Goal: Task Accomplishment & Management: Manage account settings

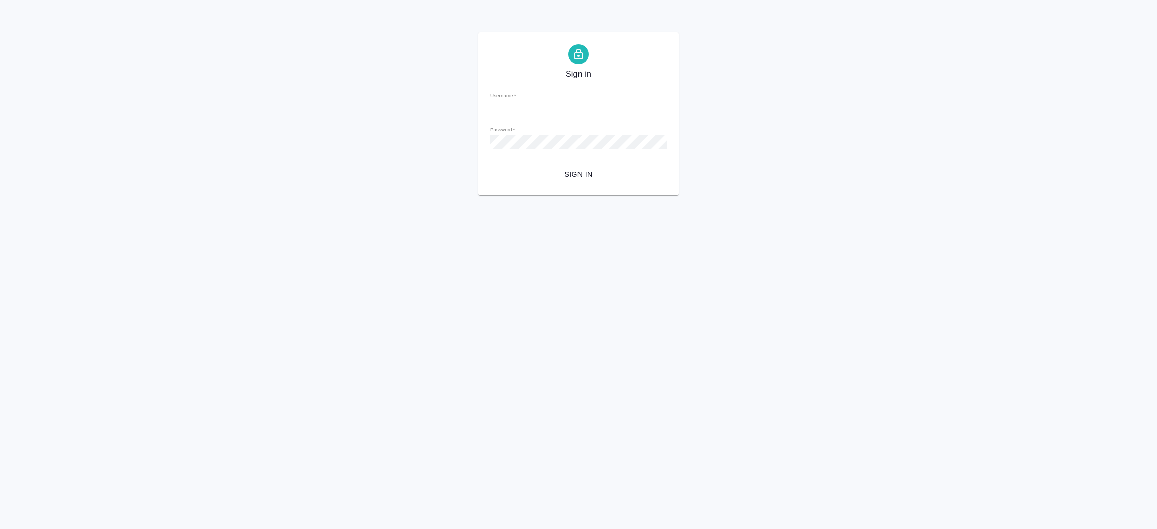
type input "i.shorova@awatera.com"
click at [583, 174] on span "Sign in" at bounding box center [578, 174] width 161 height 13
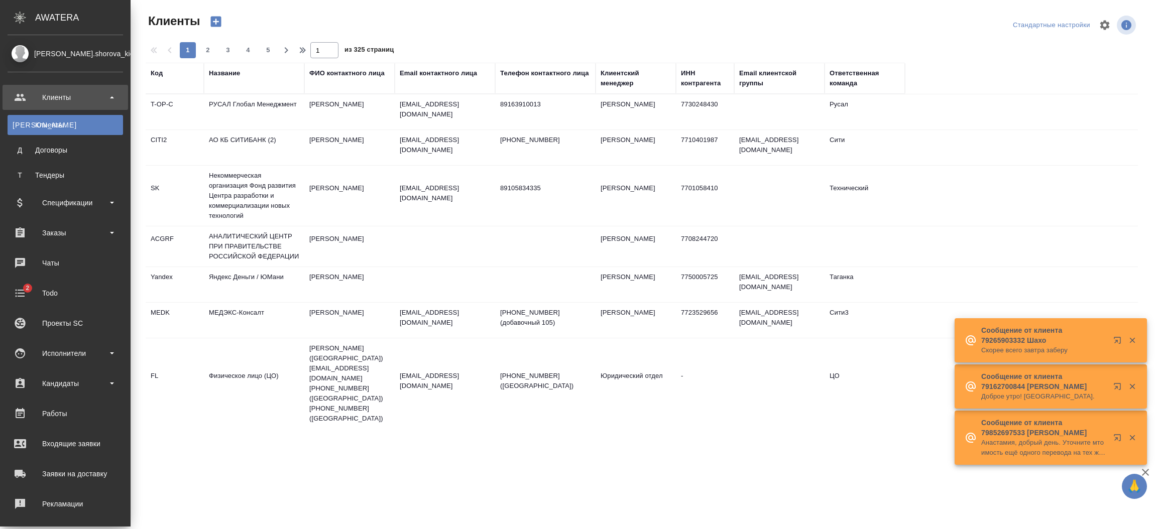
select select "RU"
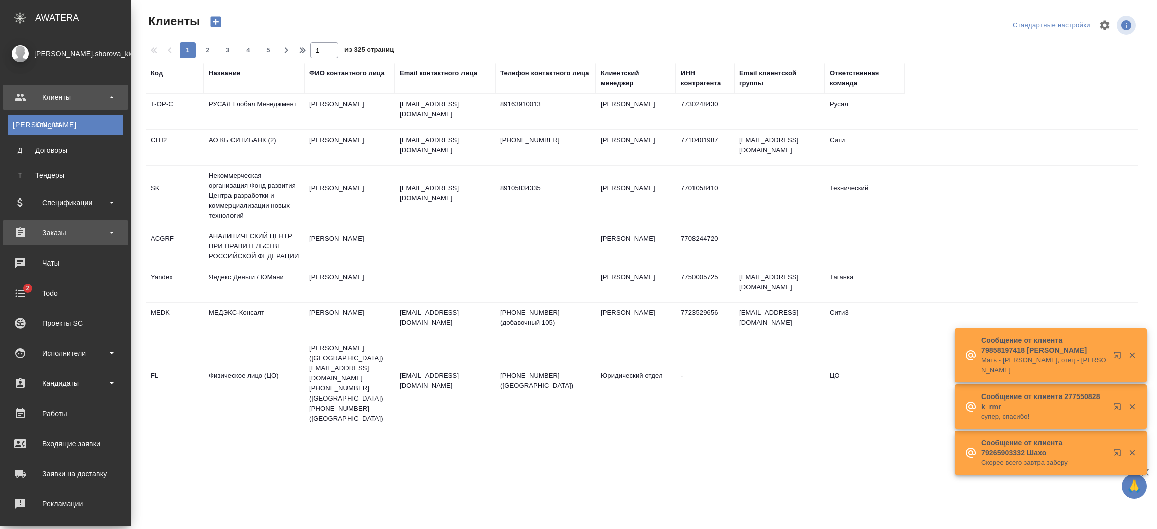
click at [74, 234] on div "Заказы" at bounding box center [66, 233] width 116 height 15
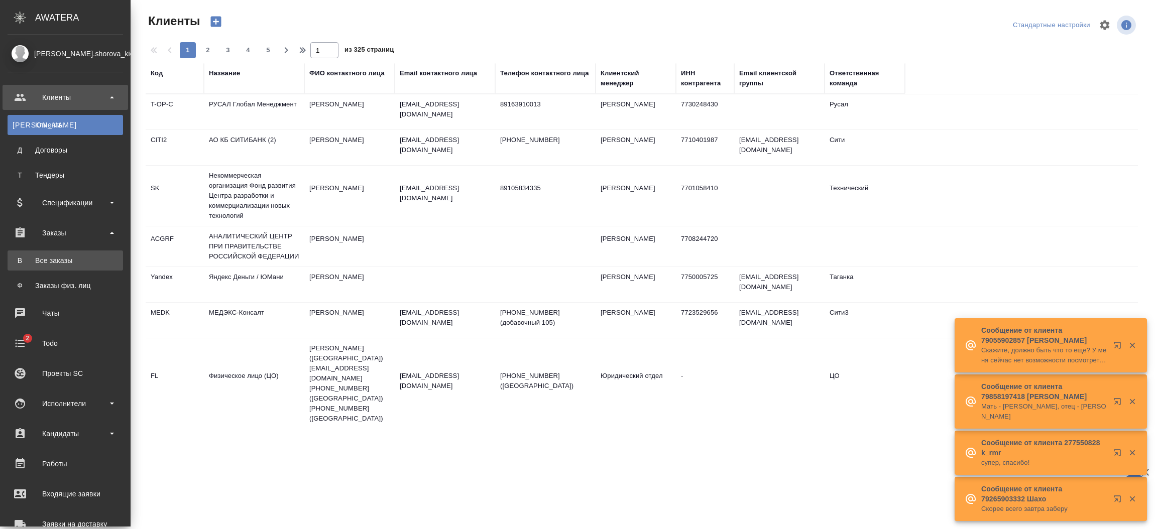
click at [73, 256] on div "Все заказы" at bounding box center [65, 261] width 105 height 10
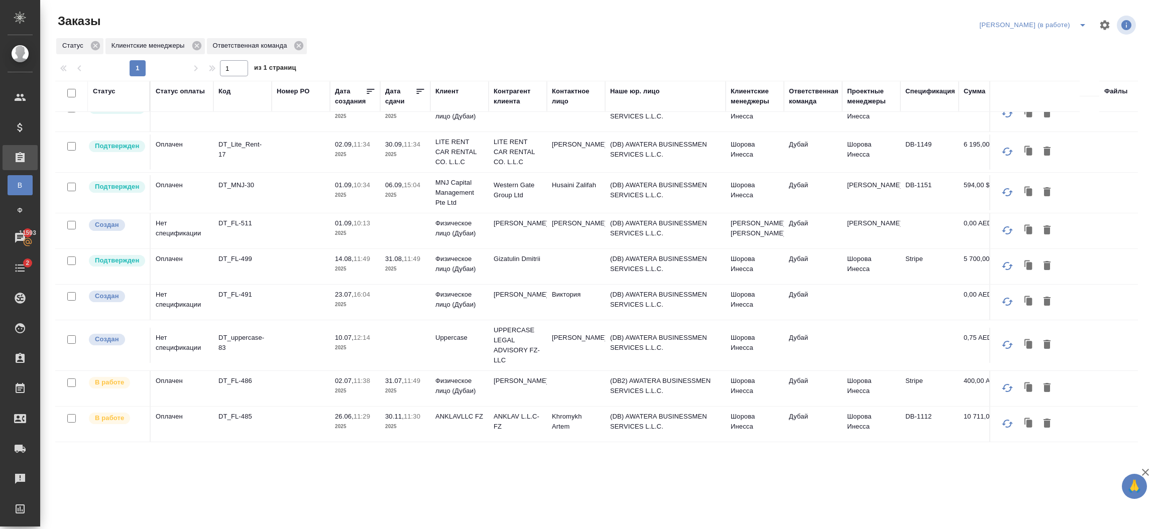
scroll to position [340, 0]
click at [598, 412] on td "Khromykh Artem" at bounding box center [576, 424] width 58 height 35
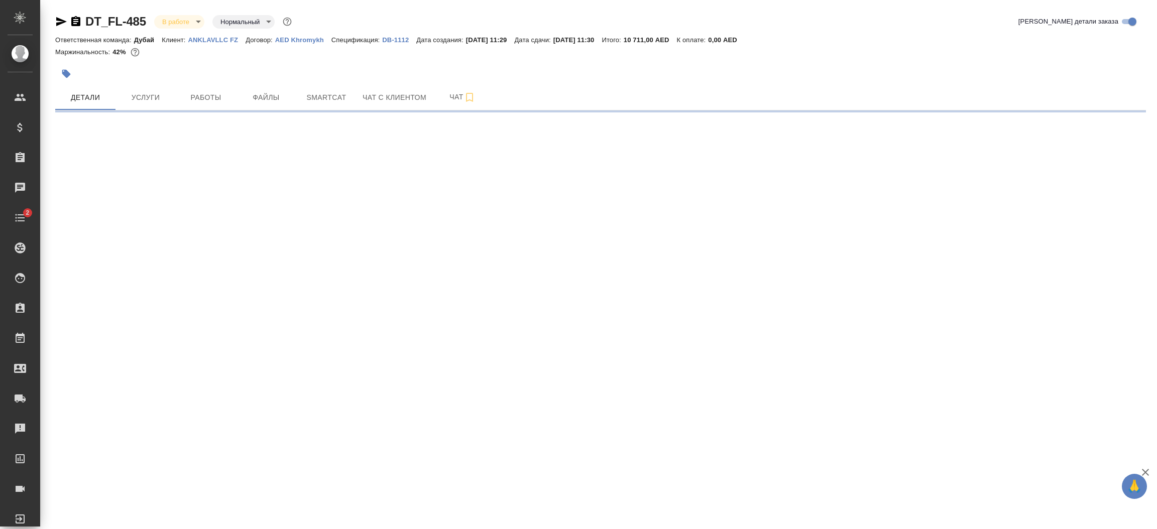
select select "RU"
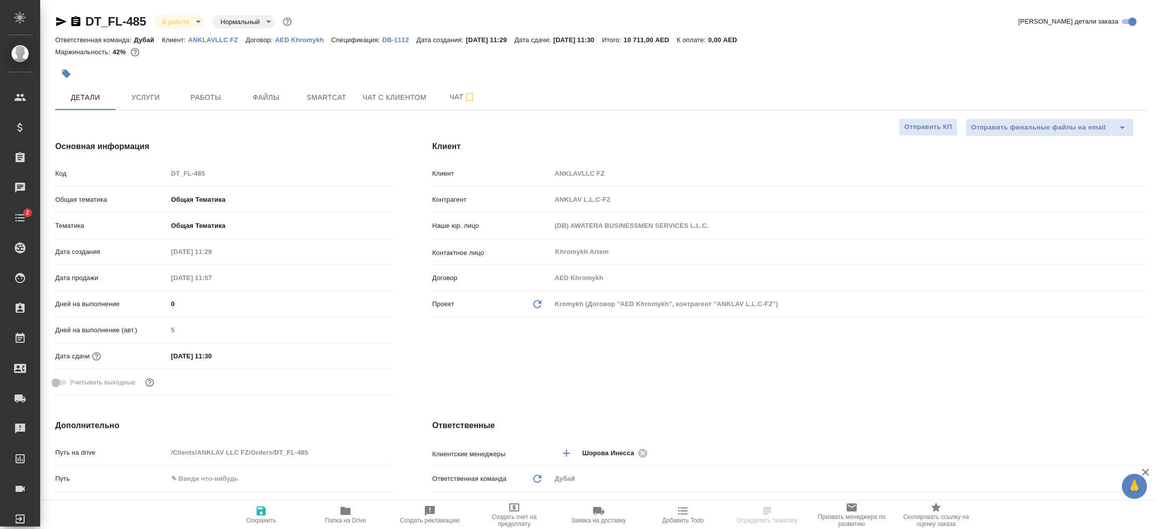
type textarea "x"
click at [218, 42] on p "ANKLAVLLC FZ" at bounding box center [217, 40] width 58 height 8
type textarea "x"
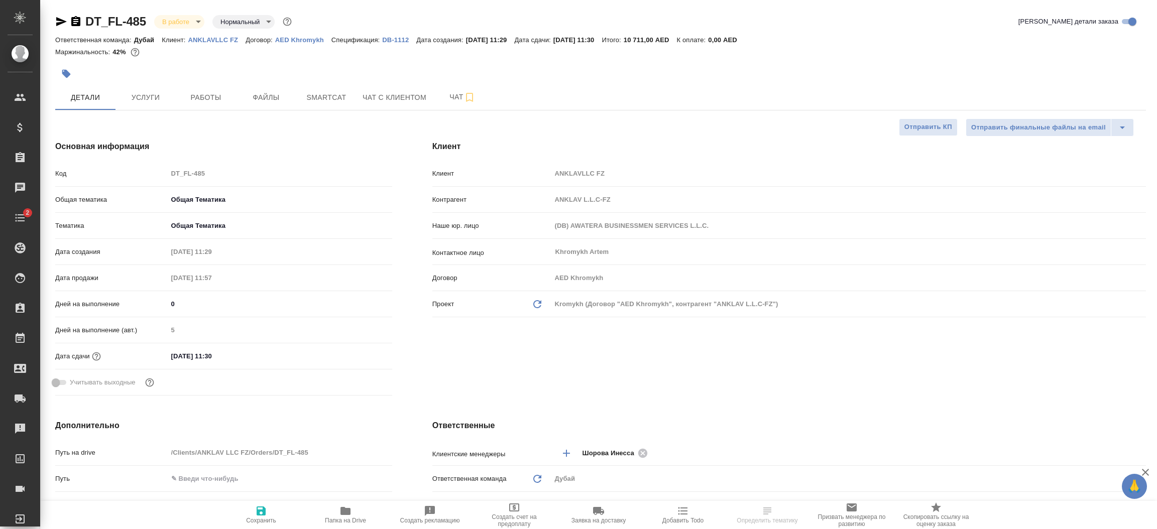
type textarea "x"
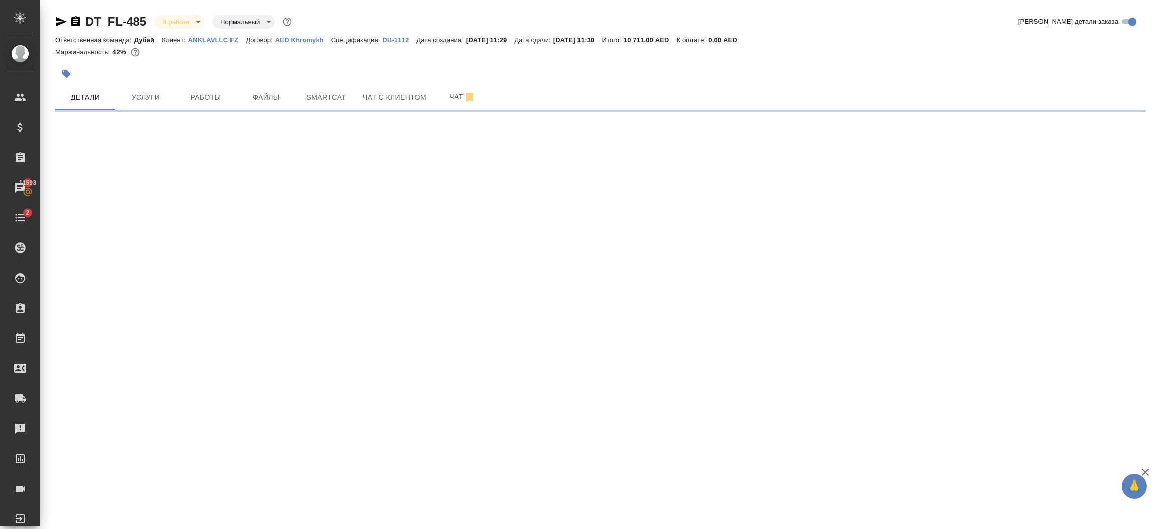
select select "RU"
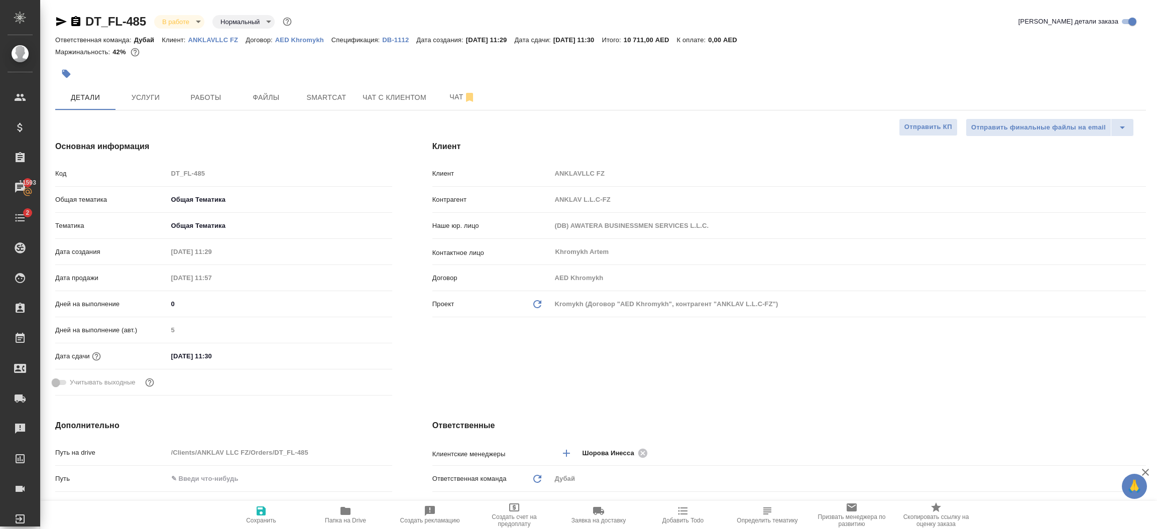
type textarea "x"
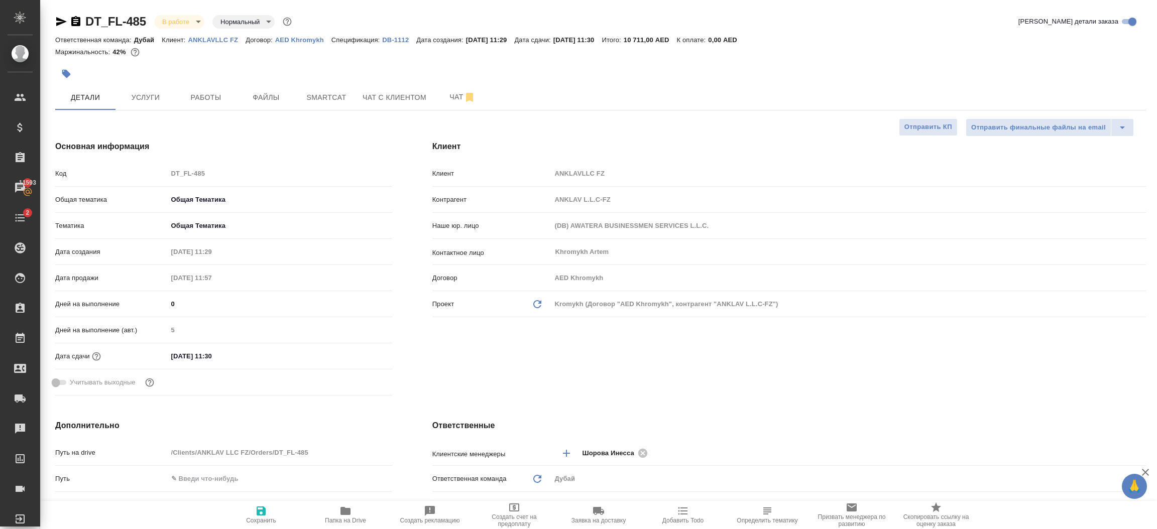
type textarea "x"
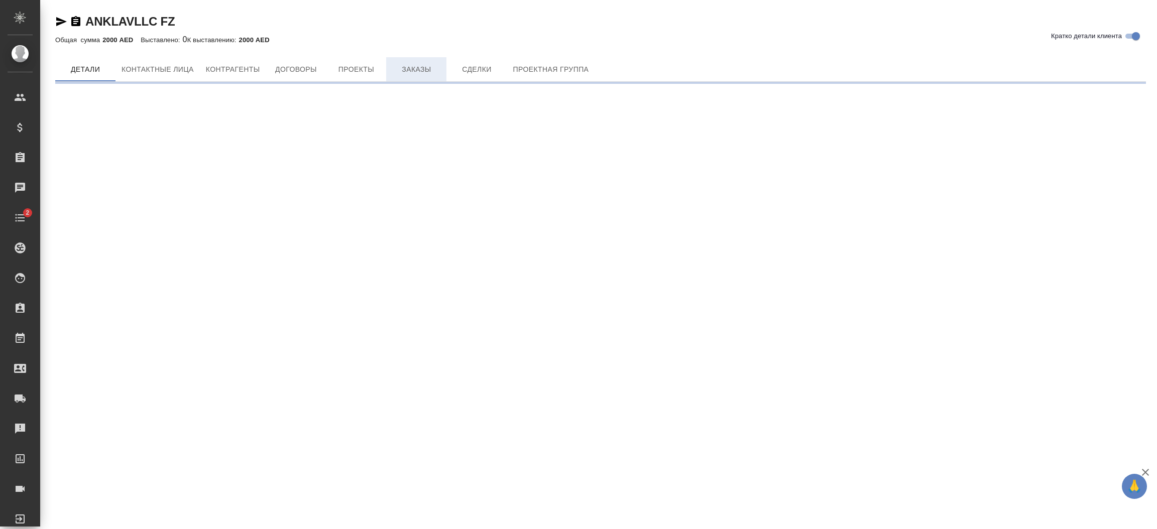
click at [435, 65] on span "Заказы" at bounding box center [416, 69] width 48 height 13
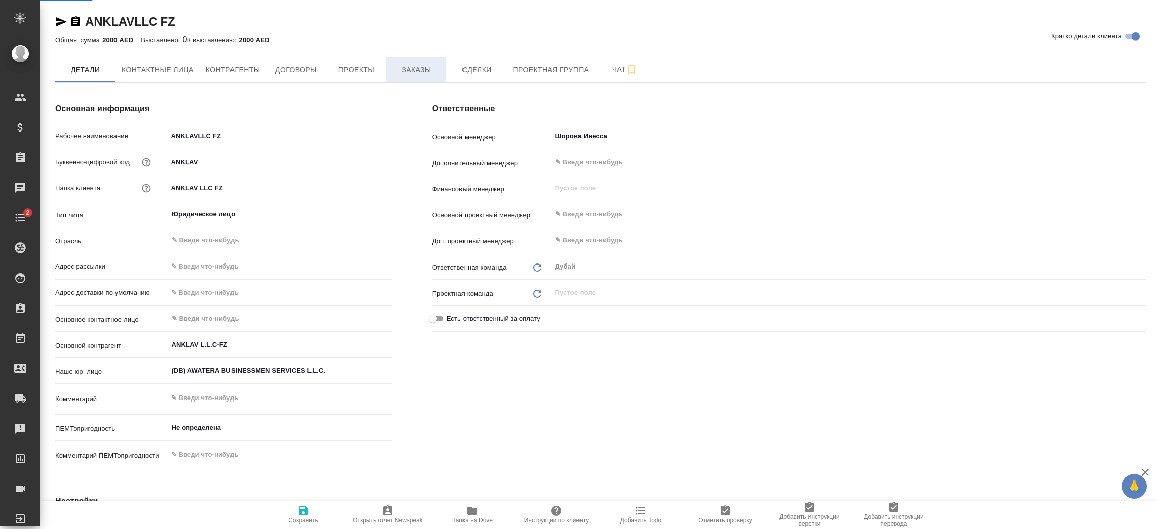
type textarea "x"
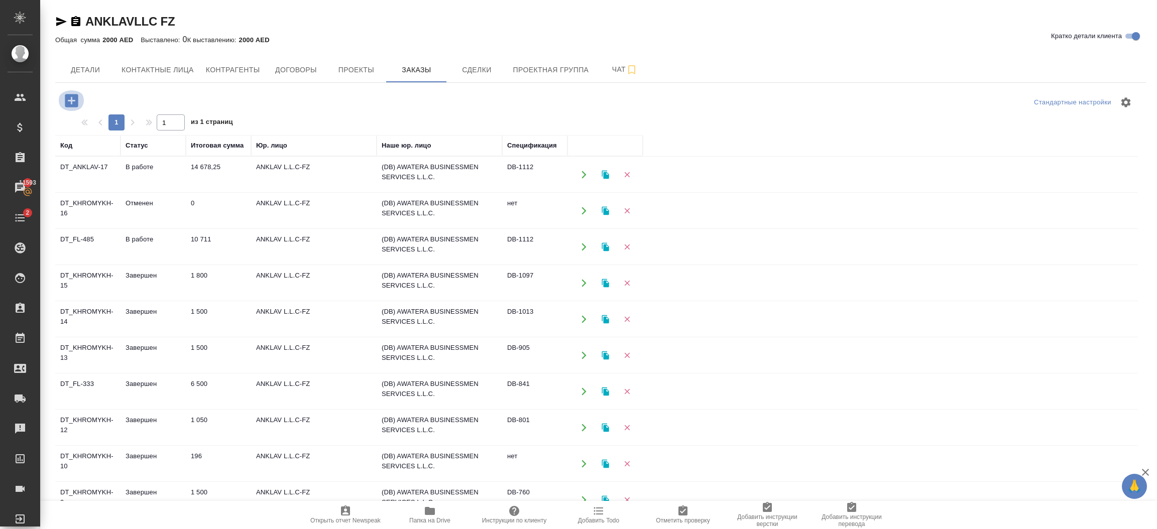
click at [74, 100] on icon "button" at bounding box center [72, 101] width 18 height 18
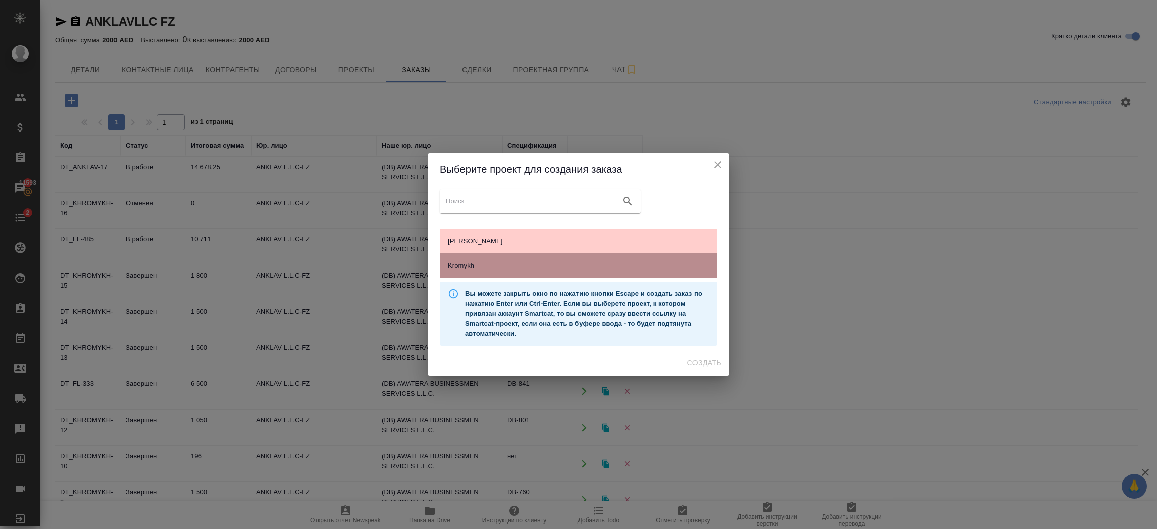
click at [510, 261] on span "Kromykh" at bounding box center [578, 266] width 261 height 10
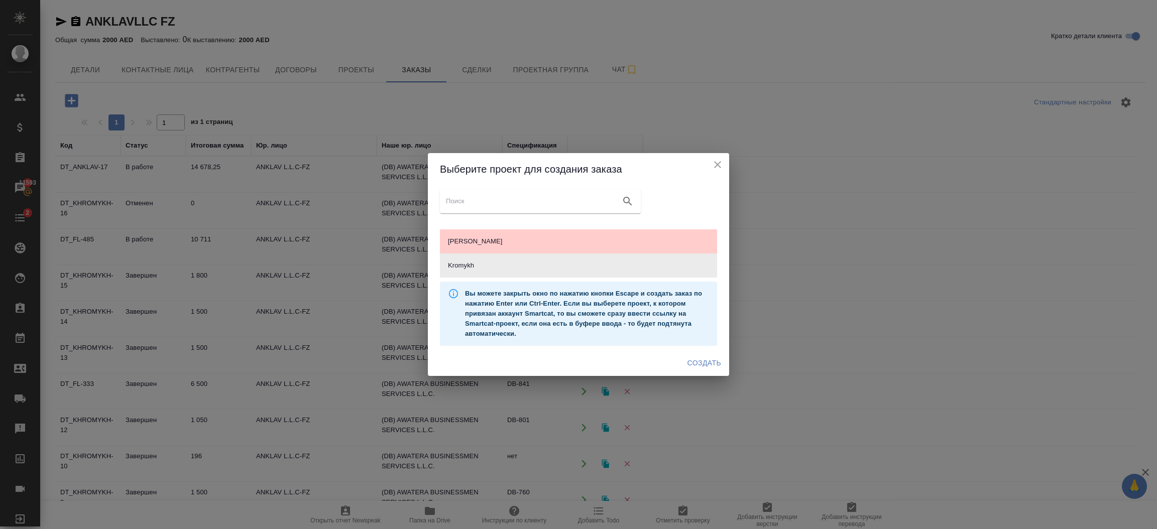
click at [704, 364] on span "Создать" at bounding box center [705, 363] width 34 height 13
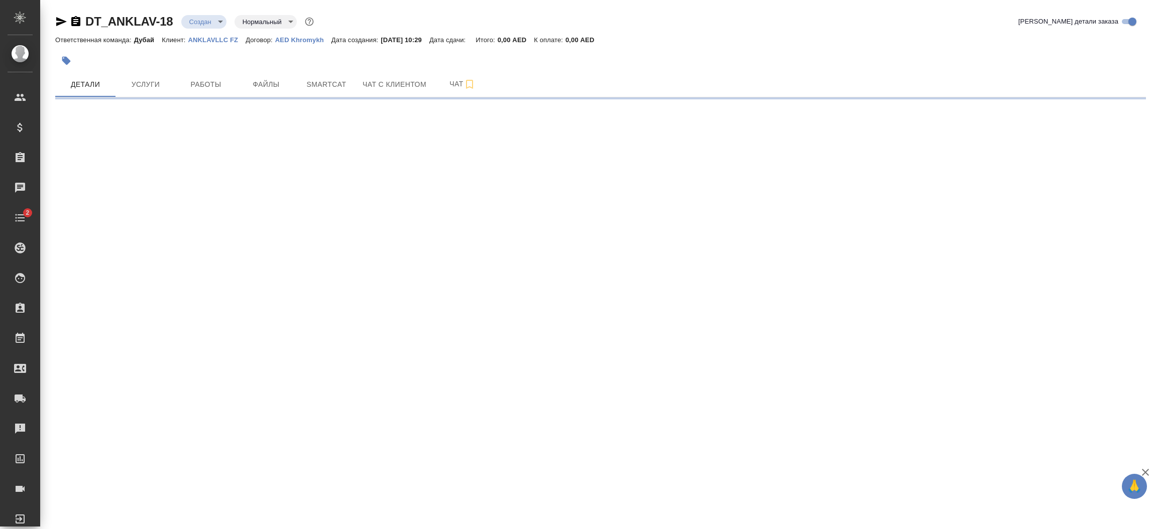
select select "RU"
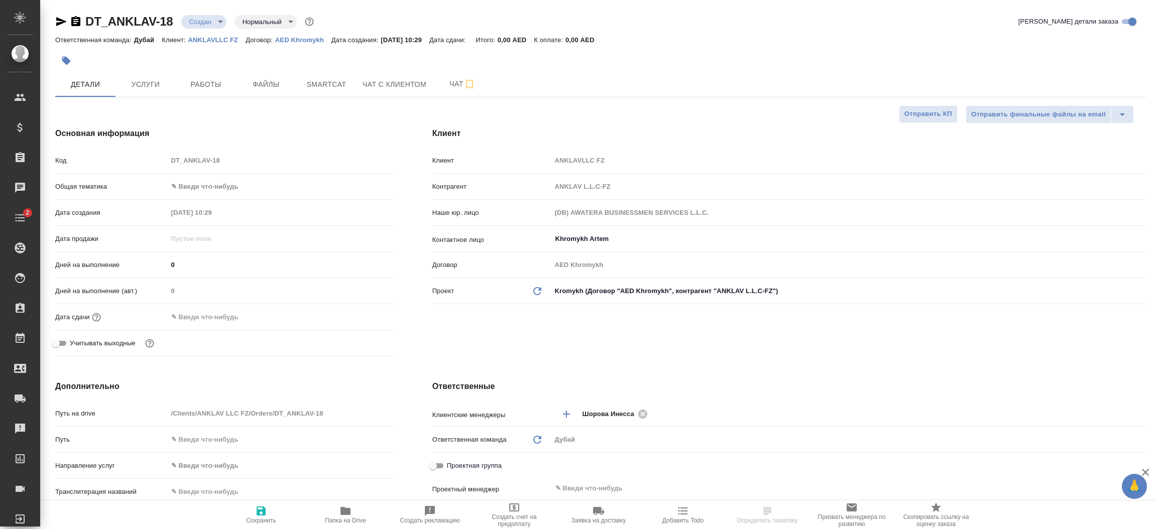
type textarea "x"
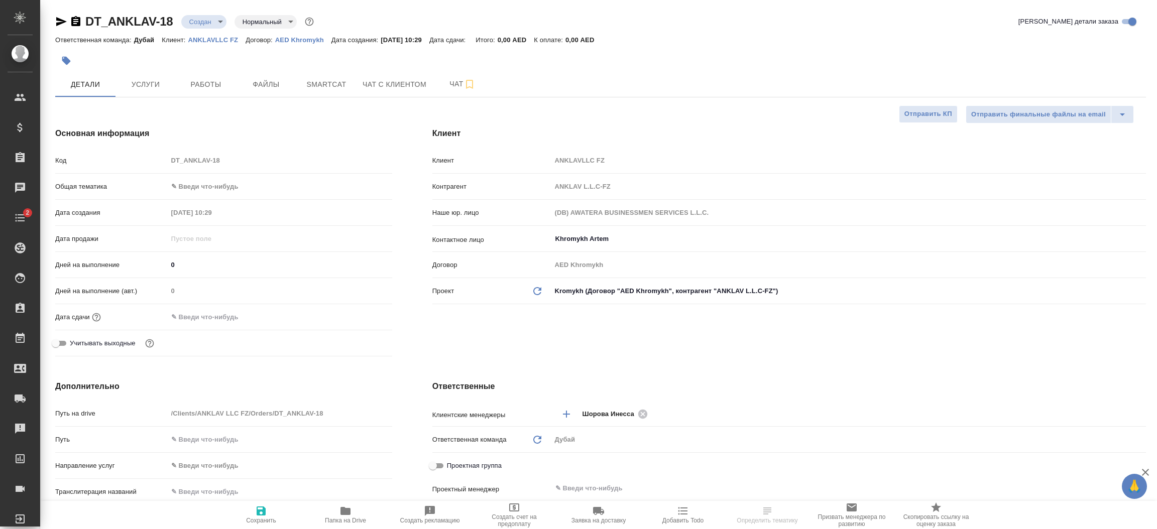
type textarea "x"
click at [467, 336] on div "Клиент Клиент ANKLAVLLC FZ Контрагент ANKLAV L.L.C-FZ Наше юр. лицо (DB) AWATER…" at bounding box center [789, 243] width 754 height 273
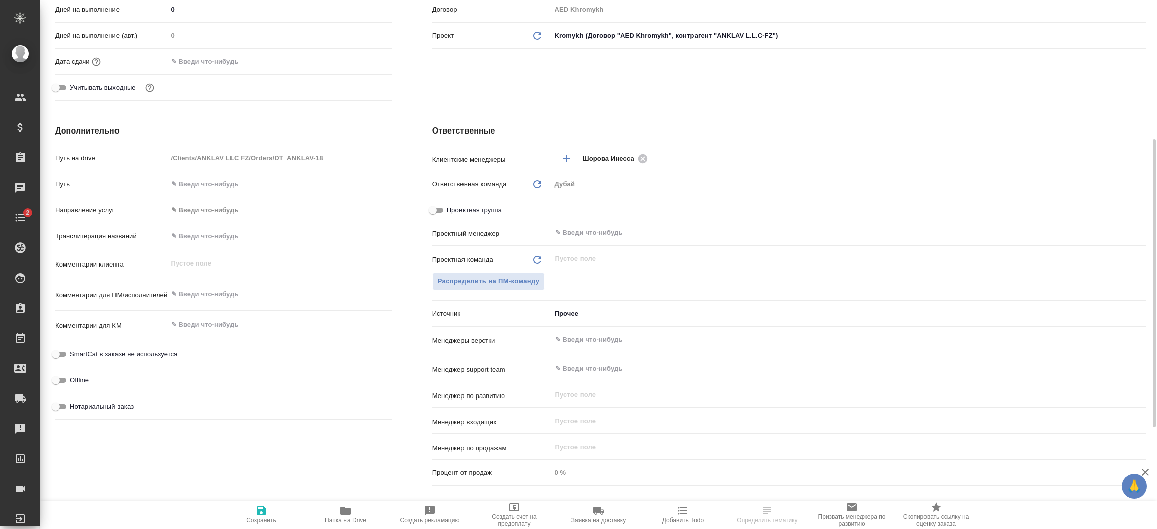
scroll to position [331, 0]
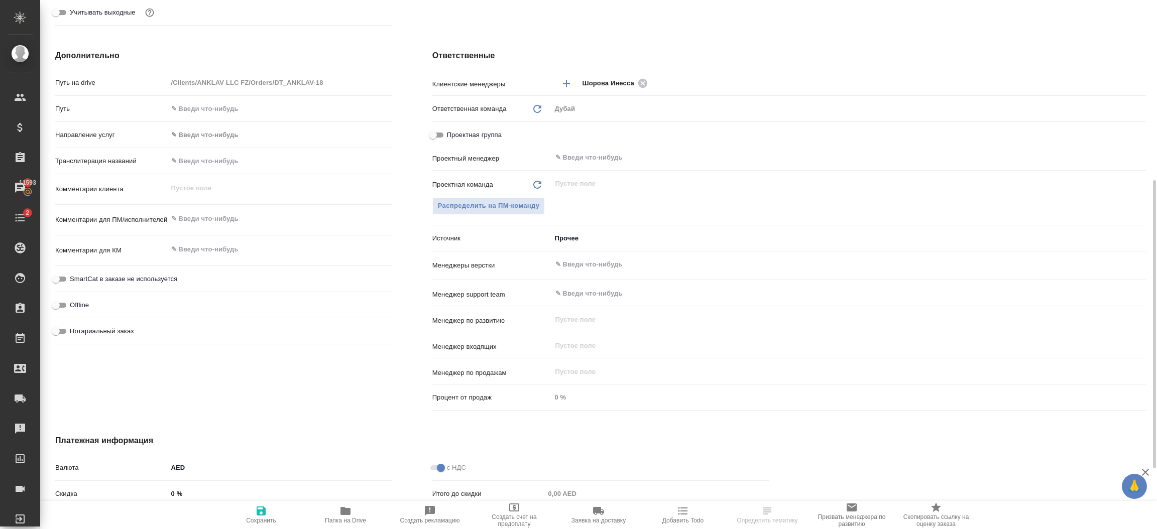
type textarea "x"
click at [200, 219] on textarea at bounding box center [280, 219] width 224 height 17
type textarea "x"
type textarea "в"
type textarea "x"
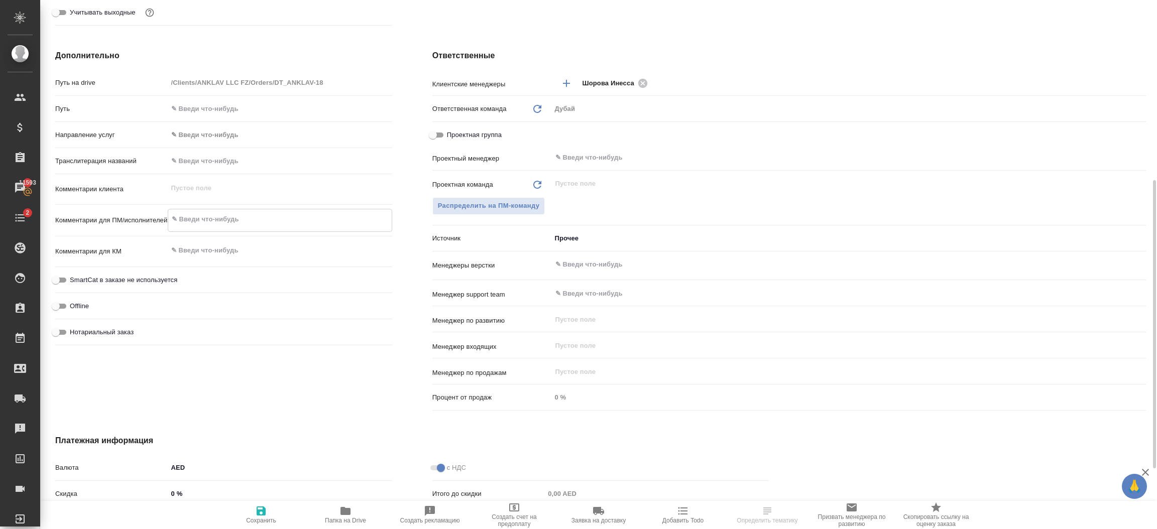
type textarea "x"
type textarea "ви"
type textarea "x"
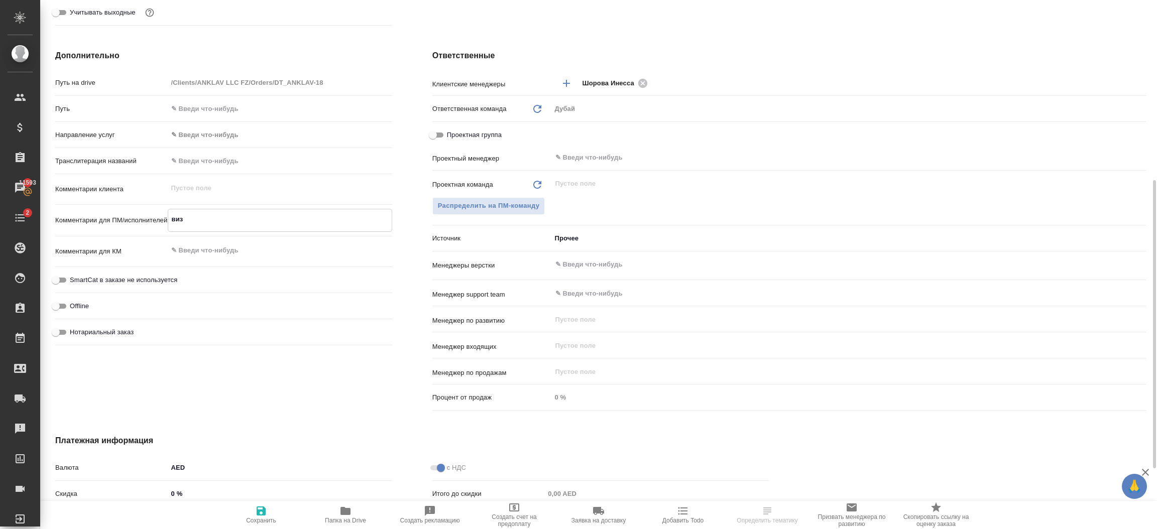
type textarea "виза"
type textarea "x"
type textarea "виза"
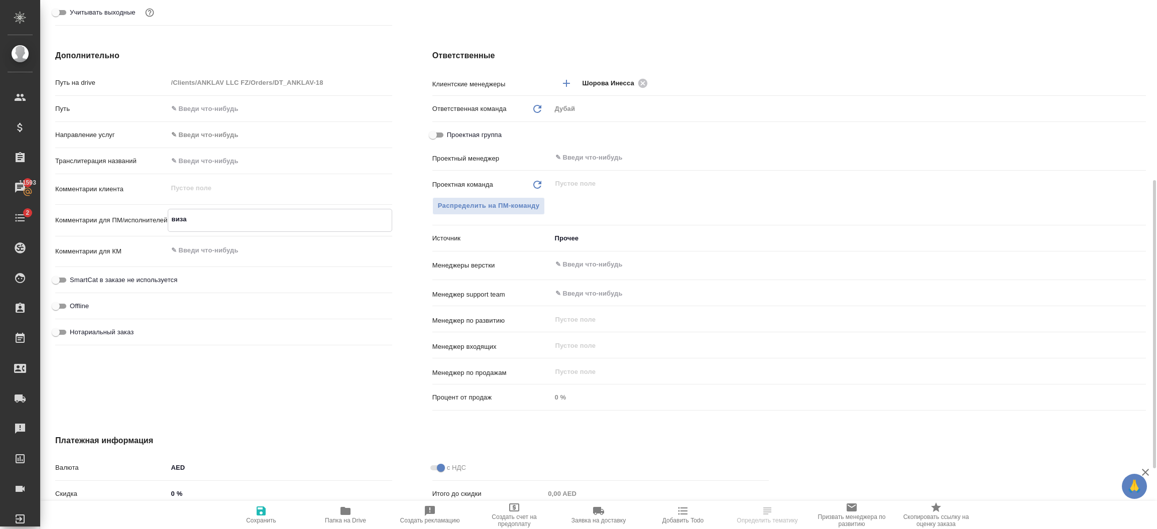
type textarea "x"
type textarea "виза дл"
type textarea "x"
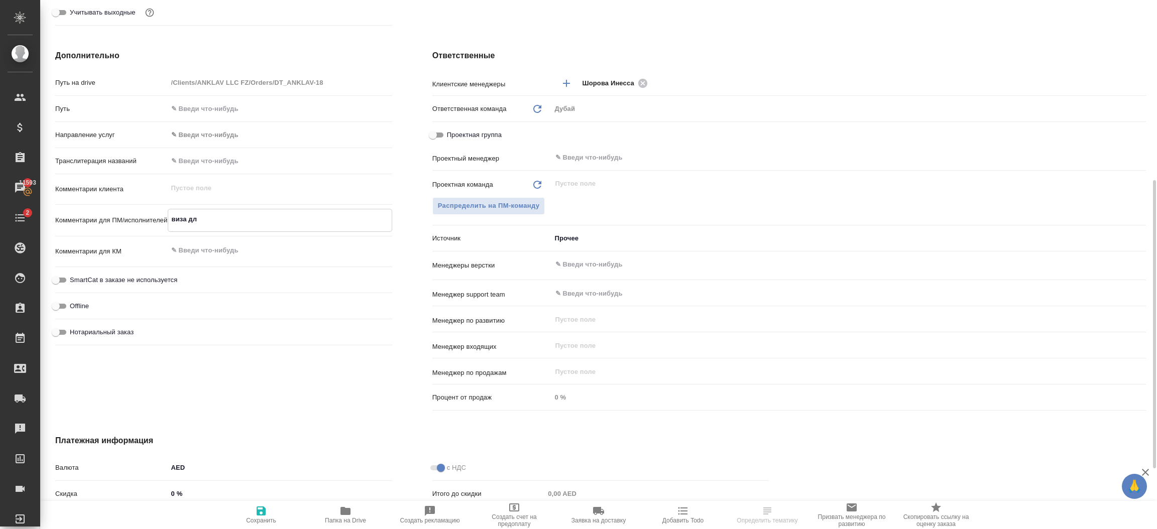
type textarea "виза для"
type textarea "x"
type textarea "виза для"
type textarea "x"
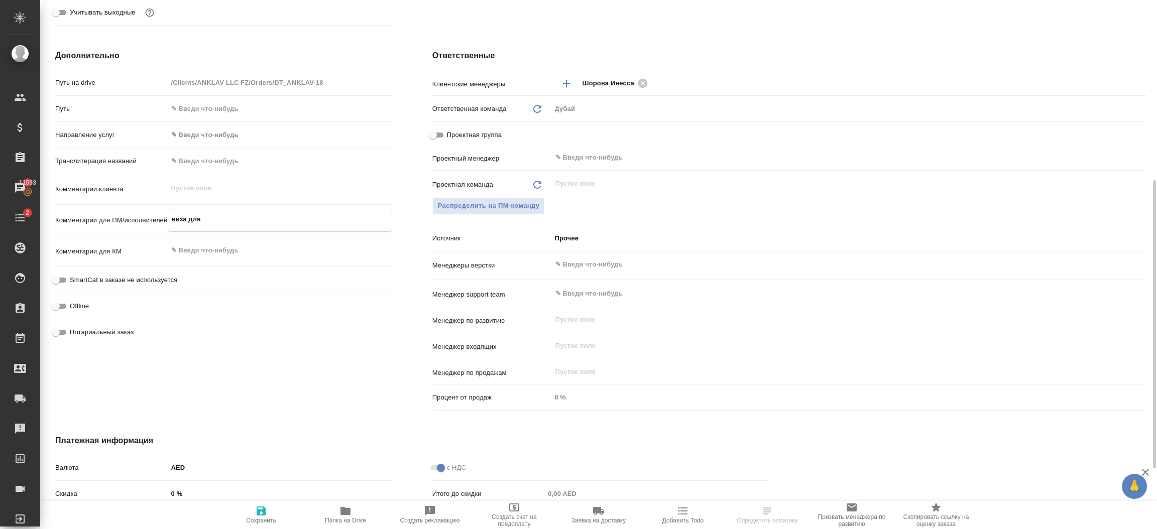
type textarea "x"
type textarea "виза для Е"
type textarea "x"
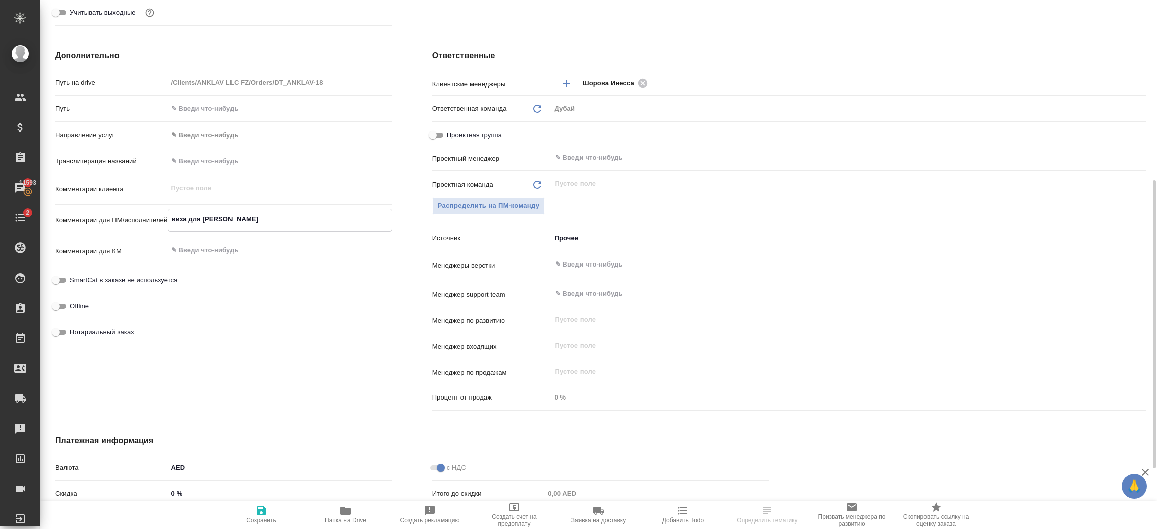
type textarea "x"
type textarea "виза для Ек"
type textarea "x"
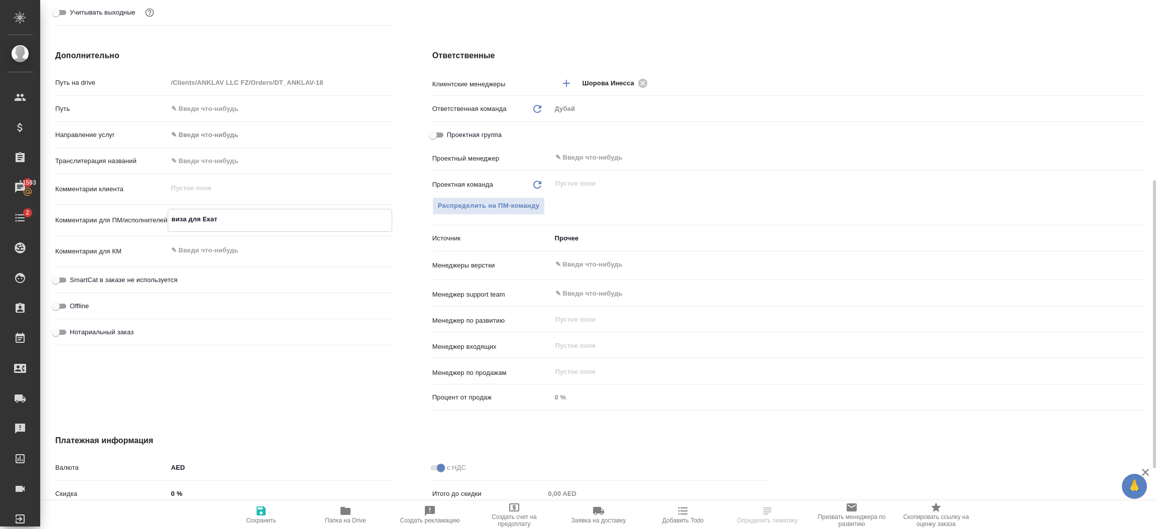
type textarea "виза для Екате"
type textarea "x"
type textarea "виза для Екатери"
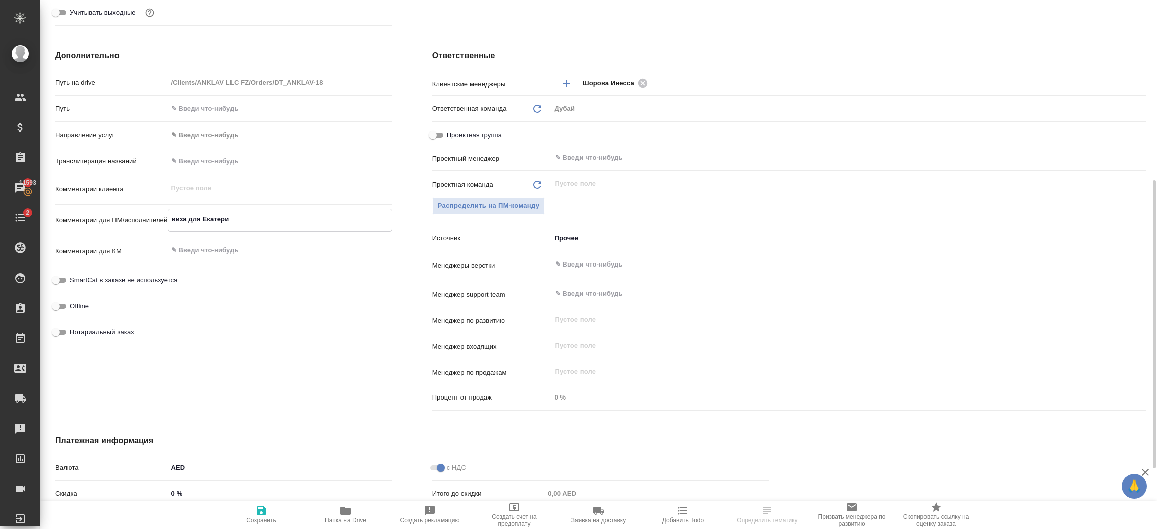
type textarea "x"
type textarea "виза для Екатерин"
type textarea "x"
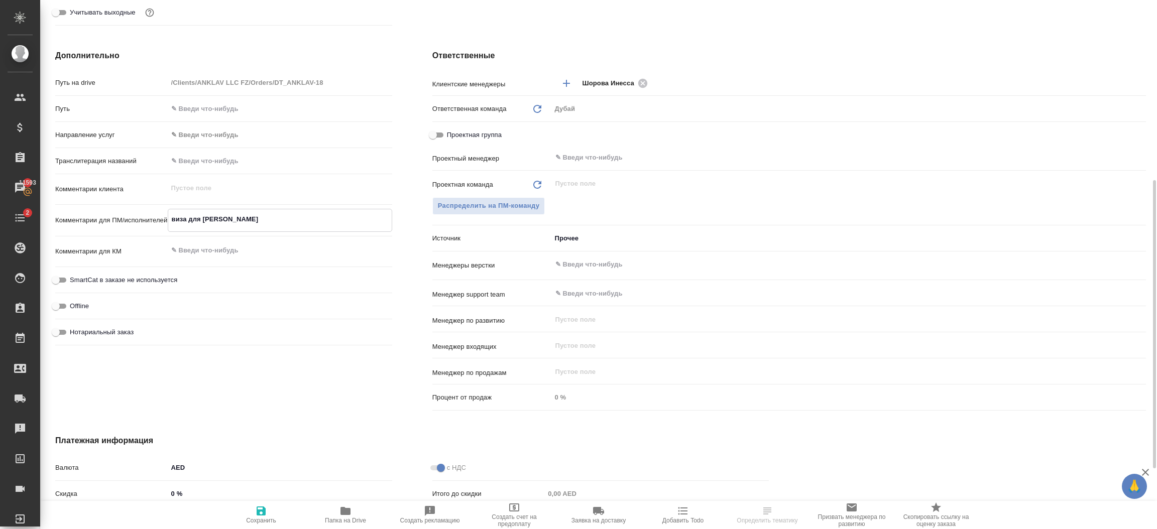
type textarea "виза для [PERSON_NAME]"
type textarea "x"
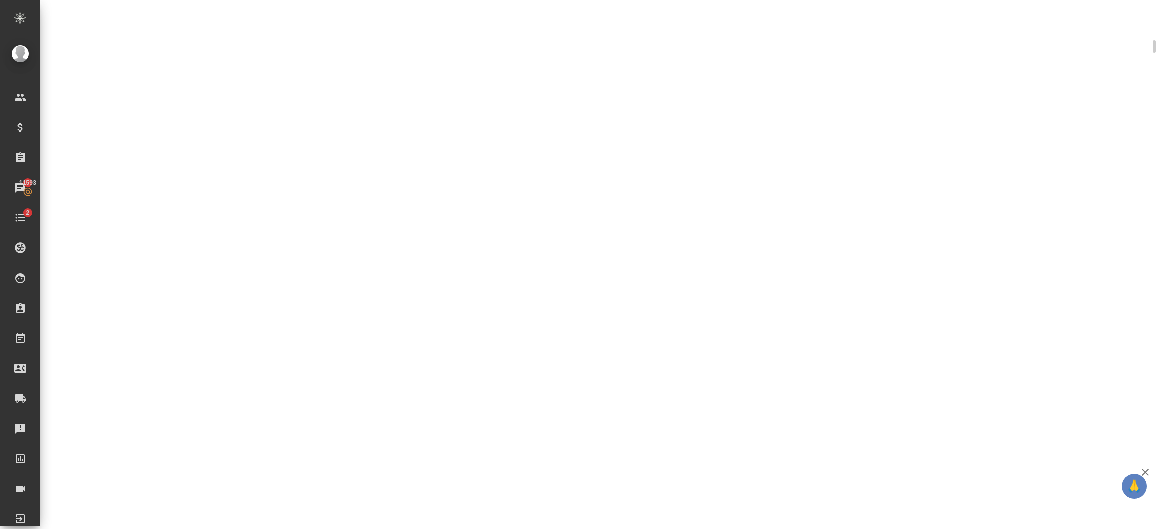
scroll to position [330, 0]
click at [254, 508] on div ".cls-1 fill:#fff; AWATERA Шорова Инесса i.shorova_kiev Клиенты Спецификации Зак…" at bounding box center [578, 264] width 1157 height 529
select select "RU"
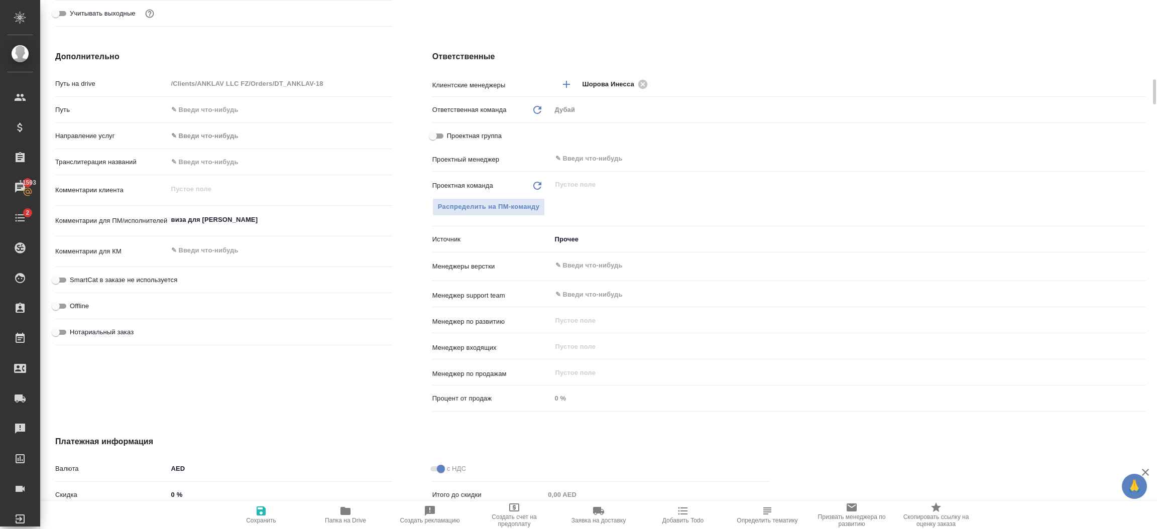
type textarea "x"
click at [264, 512] on icon "button" at bounding box center [261, 511] width 9 height 9
type textarea "x"
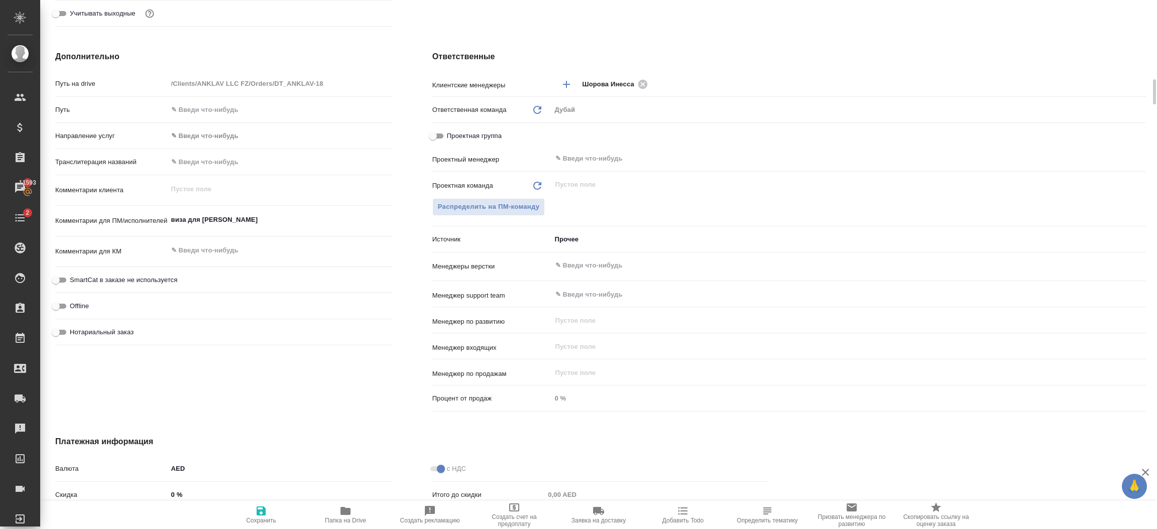
type textarea "x"
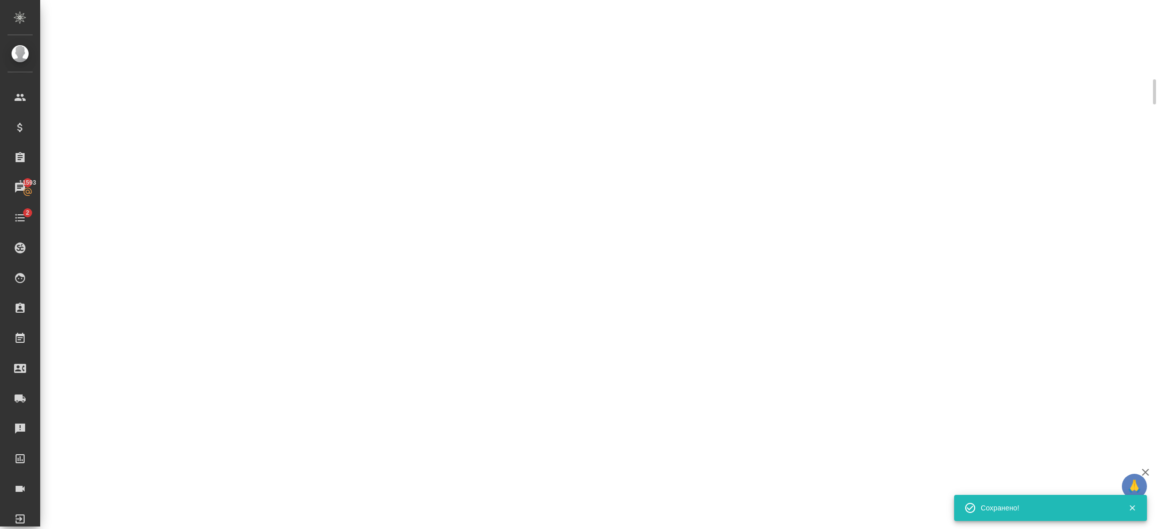
select select "RU"
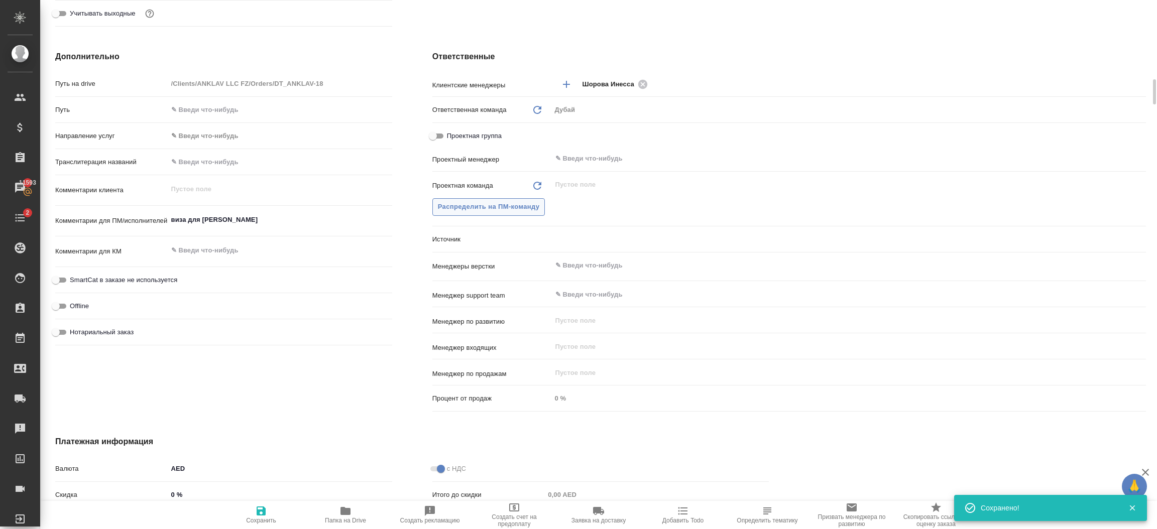
type textarea "x"
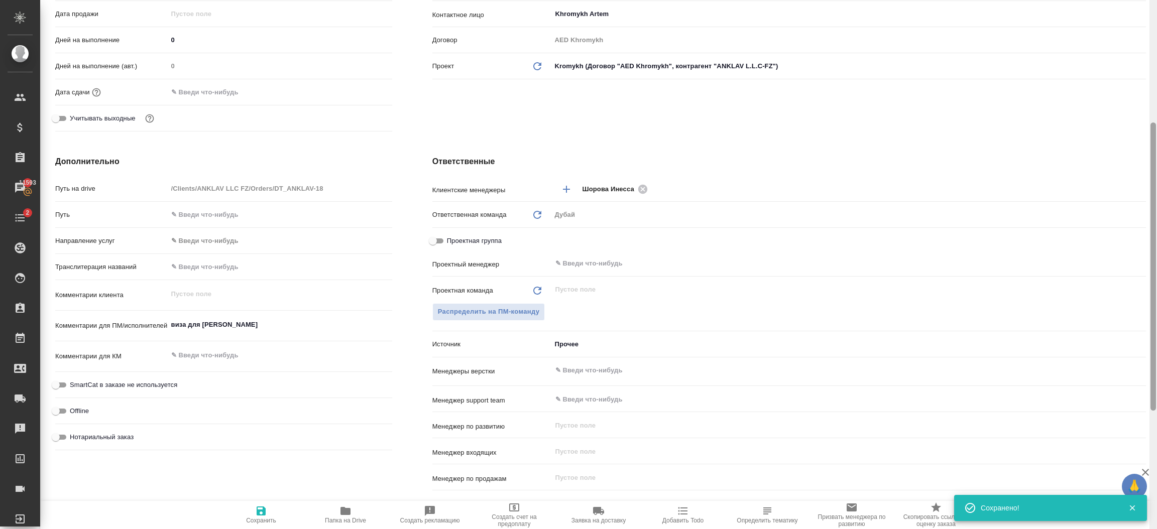
click at [1155, 39] on div at bounding box center [1154, 265] width 8 height 530
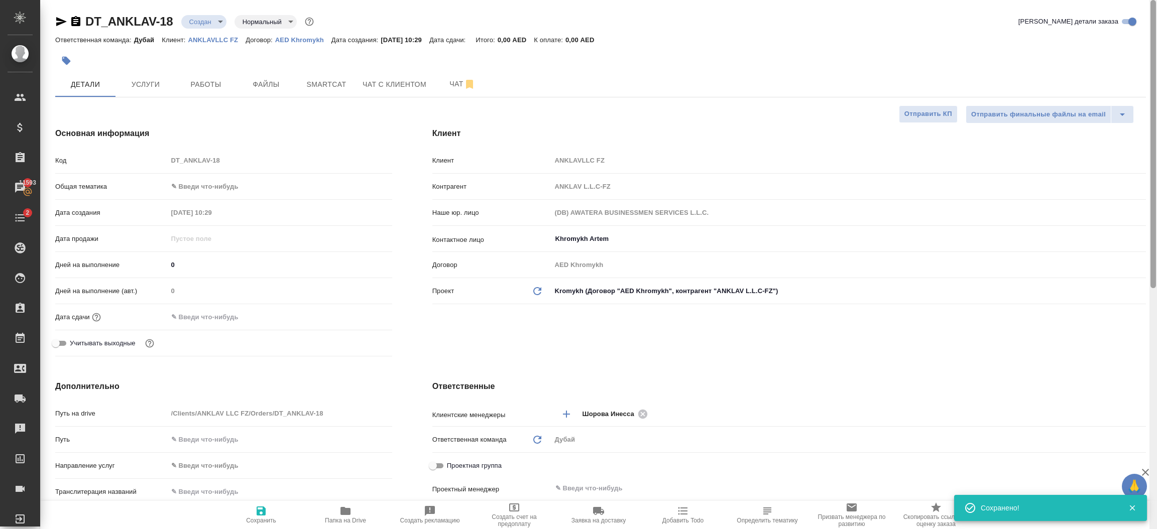
click at [1153, 14] on div at bounding box center [1154, 265] width 8 height 530
click at [238, 183] on body "🙏 .cls-1 fill:#fff; AWATERA Шорова Инесса i.shorova_kiev Клиенты Спецификации З…" at bounding box center [578, 264] width 1157 height 529
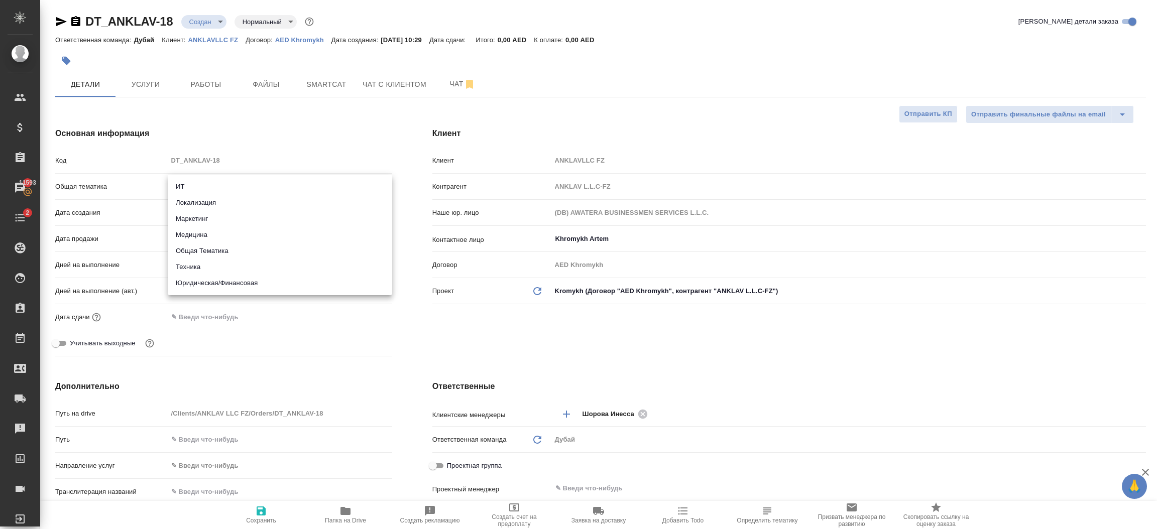
click at [224, 249] on li "Общая Тематика" at bounding box center [280, 251] width 225 height 16
type input "obtem"
type textarea "x"
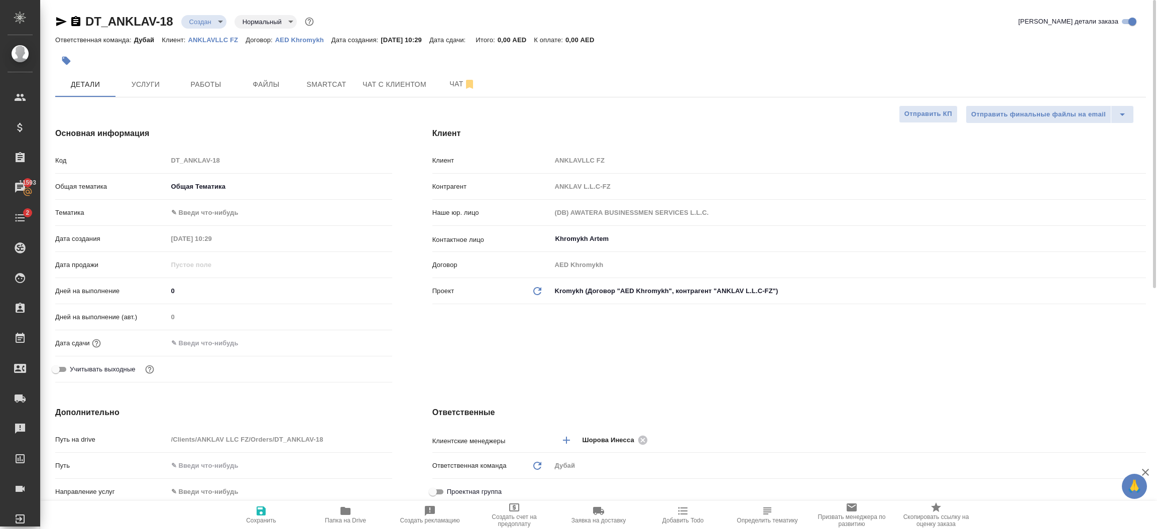
click at [206, 212] on body "🙏 .cls-1 fill:#fff; AWATERA Шорова Инесса i.shorova_kiev Клиенты Спецификации З…" at bounding box center [578, 264] width 1157 height 529
click at [209, 220] on li "Общая Тематика" at bounding box center [280, 213] width 225 height 16
type textarea "x"
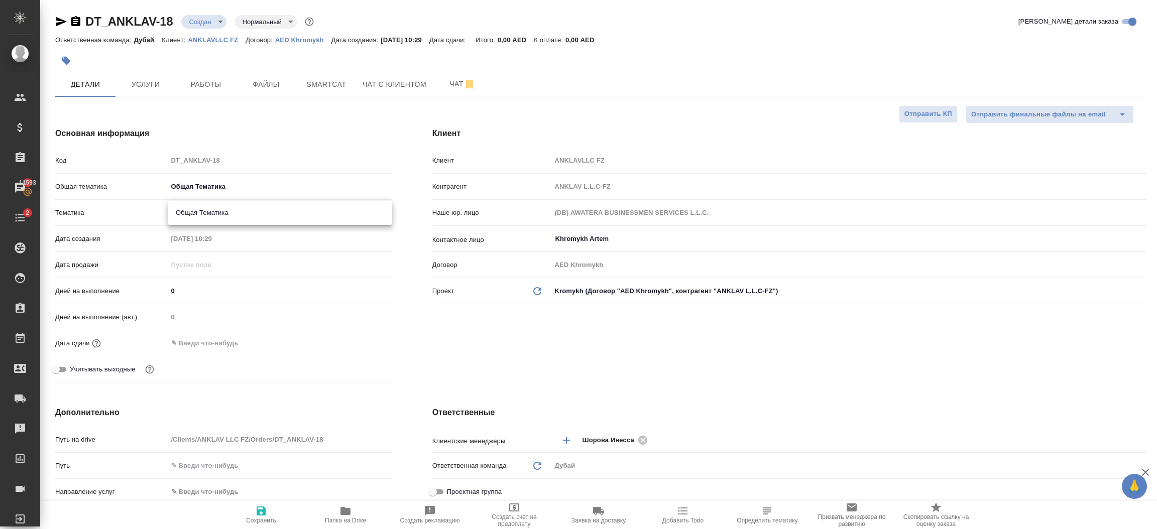
type input "6012b1ca196b0e5c9229a120"
click at [226, 345] on input "text" at bounding box center [212, 343] width 88 height 15
click at [358, 346] on icon "button" at bounding box center [363, 343] width 12 height 12
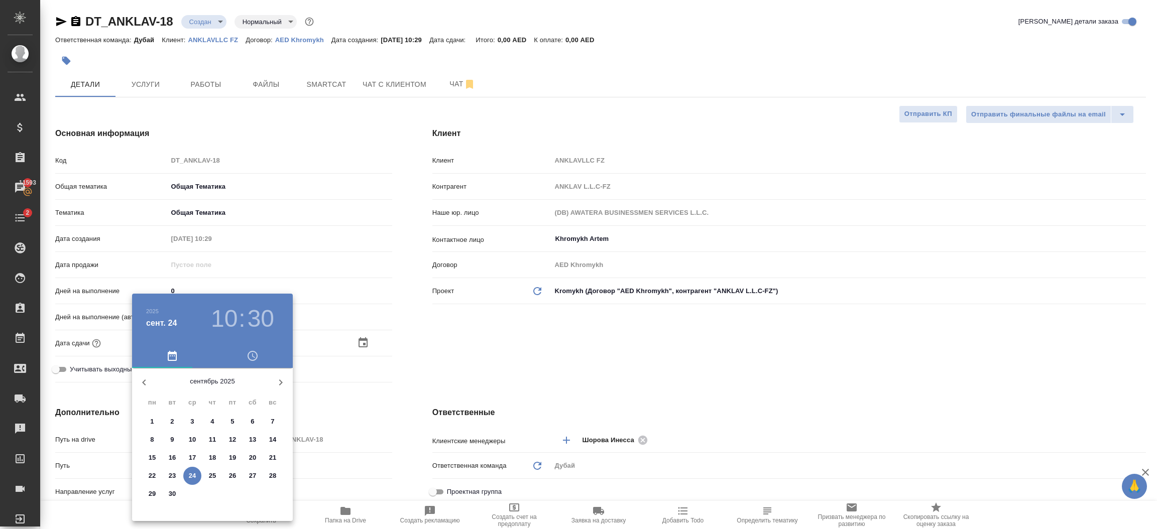
click at [282, 381] on icon "button" at bounding box center [281, 383] width 12 height 12
click at [234, 495] on p "31" at bounding box center [233, 494] width 8 height 10
type input "31.10.2025 10:30"
type textarea "x"
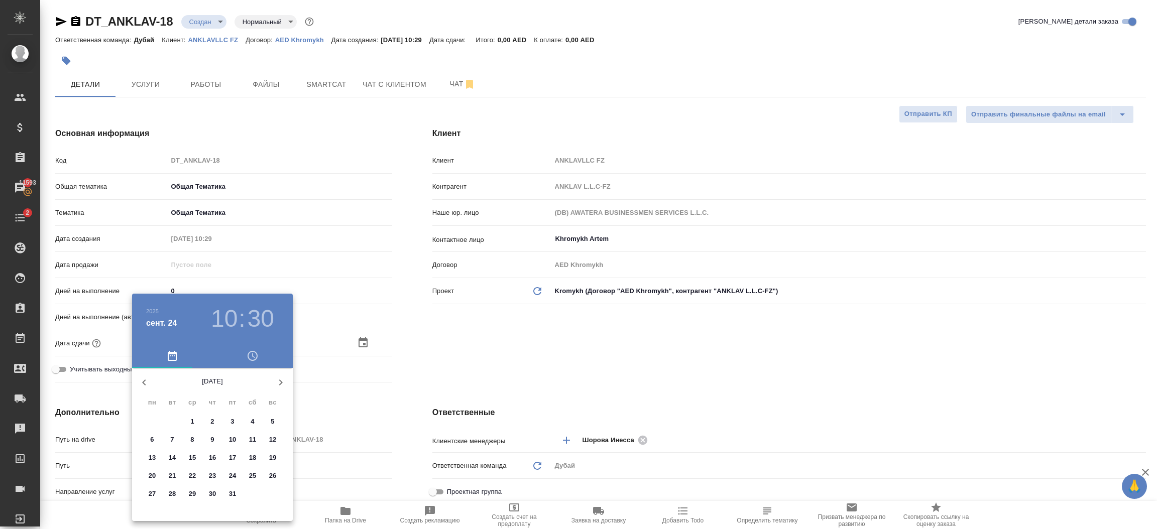
type textarea "x"
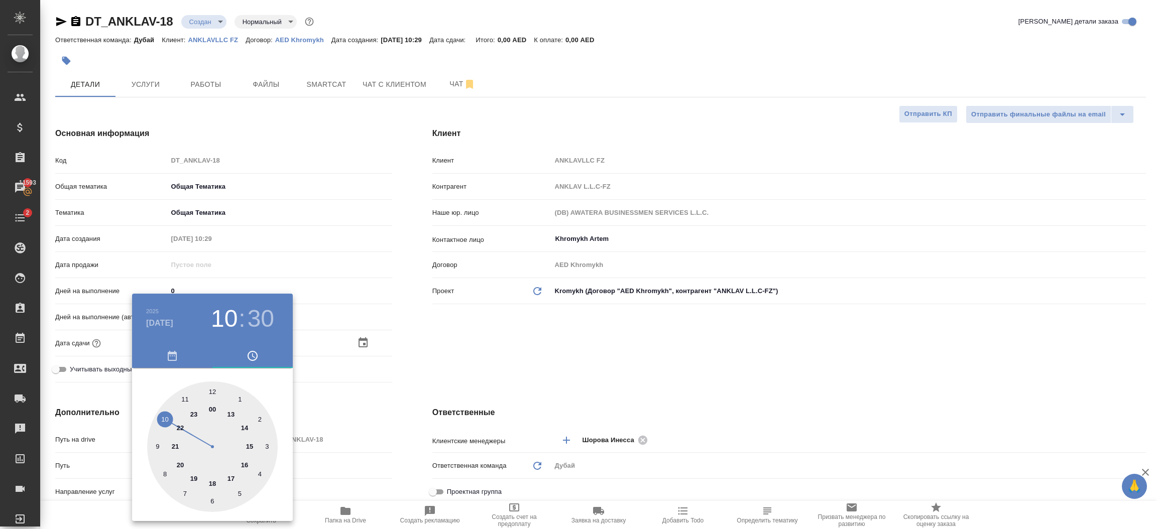
click at [485, 361] on div at bounding box center [578, 264] width 1157 height 529
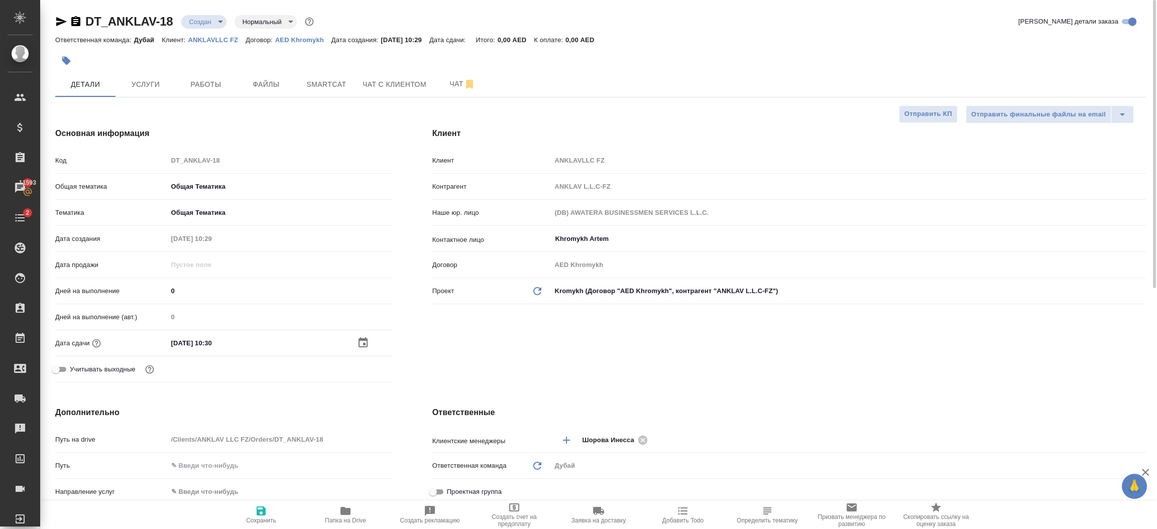
click at [269, 515] on span "Сохранить" at bounding box center [261, 514] width 72 height 19
type textarea "x"
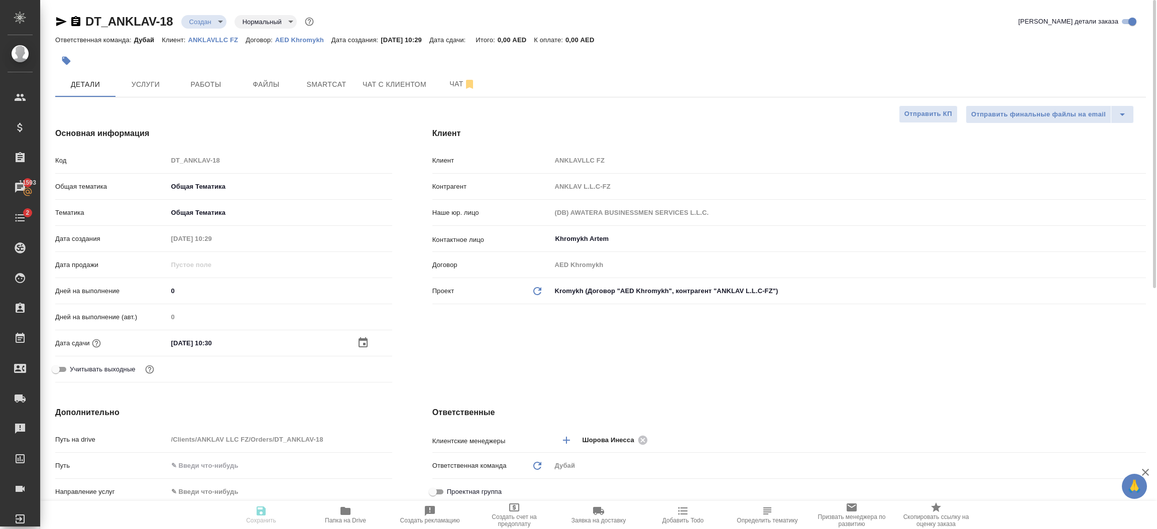
type textarea "x"
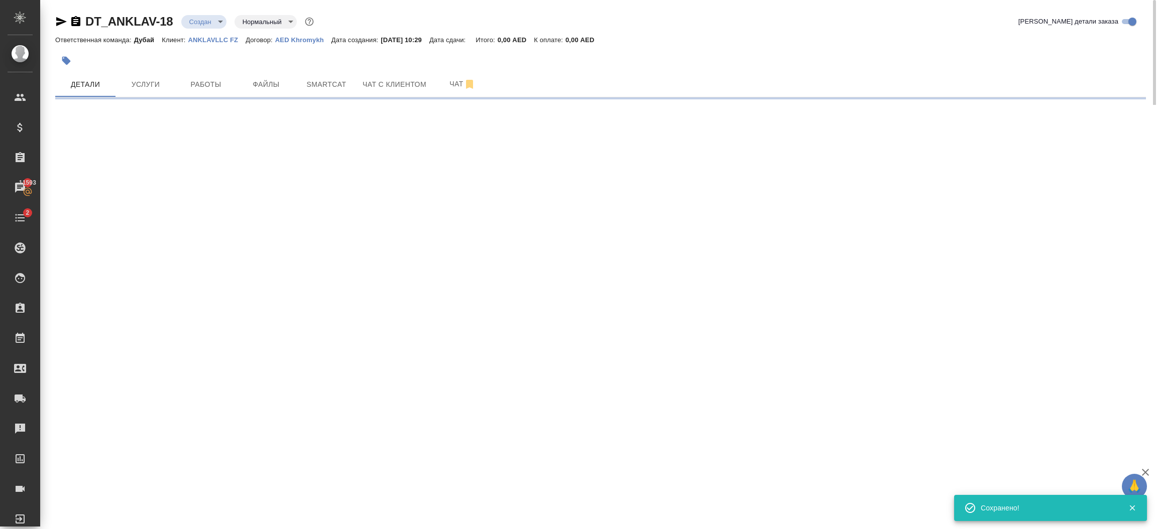
select select "RU"
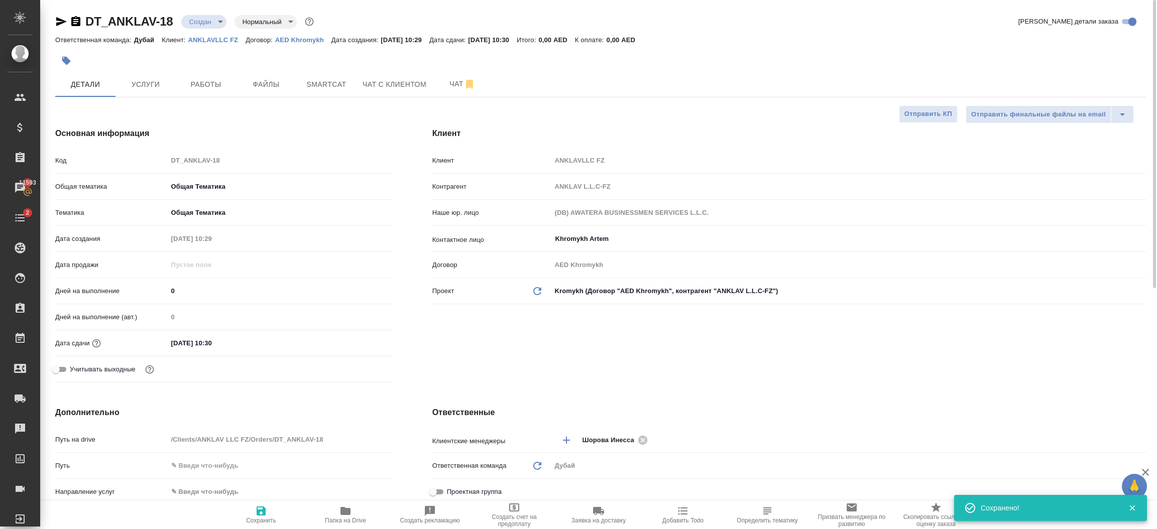
type textarea "x"
click at [590, 334] on div "Клиент Клиент ANKLAVLLC FZ Контрагент ANKLAV L.L.C-FZ Наше юр. лицо (DB) AWATER…" at bounding box center [789, 256] width 754 height 299
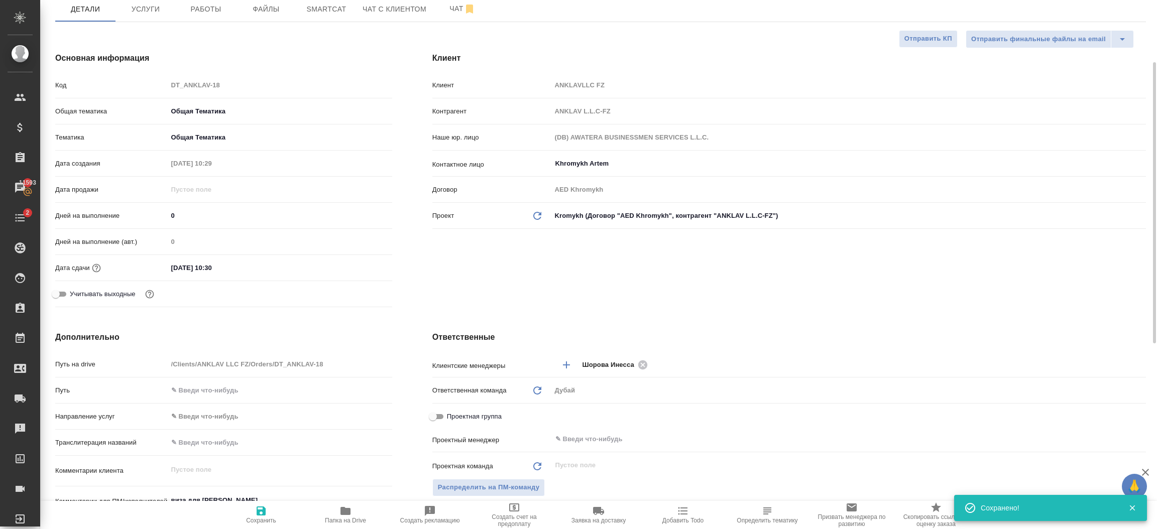
scroll to position [90, 0]
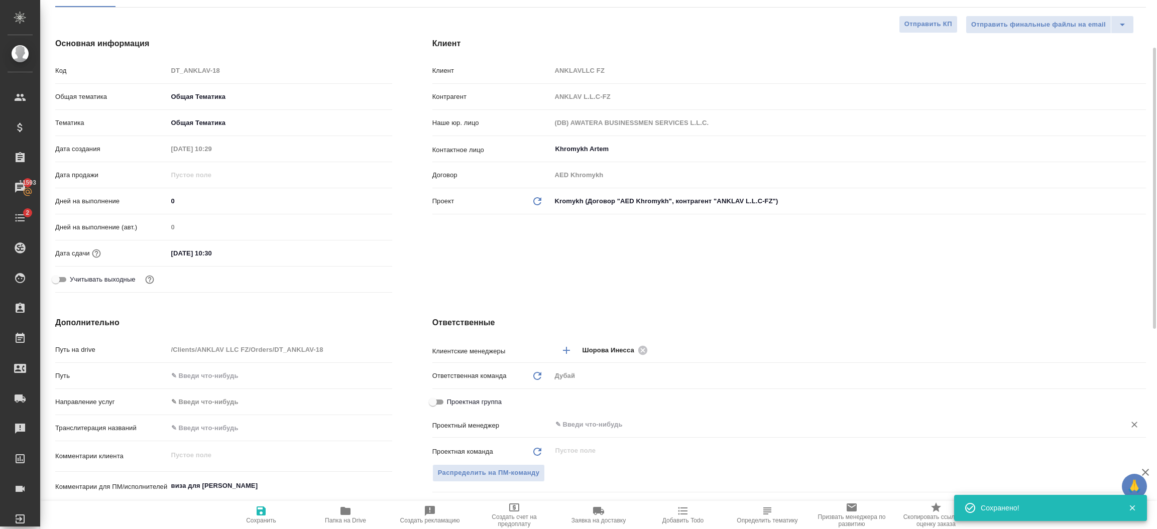
click at [608, 419] on input "text" at bounding box center [832, 425] width 555 height 12
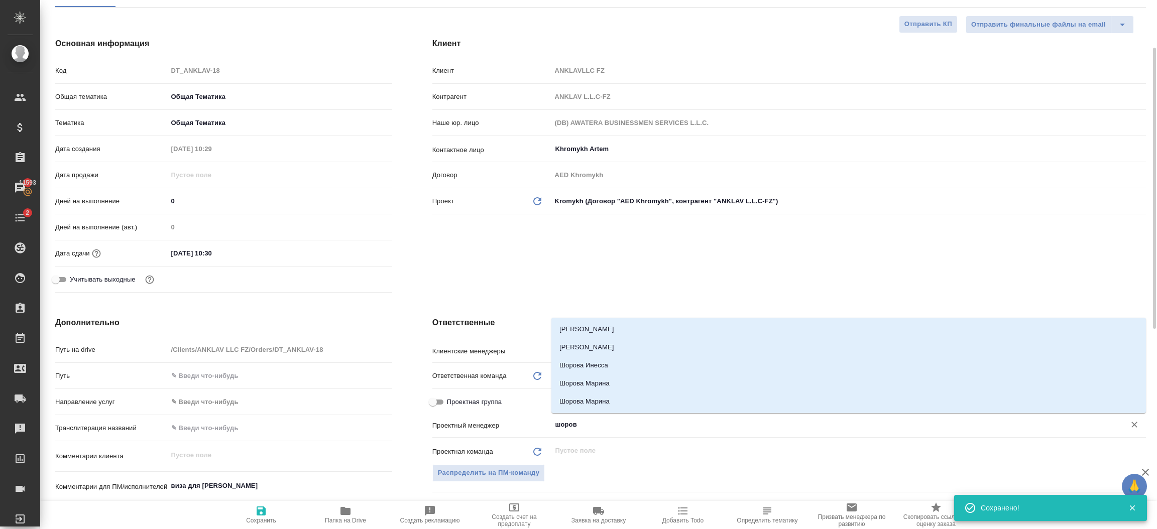
type input "шорова"
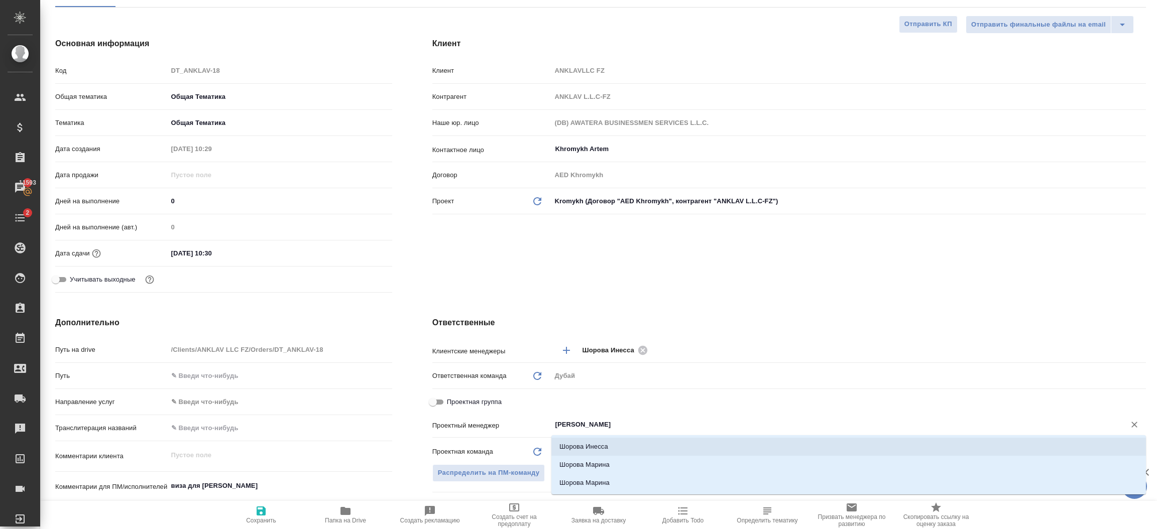
click at [607, 446] on li "Шорова Инесса" at bounding box center [849, 447] width 595 height 18
type textarea "x"
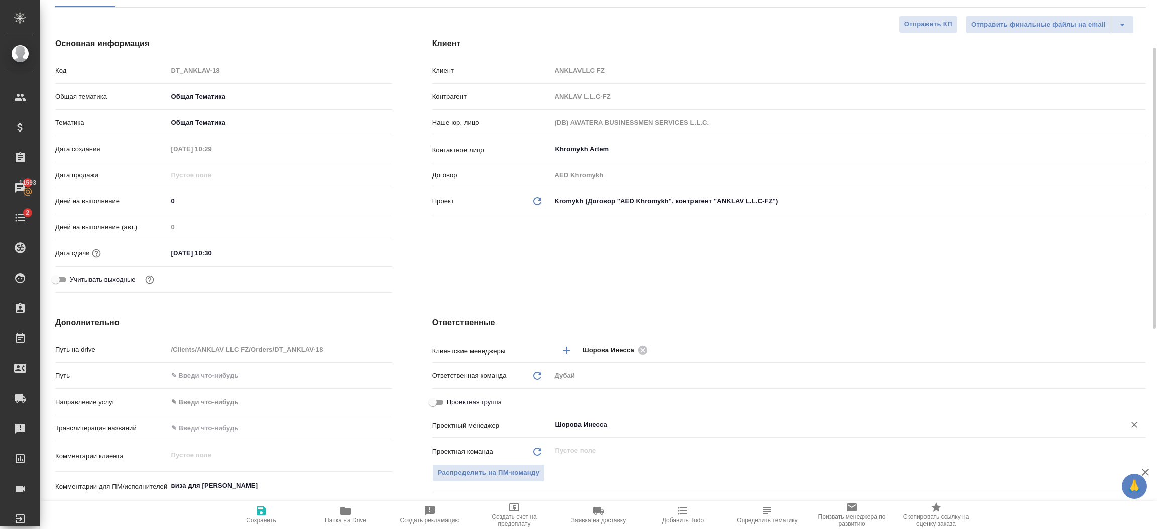
type input "Шорова Инесса"
click at [269, 512] on span "Сохранить" at bounding box center [261, 514] width 72 height 19
type textarea "x"
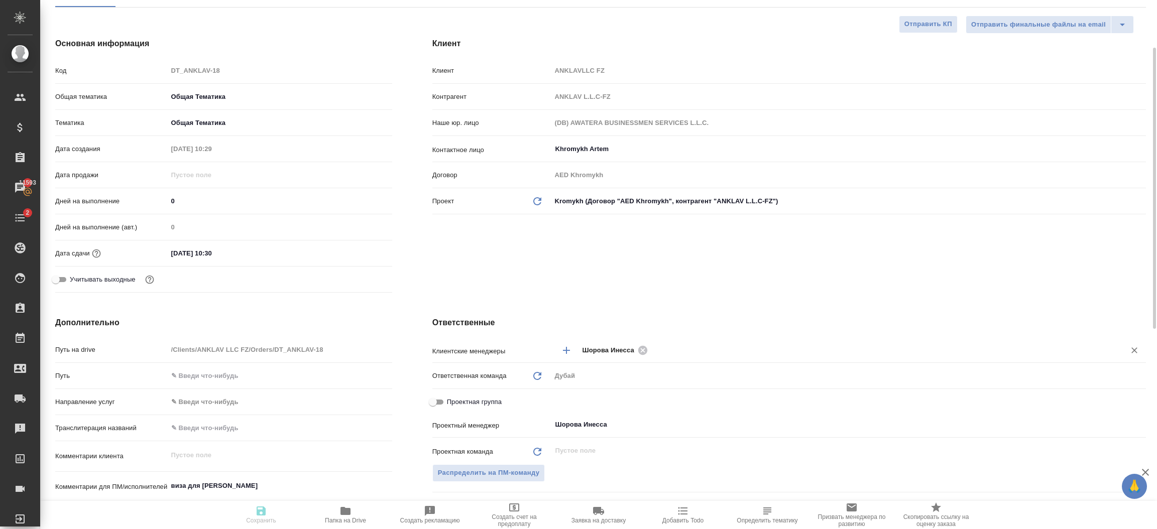
type textarea "x"
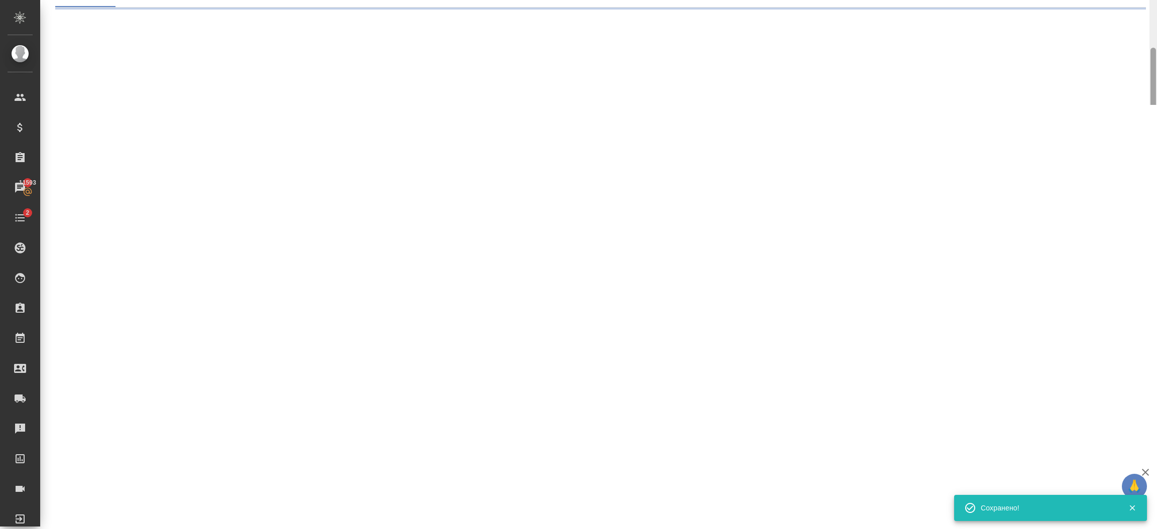
select select "RU"
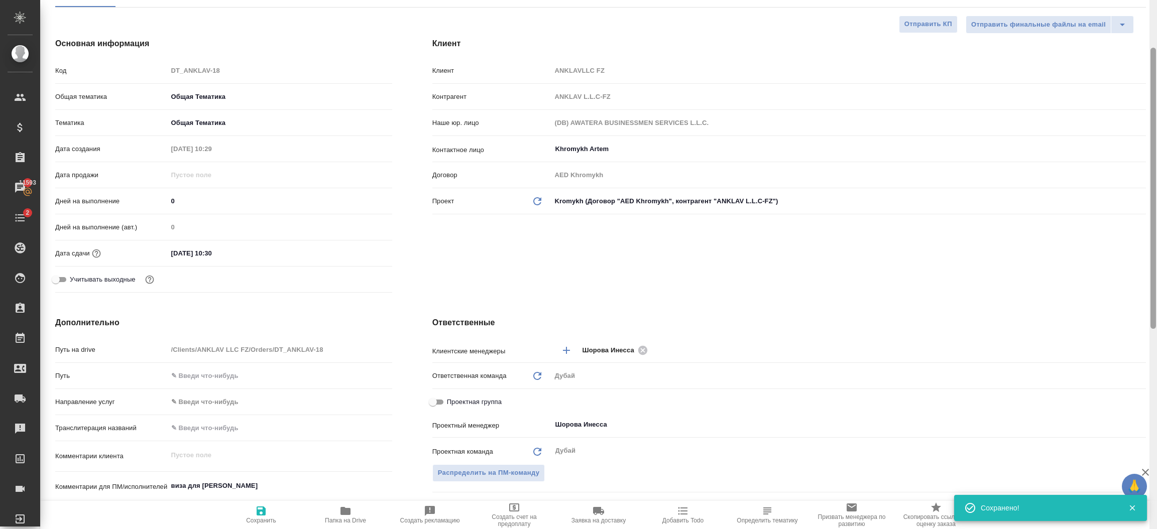
type textarea "x"
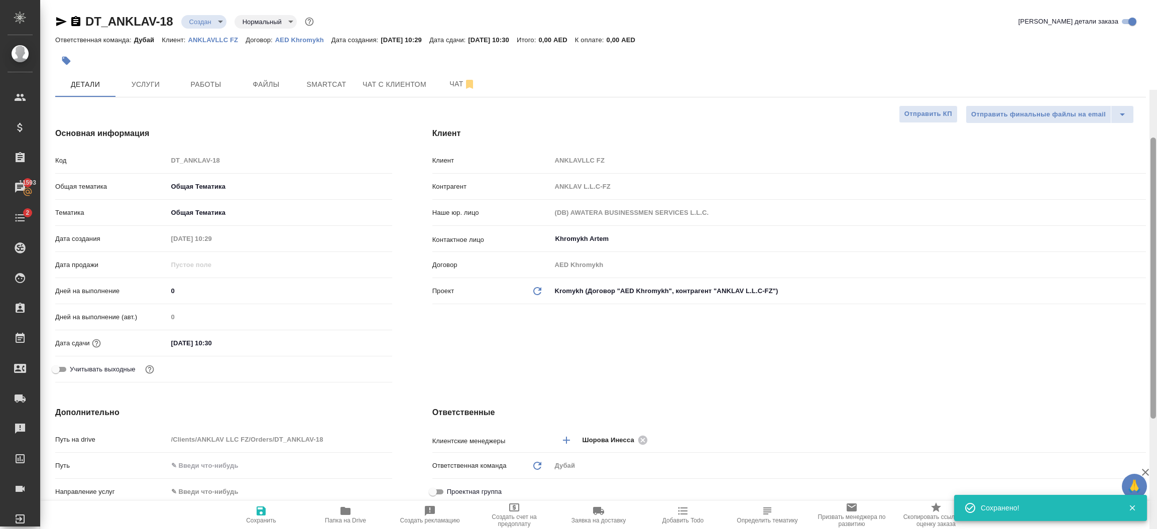
click at [1154, 90] on div at bounding box center [1154, 355] width 8 height 530
click at [148, 84] on span "Услуги" at bounding box center [146, 84] width 48 height 13
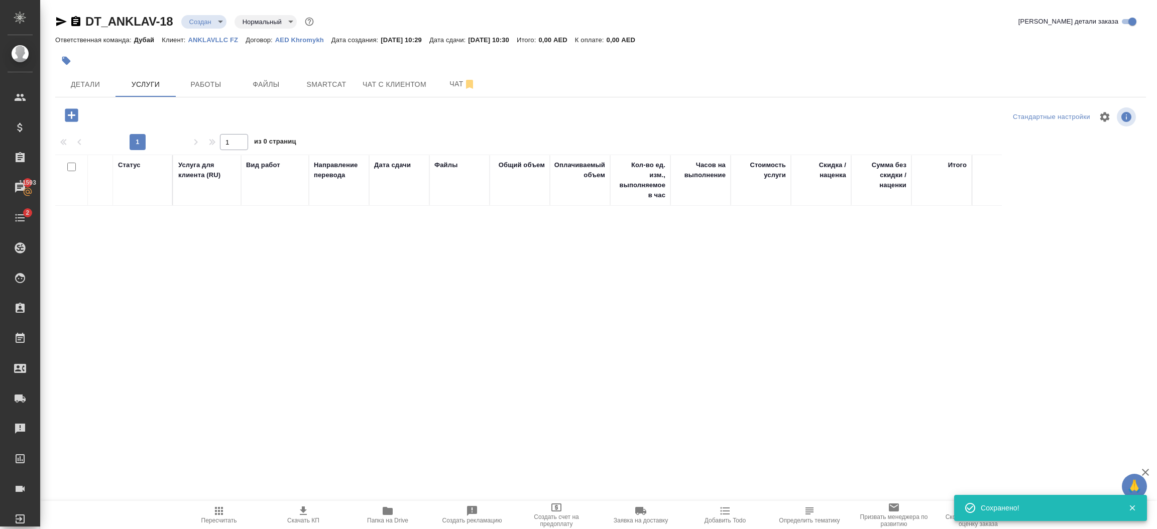
click at [76, 118] on icon "button" at bounding box center [71, 115] width 13 height 13
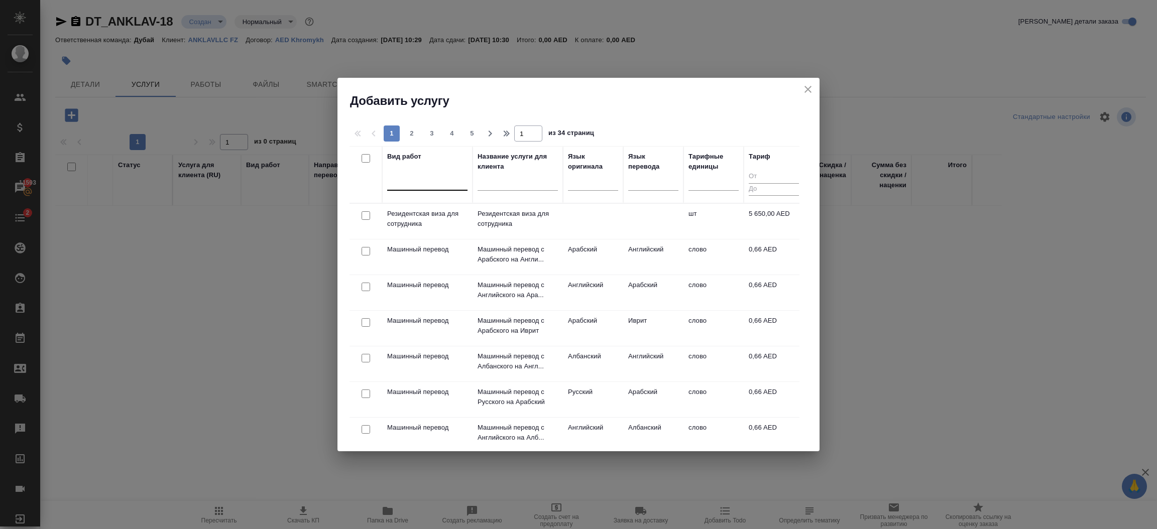
click at [422, 187] on div at bounding box center [427, 180] width 80 height 15
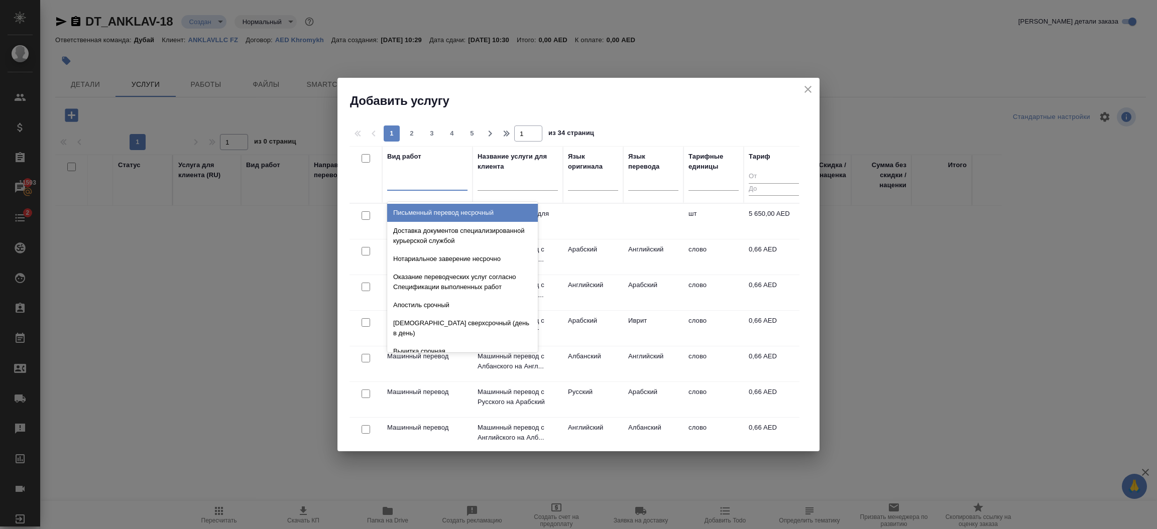
type input "л"
type input "онлай"
click at [422, 187] on div "онлай онлай" at bounding box center [427, 180] width 80 height 15
type input "онлай"
click at [420, 212] on div "Онлайн консультации" at bounding box center [462, 213] width 151 height 18
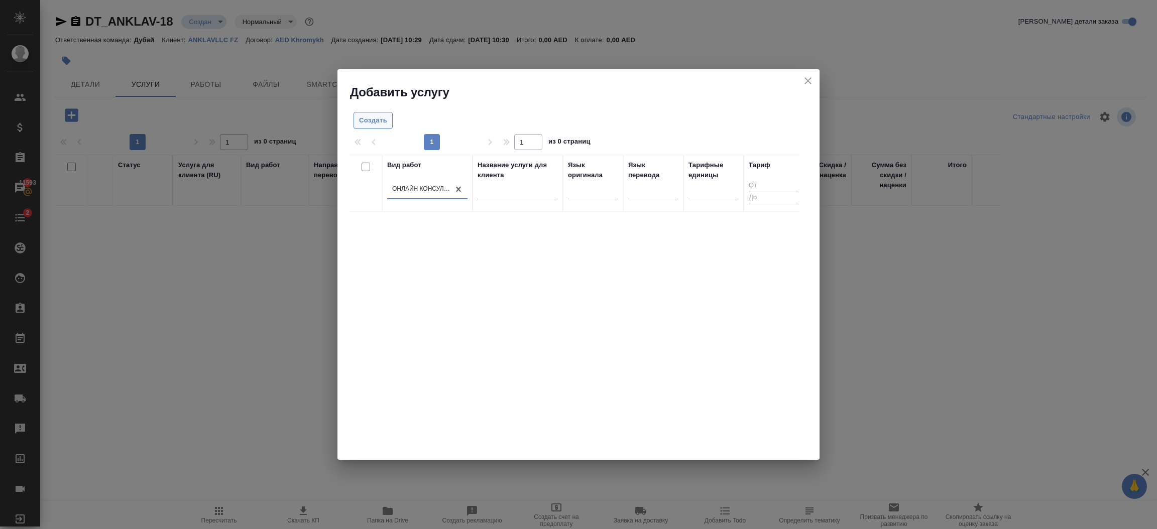
click at [375, 120] on span "Создать" at bounding box center [373, 121] width 28 height 12
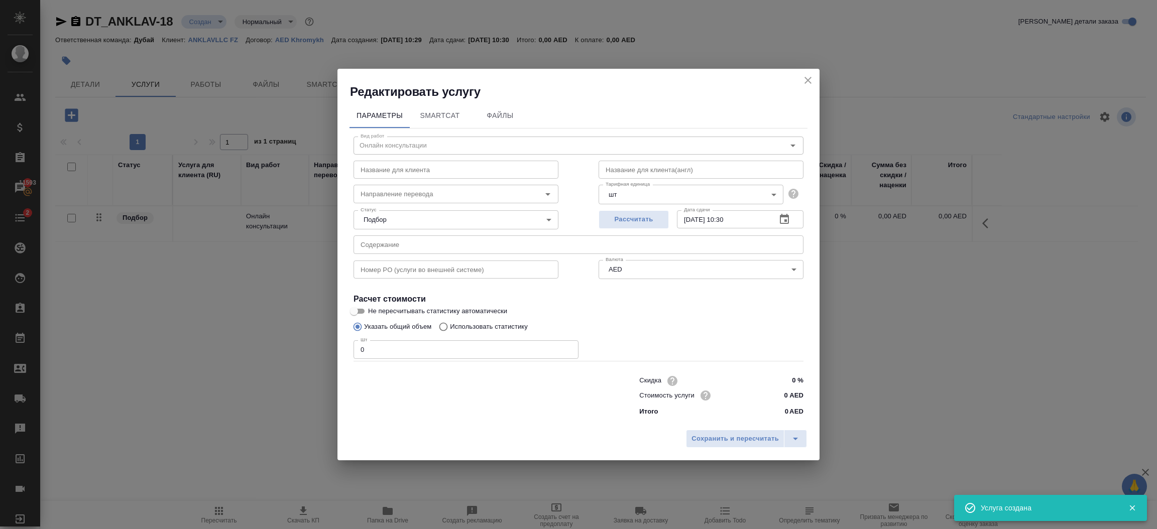
click at [432, 354] on input "0" at bounding box center [466, 350] width 225 height 18
type input "1"
click at [762, 436] on span "Сохранить и пересчитать" at bounding box center [735, 440] width 87 height 12
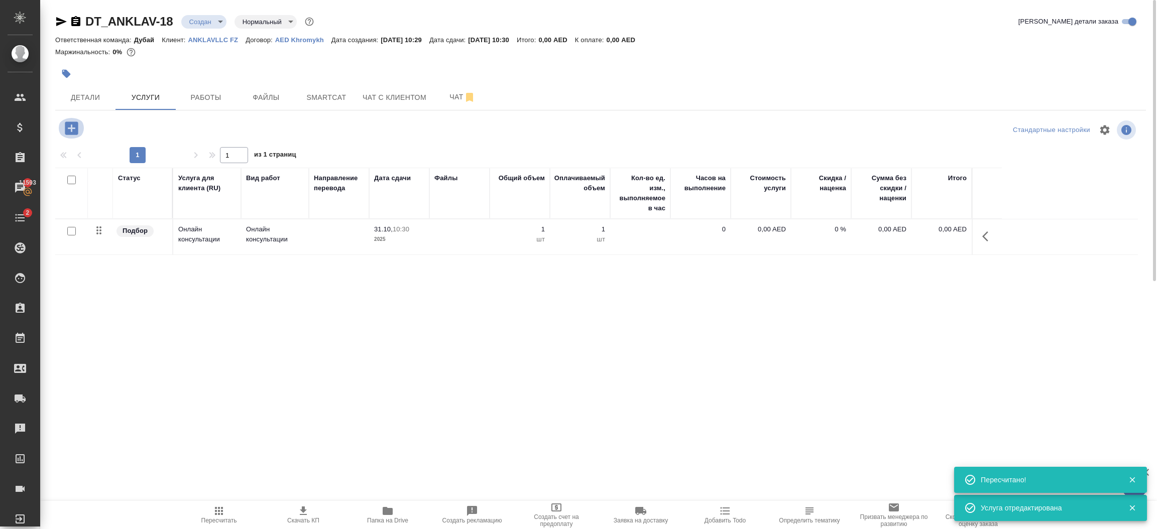
click at [76, 128] on icon "button" at bounding box center [71, 128] width 13 height 13
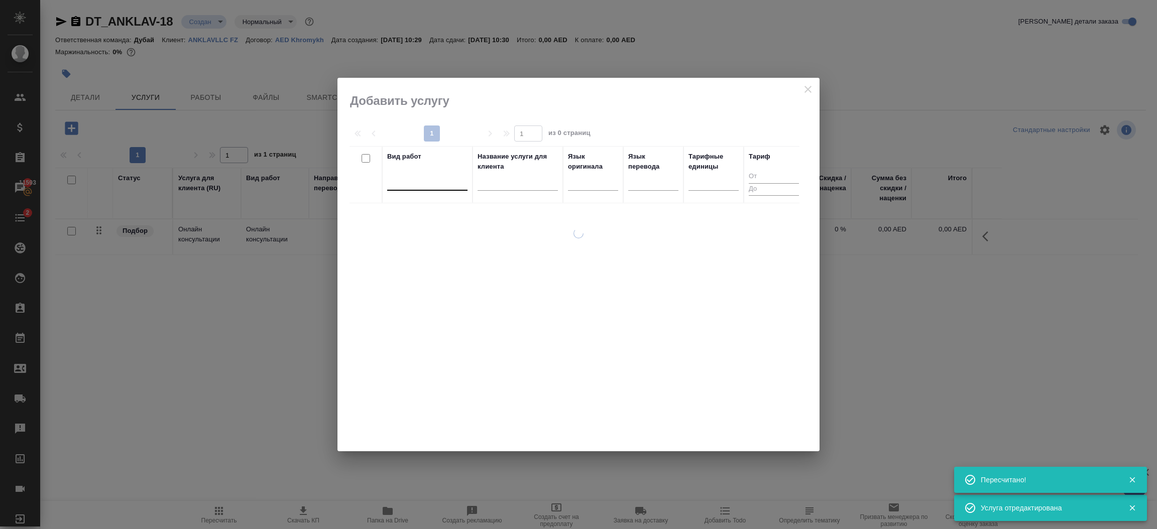
click at [411, 180] on div at bounding box center [427, 180] width 80 height 15
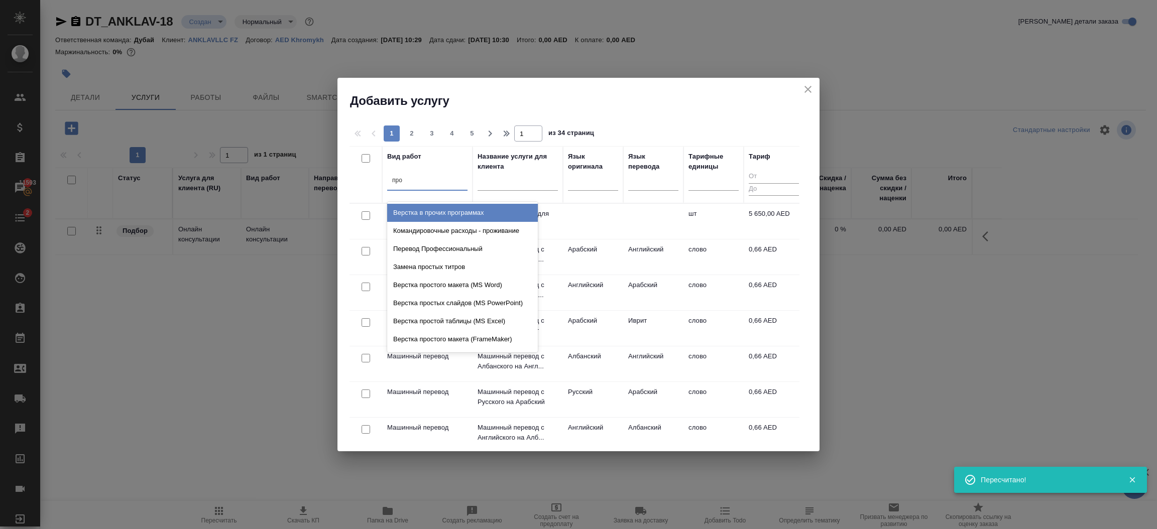
type input "проф"
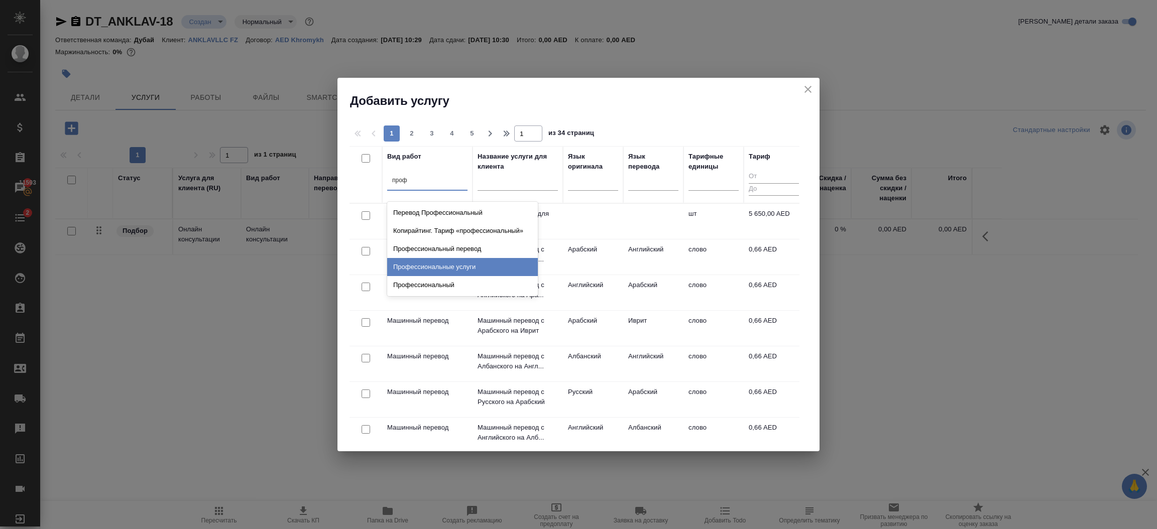
click at [428, 267] on div "Профессиональные услуги" at bounding box center [462, 267] width 151 height 18
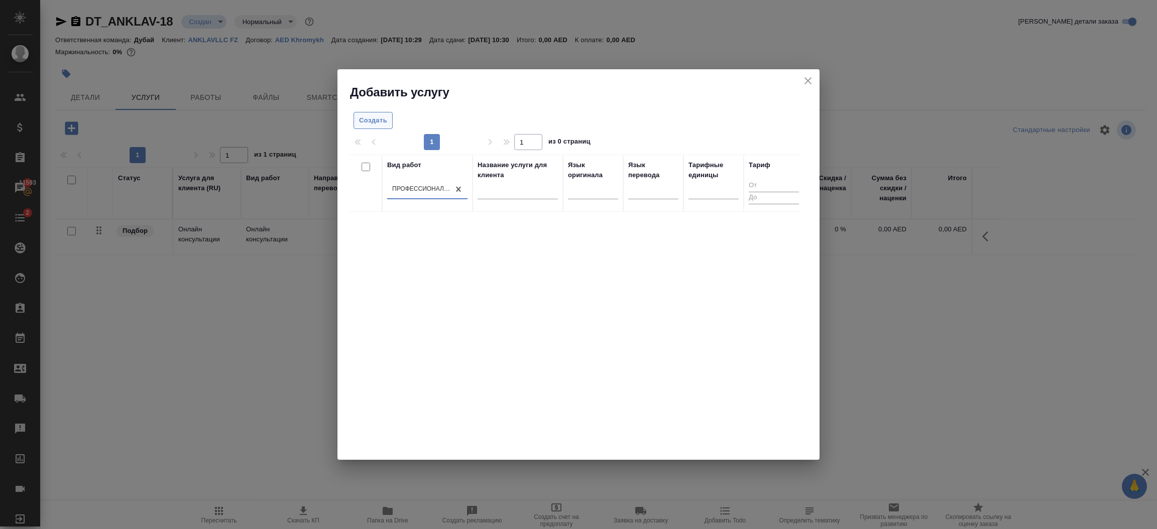
click at [382, 128] on button "Создать" at bounding box center [373, 121] width 39 height 18
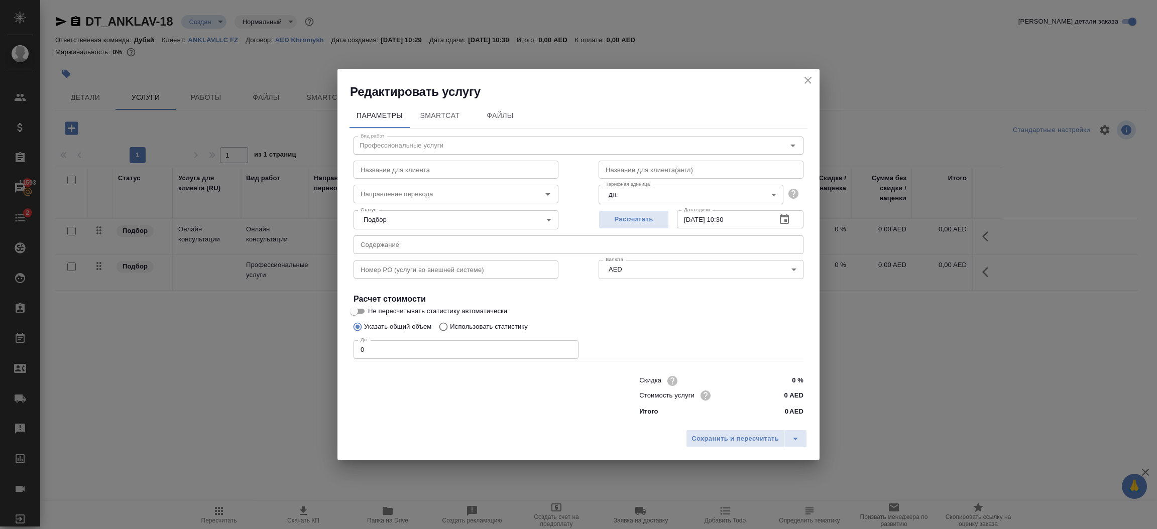
click at [379, 355] on input "0" at bounding box center [466, 350] width 225 height 18
type input "1"
click at [724, 440] on span "Сохранить и пересчитать" at bounding box center [735, 440] width 87 height 12
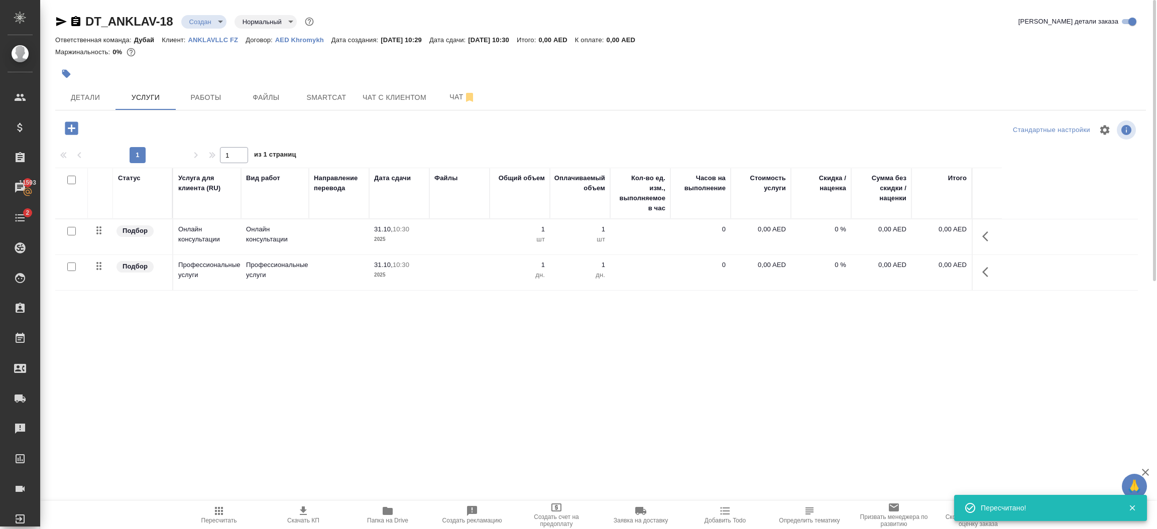
click at [988, 238] on icon "button" at bounding box center [989, 237] width 12 height 12
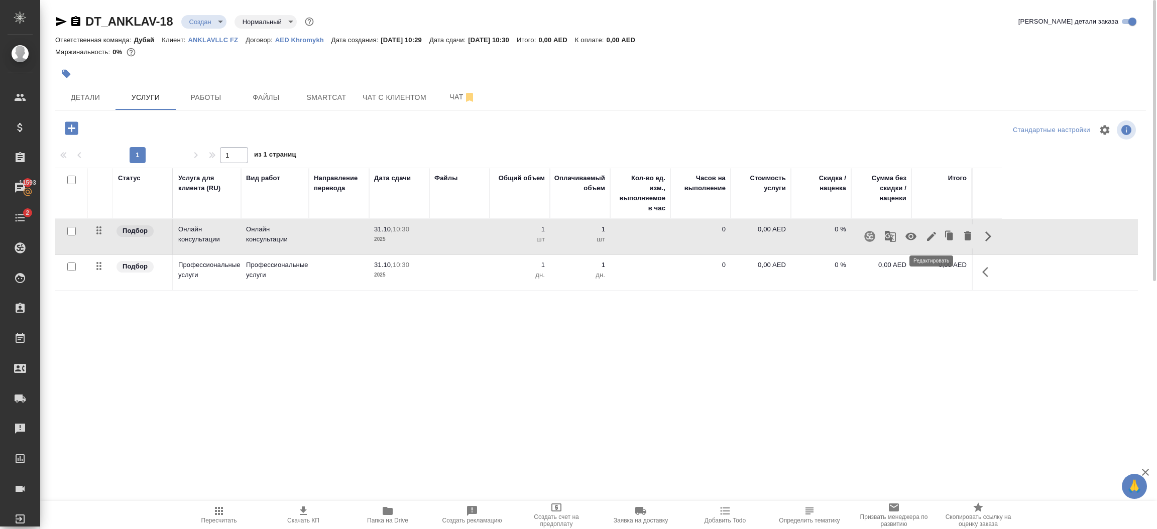
click at [936, 241] on icon "button" at bounding box center [932, 237] width 12 height 12
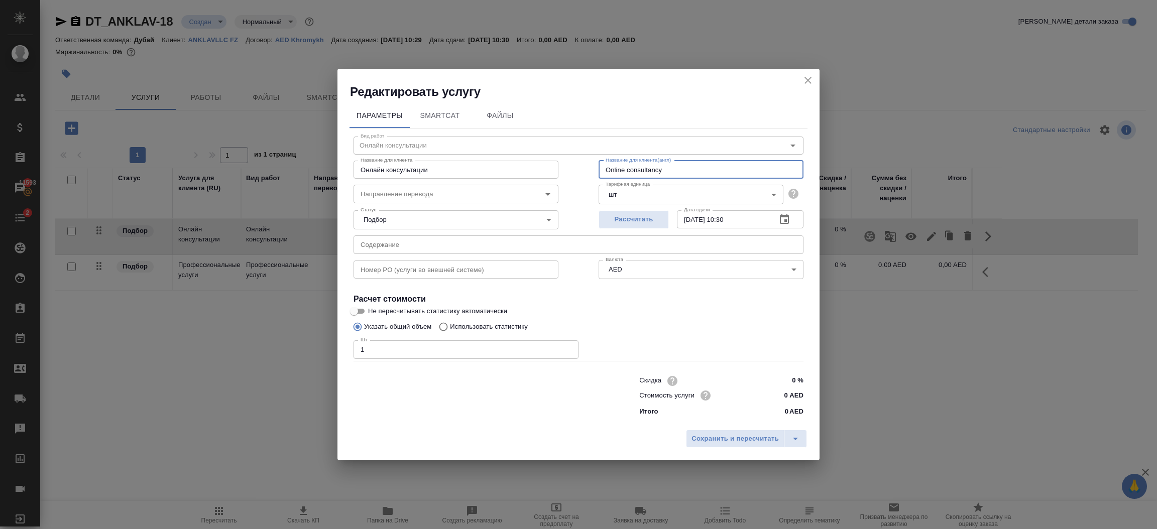
drag, startPoint x: 685, startPoint y: 173, endPoint x: 572, endPoint y: 167, distance: 113.7
click at [572, 167] on div "Вид работ Онлайн консультации Вид работ Название для клиента Онлайн консультаци…" at bounding box center [579, 275] width 458 height 293
type input "Emirates ID"
click at [786, 396] on input "0 AED" at bounding box center [785, 395] width 37 height 15
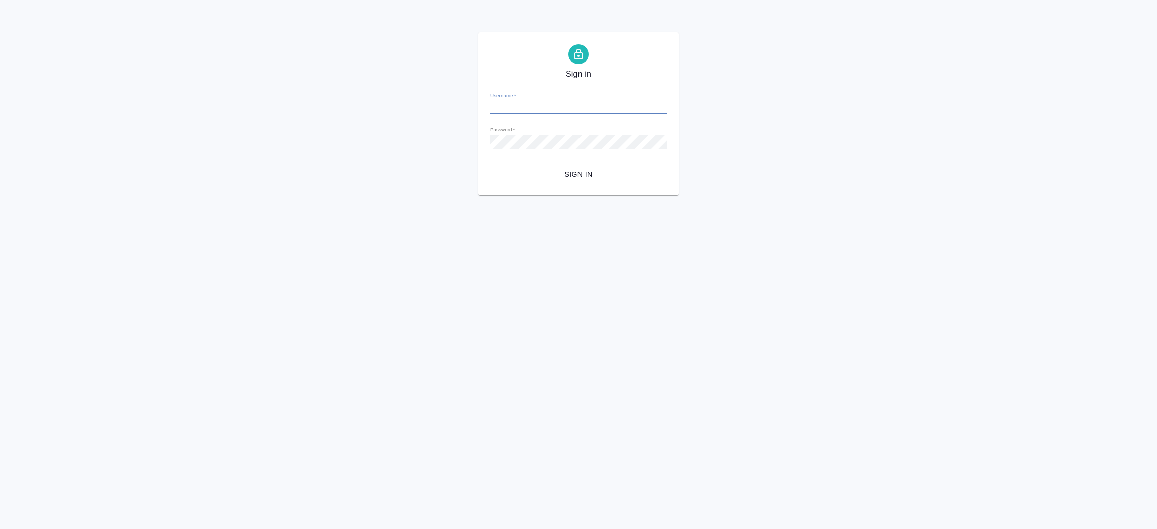
type input "[EMAIL_ADDRESS][DOMAIN_NAME]"
click at [587, 174] on span "Sign in" at bounding box center [578, 174] width 161 height 13
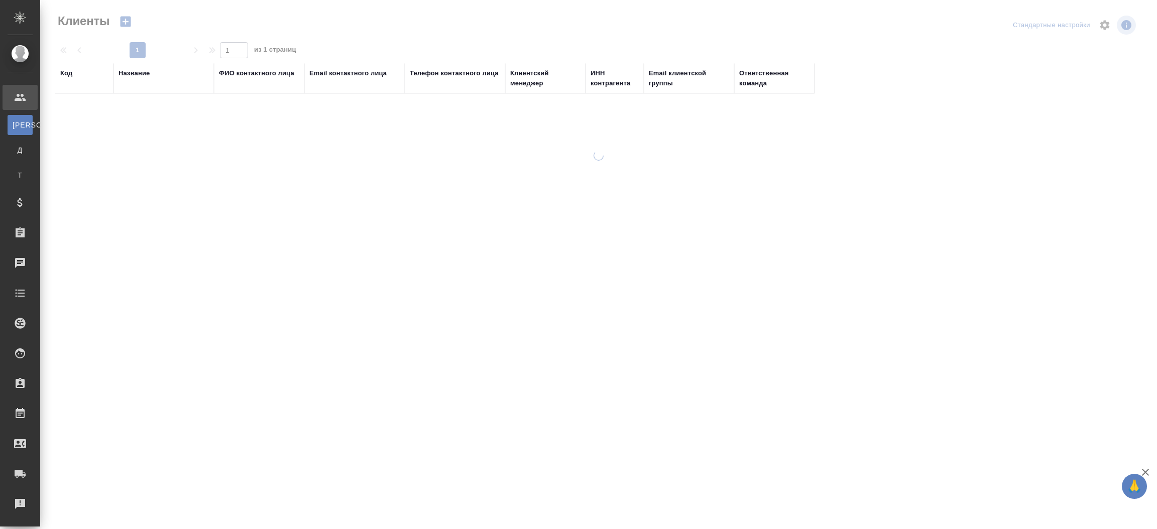
select select "RU"
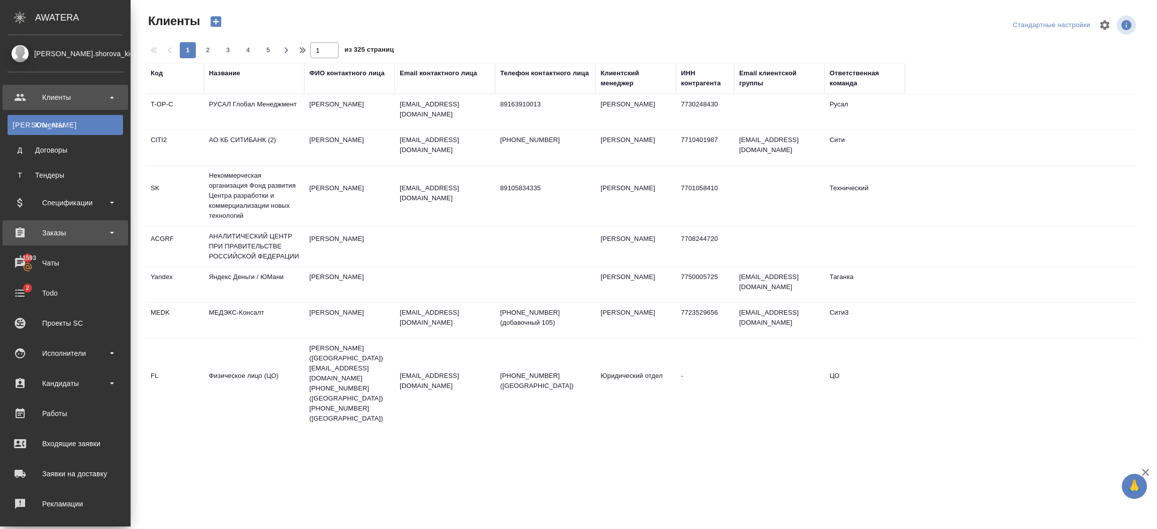
click at [69, 229] on div "Заказы" at bounding box center [66, 233] width 116 height 15
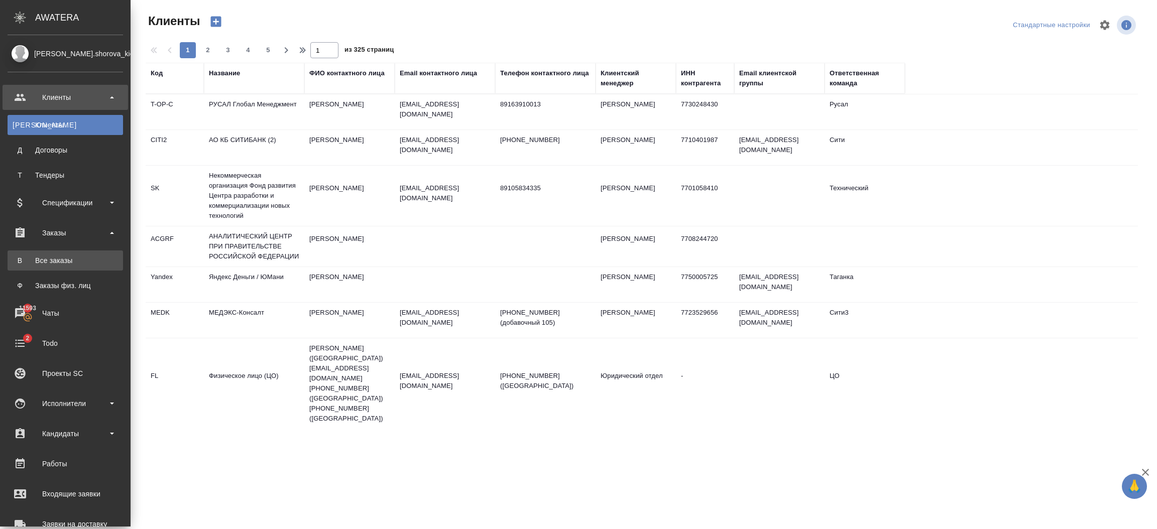
click at [67, 260] on div "Все заказы" at bounding box center [65, 261] width 105 height 10
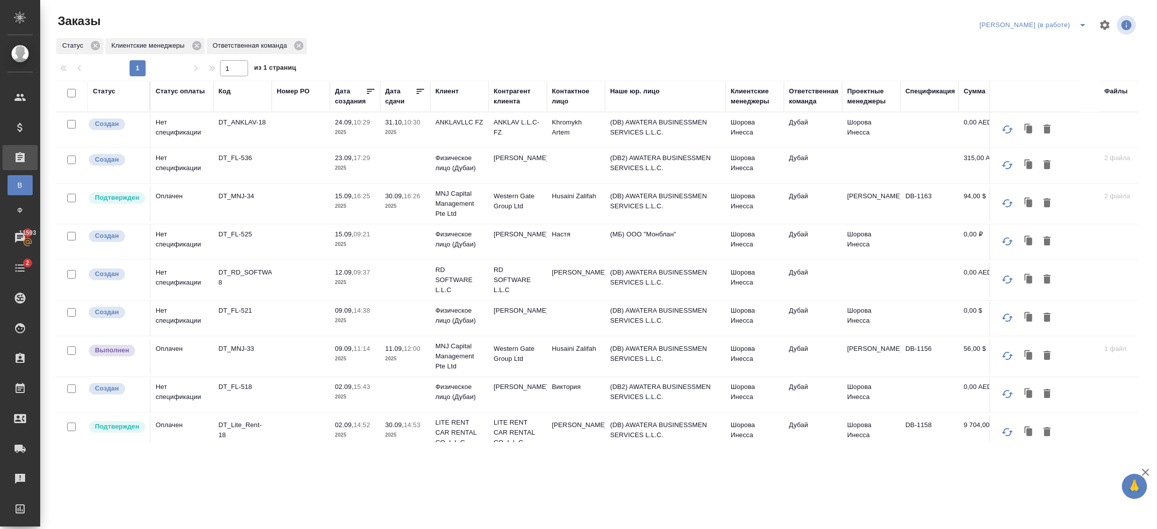
click at [295, 132] on td at bounding box center [301, 130] width 58 height 35
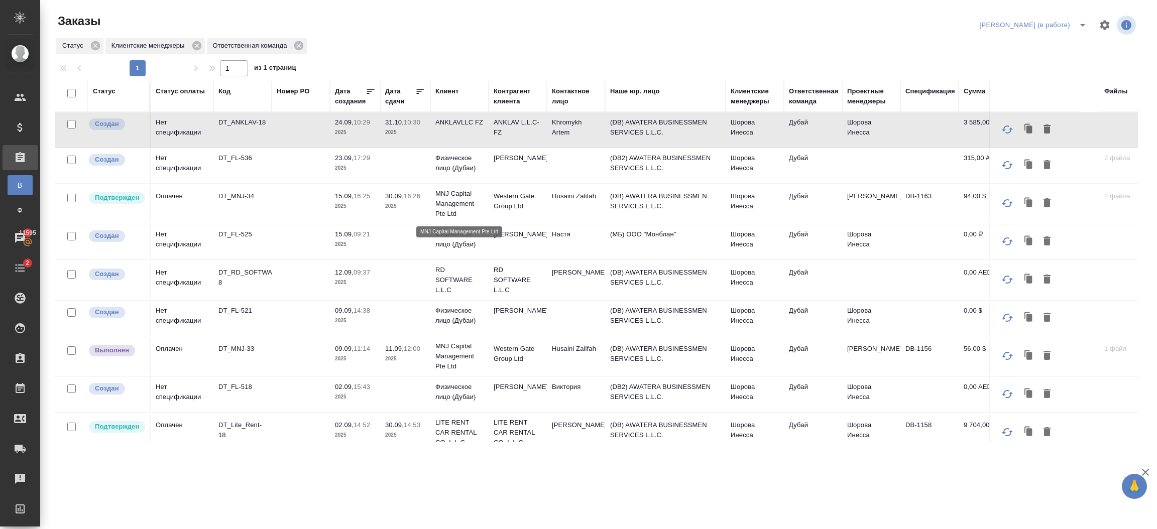
click at [477, 206] on p "MNJ Capital Management Pte Ltd" at bounding box center [460, 204] width 48 height 30
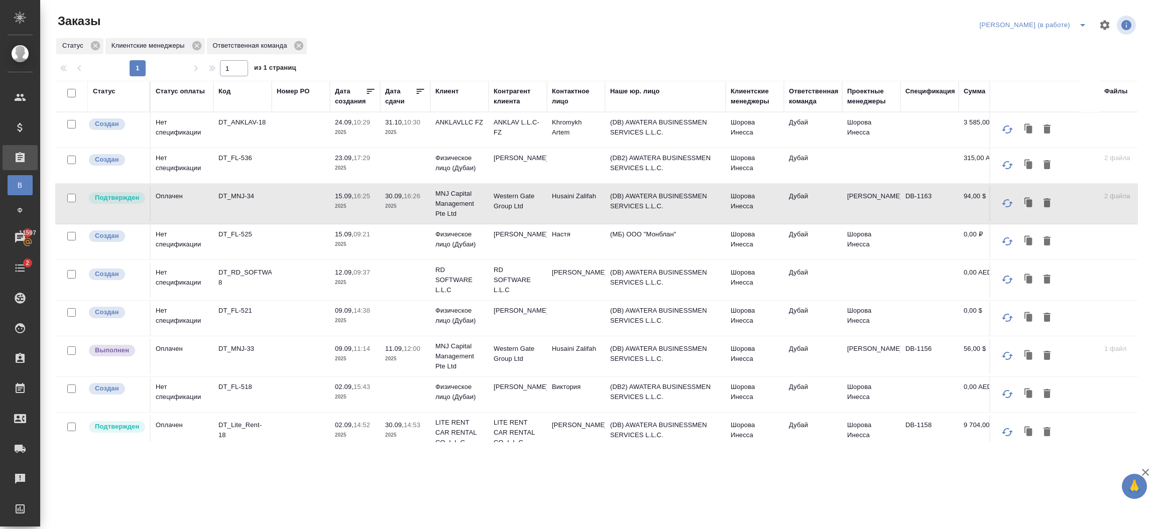
click at [1027, 203] on icon "button" at bounding box center [1030, 203] width 6 height 8
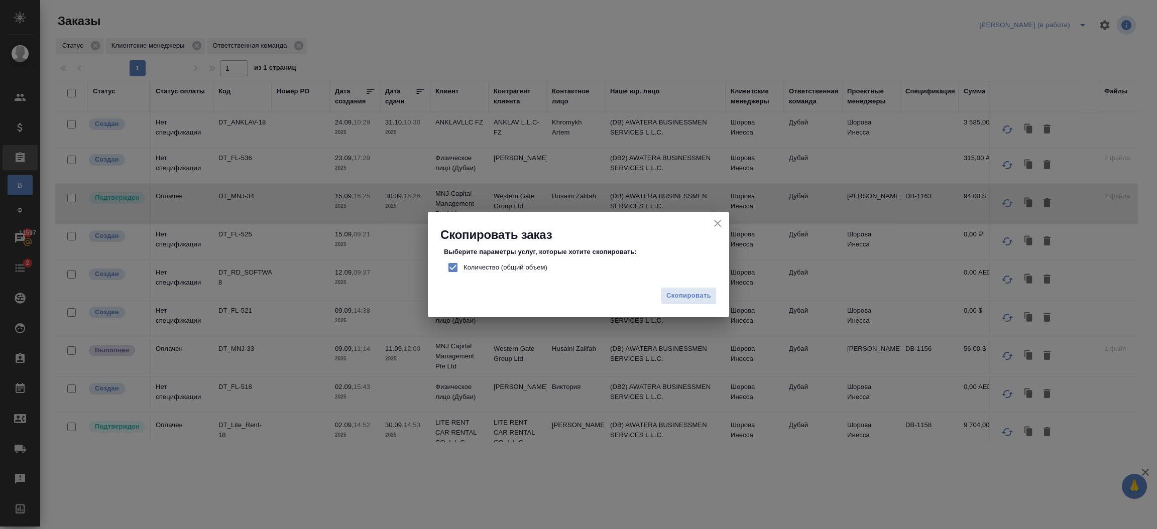
click at [456, 267] on input "Количество (общий объем)" at bounding box center [453, 267] width 21 height 21
checkbox input "false"
click at [698, 297] on span "Скопировать" at bounding box center [689, 296] width 45 height 12
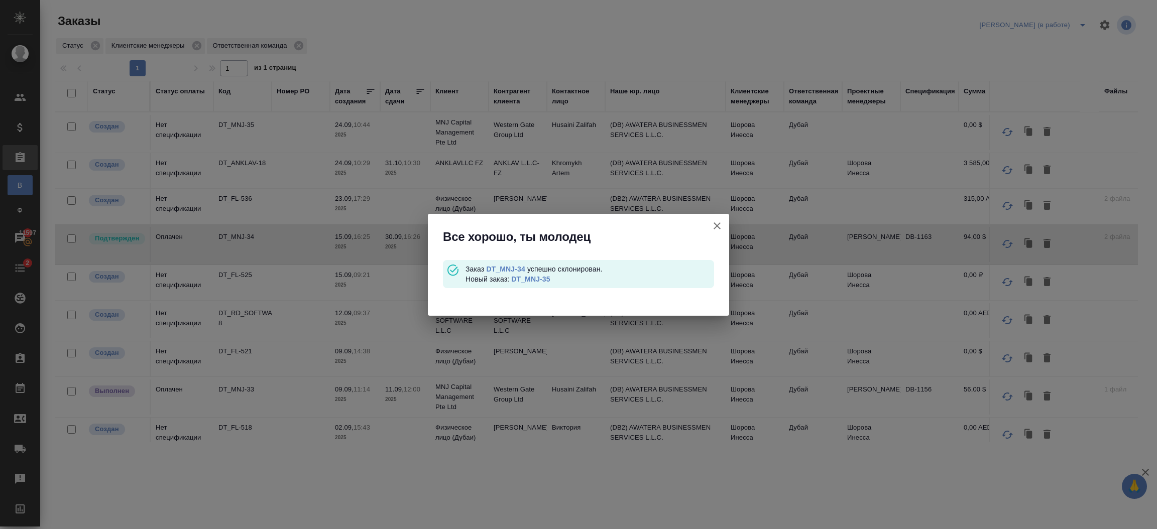
click at [539, 280] on link "DT_MNJ-35" at bounding box center [530, 279] width 39 height 8
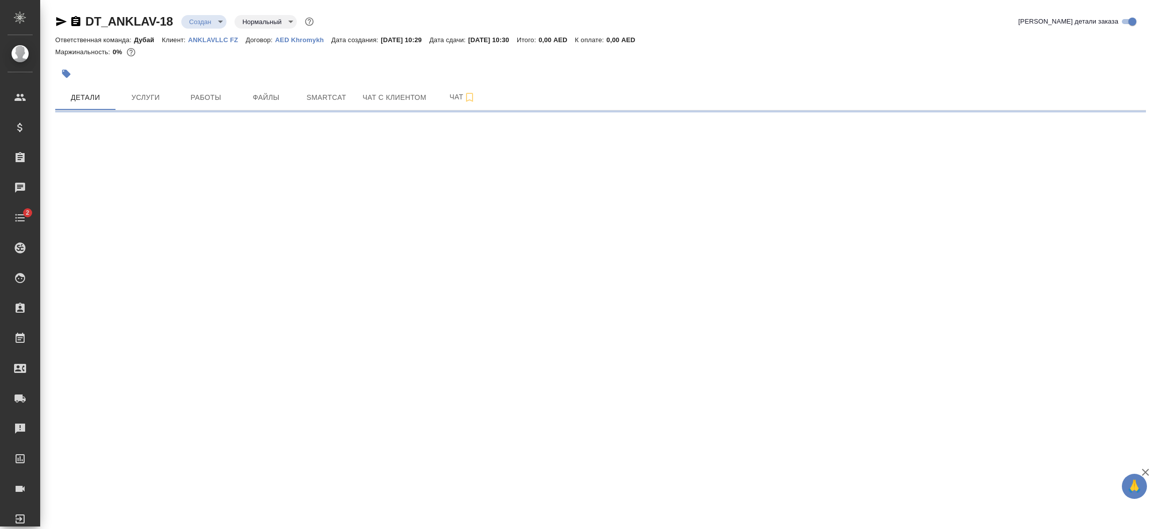
select select "RU"
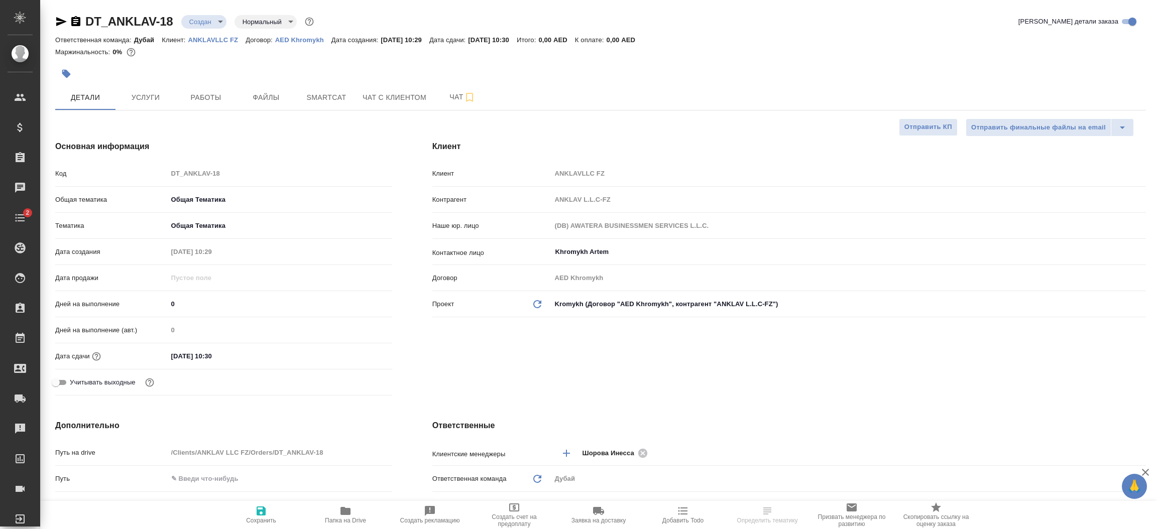
type textarea "x"
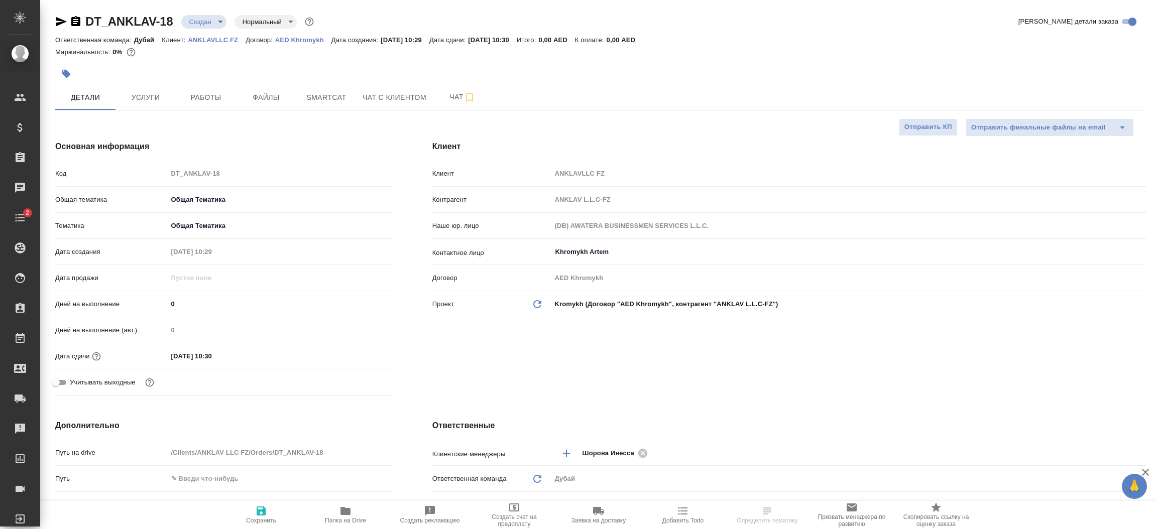
type textarea "x"
click at [160, 101] on span "Услуги" at bounding box center [146, 97] width 48 height 13
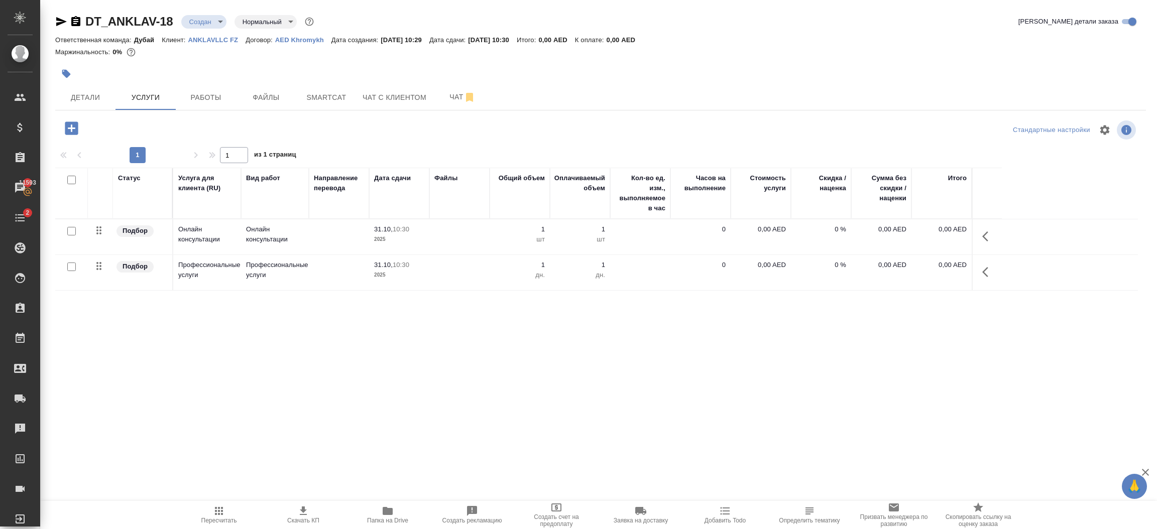
click at [983, 243] on icon "button" at bounding box center [989, 237] width 12 height 12
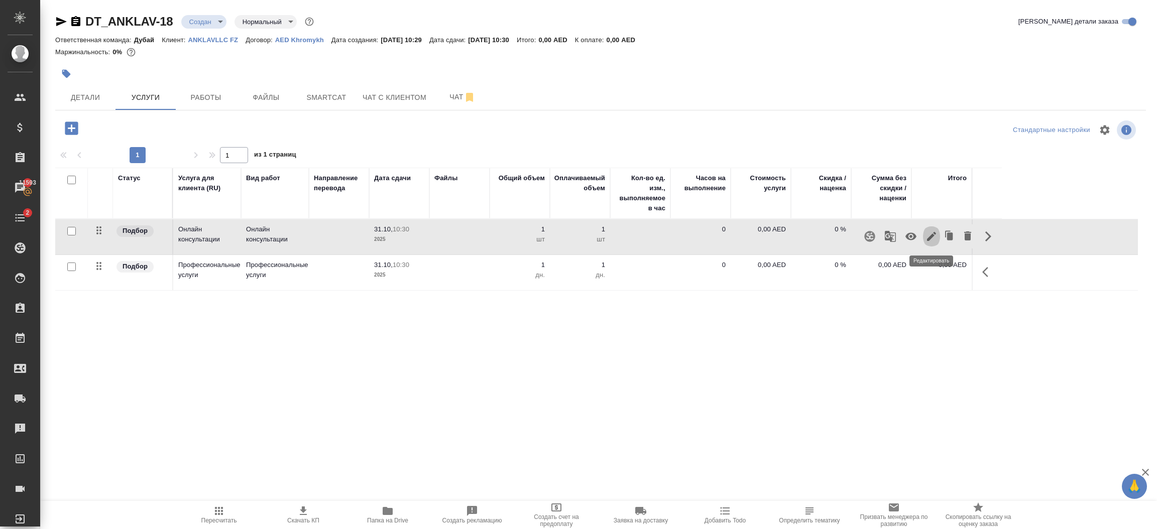
click at [929, 238] on icon "button" at bounding box center [931, 236] width 9 height 9
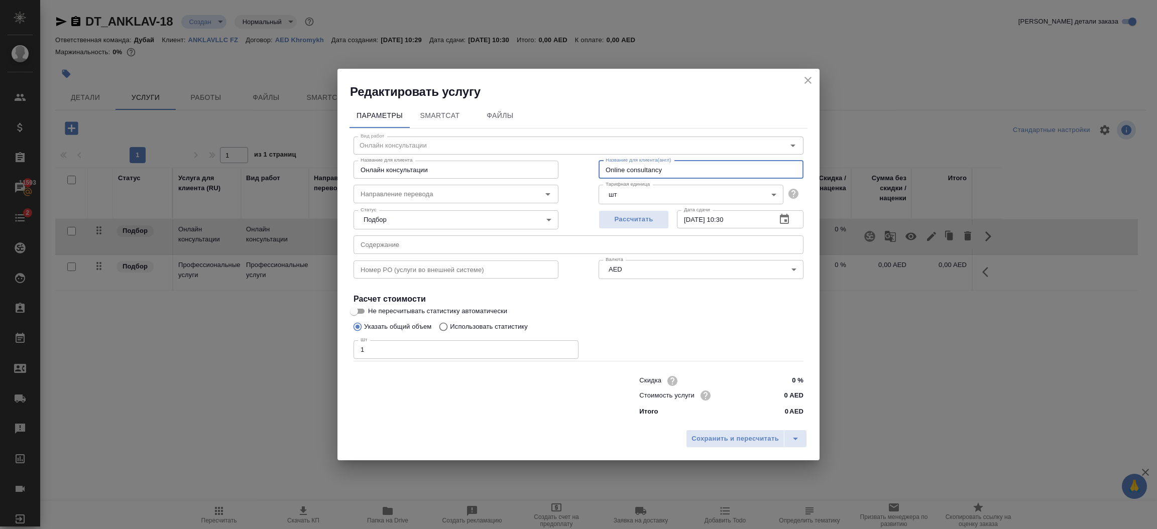
drag, startPoint x: 688, startPoint y: 168, endPoint x: 551, endPoint y: 178, distance: 138.0
click at [551, 178] on div "Название для [PERSON_NAME] консультации Название для [PERSON_NAME] Название для…" at bounding box center [579, 169] width 490 height 64
type input "EMIRATES ID 2 YEAR"
click at [787, 394] on input "0 AED" at bounding box center [785, 395] width 38 height 15
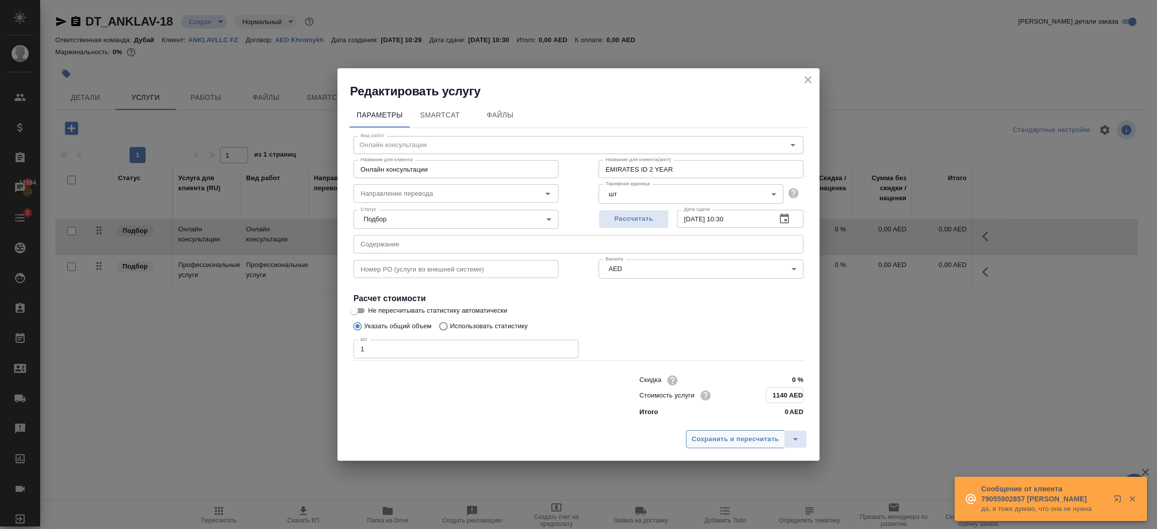
type input "1140 AED"
click at [756, 436] on span "Сохранить и пересчитать" at bounding box center [735, 440] width 87 height 12
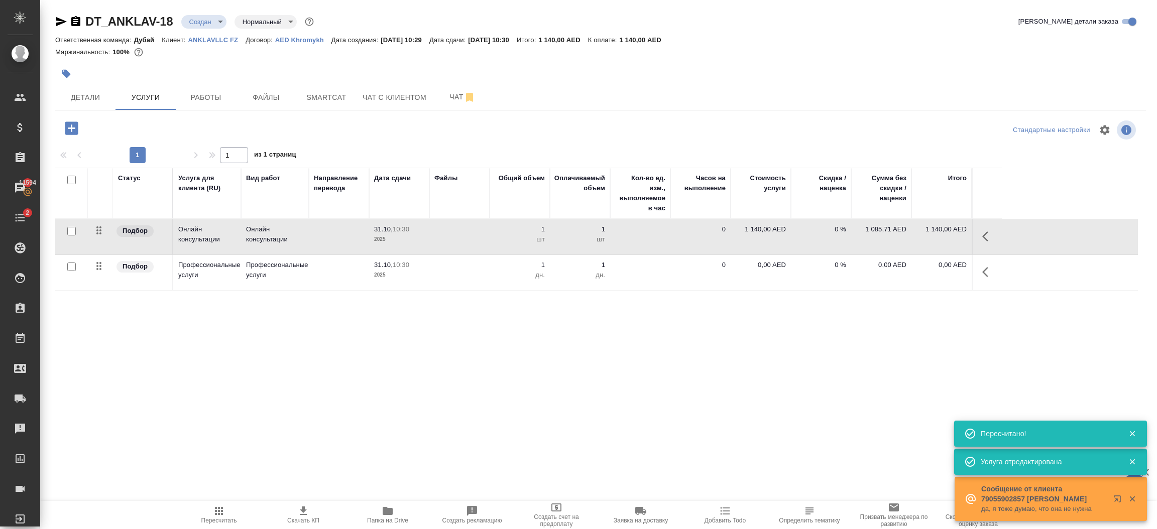
click at [989, 272] on icon "button" at bounding box center [989, 272] width 12 height 12
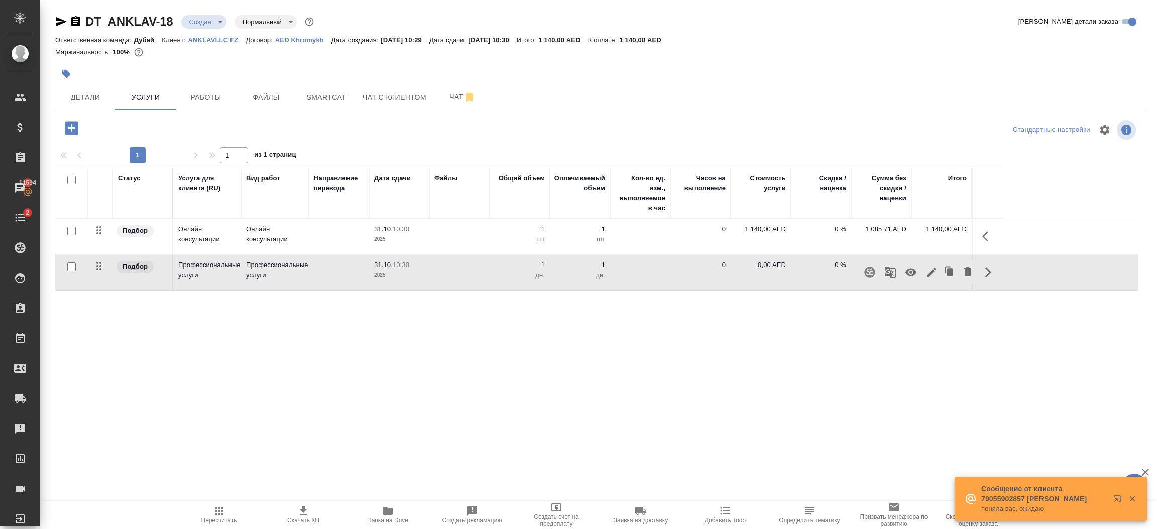
click at [63, 126] on icon "button" at bounding box center [72, 129] width 18 height 18
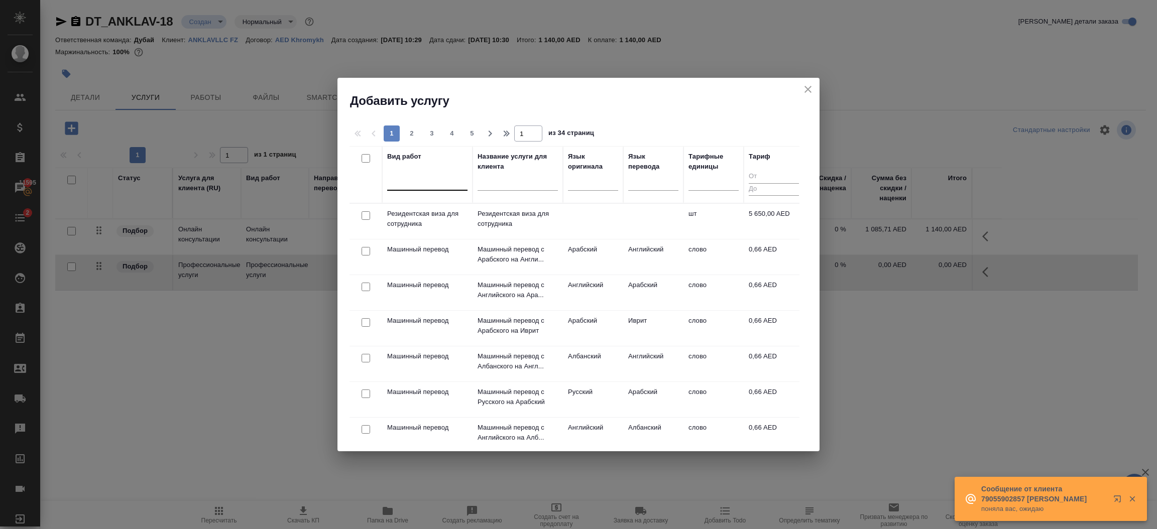
click at [427, 180] on div at bounding box center [427, 180] width 80 height 15
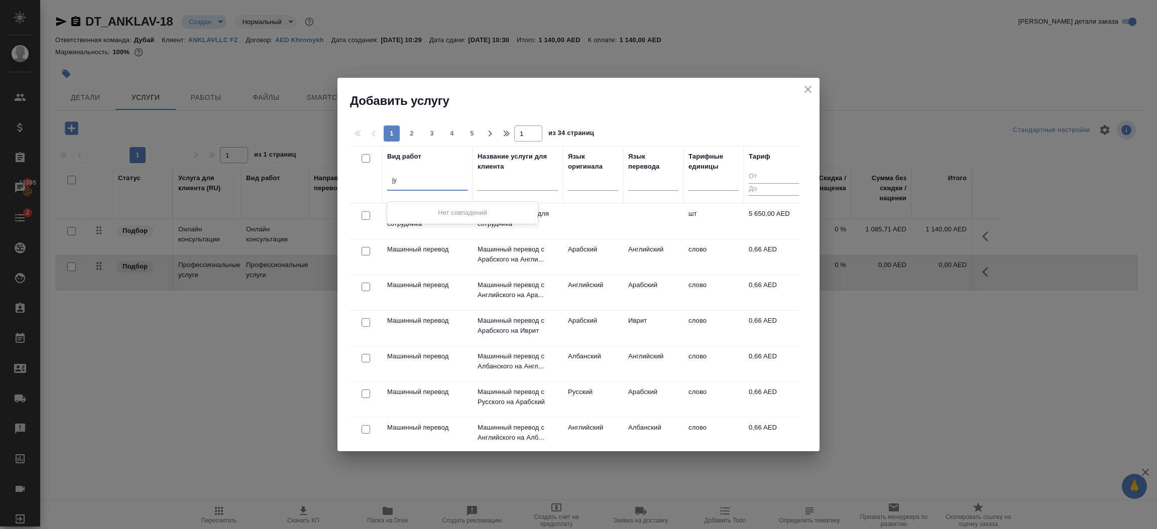
type input "j"
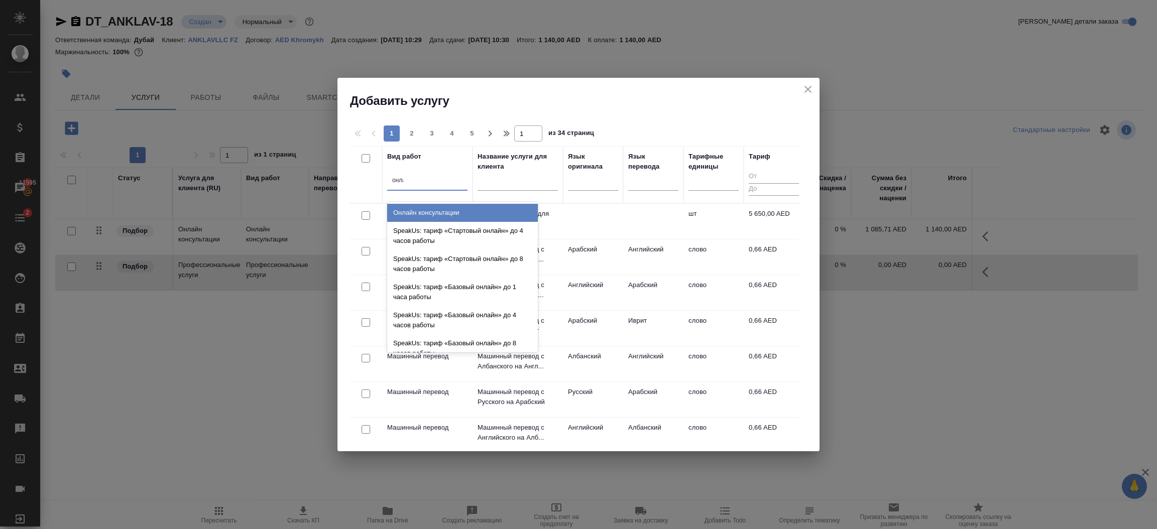
type input "онлай"
click at [462, 212] on div "Онлайн консультации" at bounding box center [462, 213] width 151 height 18
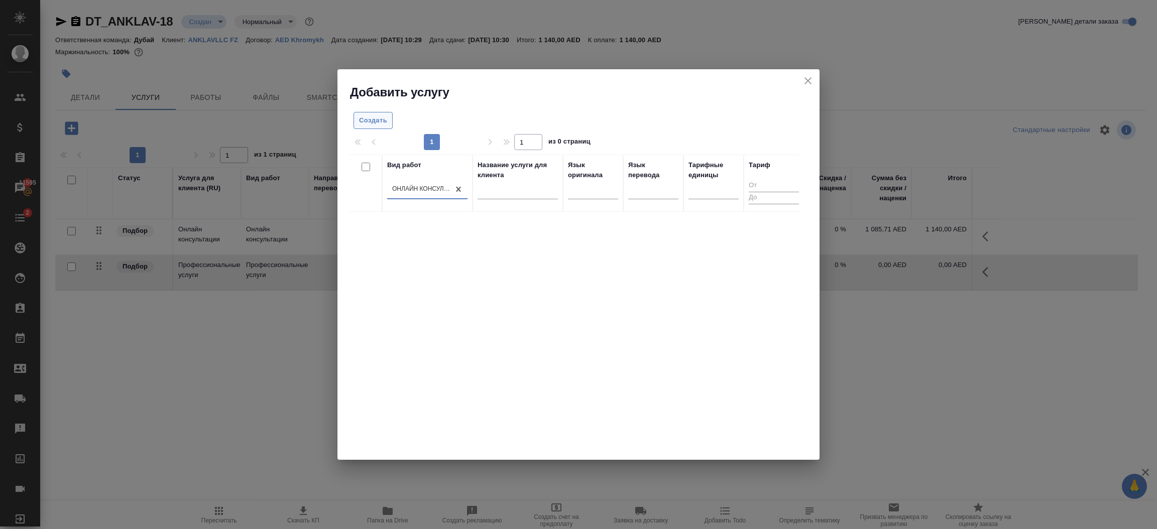
click at [376, 123] on span "Создать" at bounding box center [373, 121] width 28 height 12
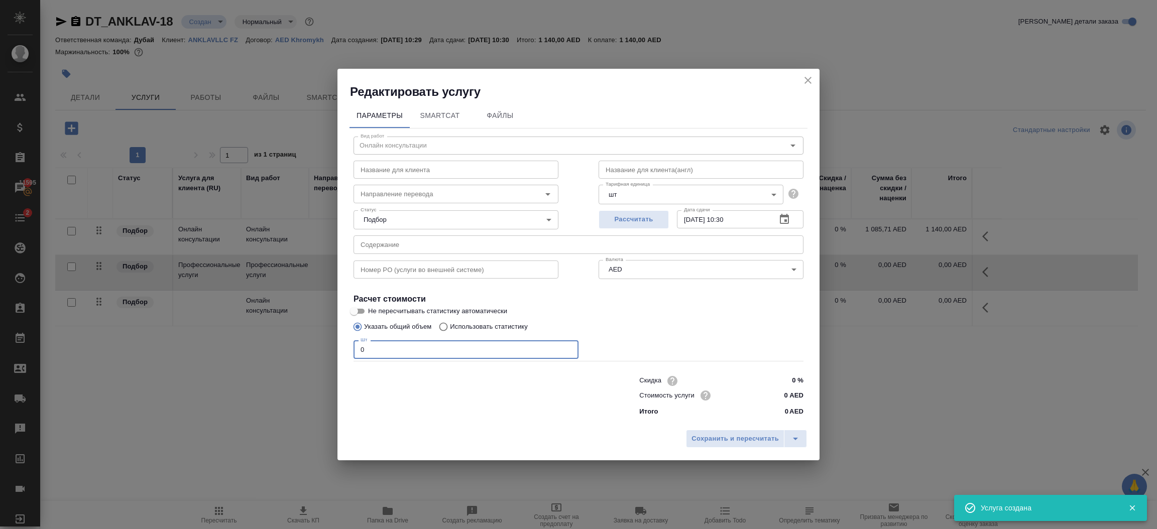
click at [420, 350] on input "0" at bounding box center [466, 350] width 225 height 18
type input "1"
click at [791, 394] on input "0 AED" at bounding box center [785, 395] width 38 height 15
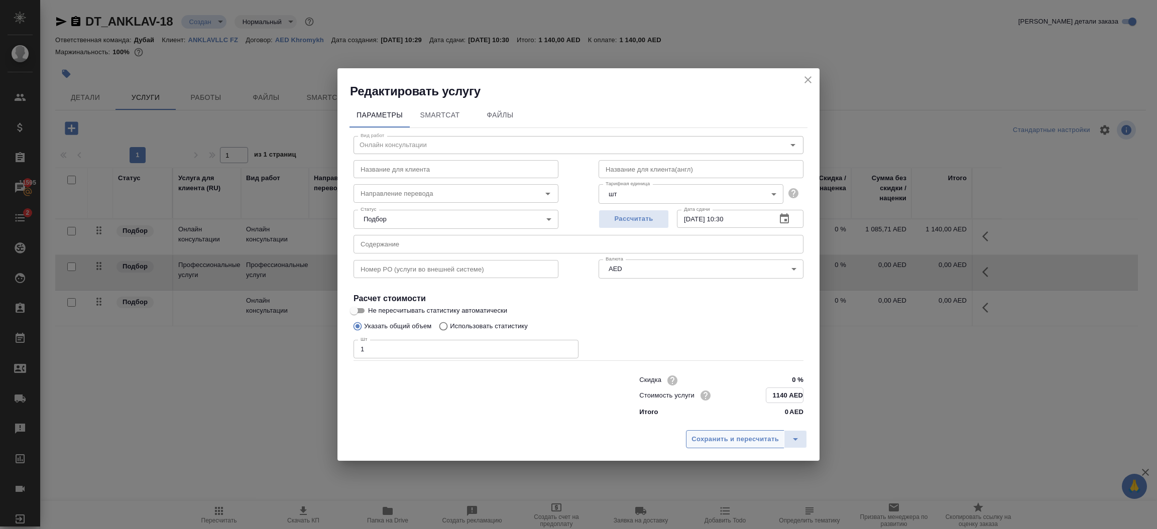
type input "1140 AED"
click at [759, 435] on span "Сохранить и пересчитать" at bounding box center [735, 440] width 87 height 12
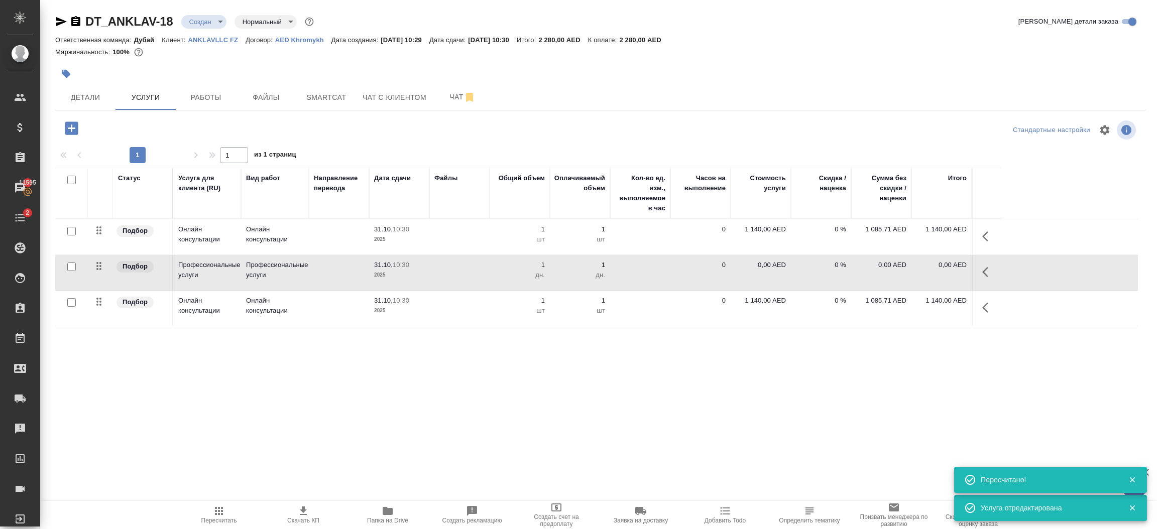
click at [72, 306] on input "checkbox" at bounding box center [71, 302] width 9 height 9
checkbox input "true"
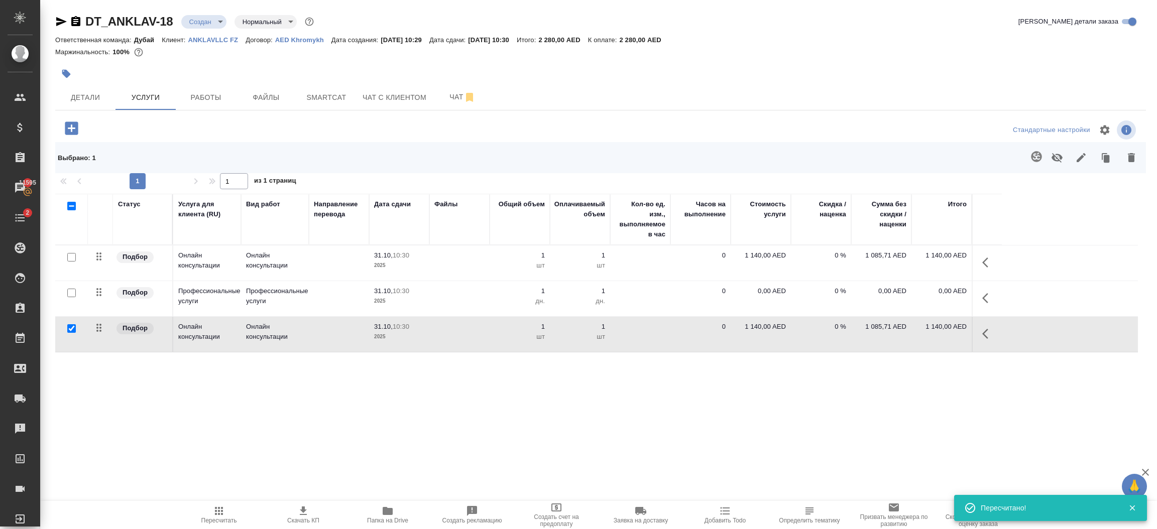
click at [1136, 156] on icon "button" at bounding box center [1132, 158] width 12 height 12
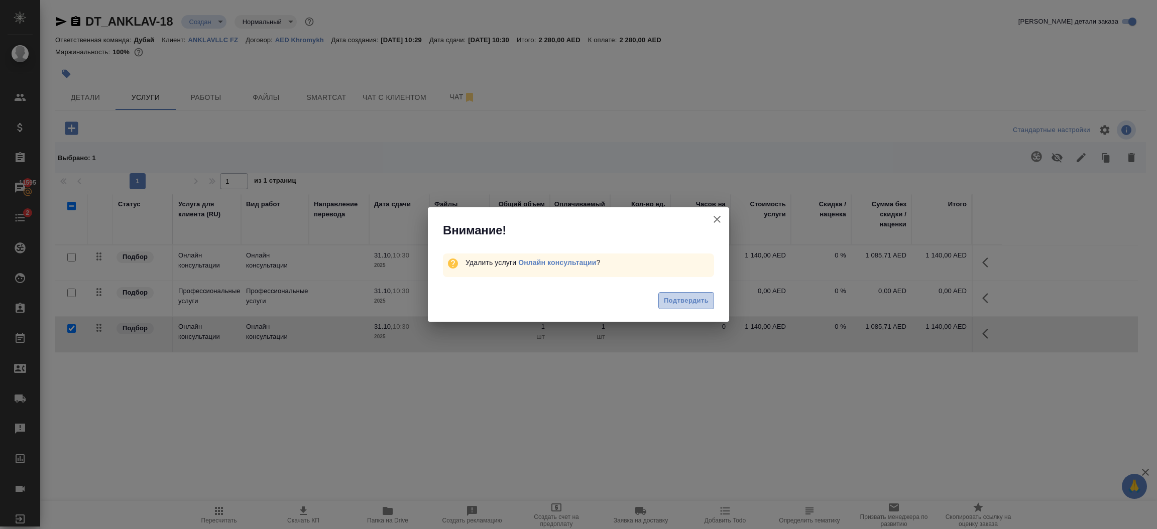
click at [691, 302] on span "Подтвердить" at bounding box center [686, 301] width 45 height 12
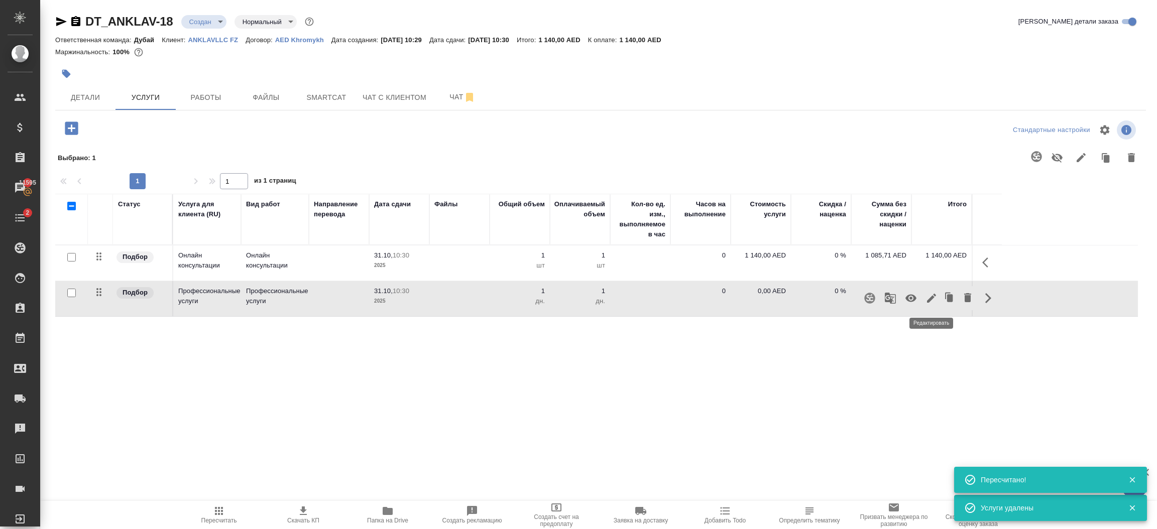
click at [935, 303] on icon "button" at bounding box center [932, 298] width 12 height 12
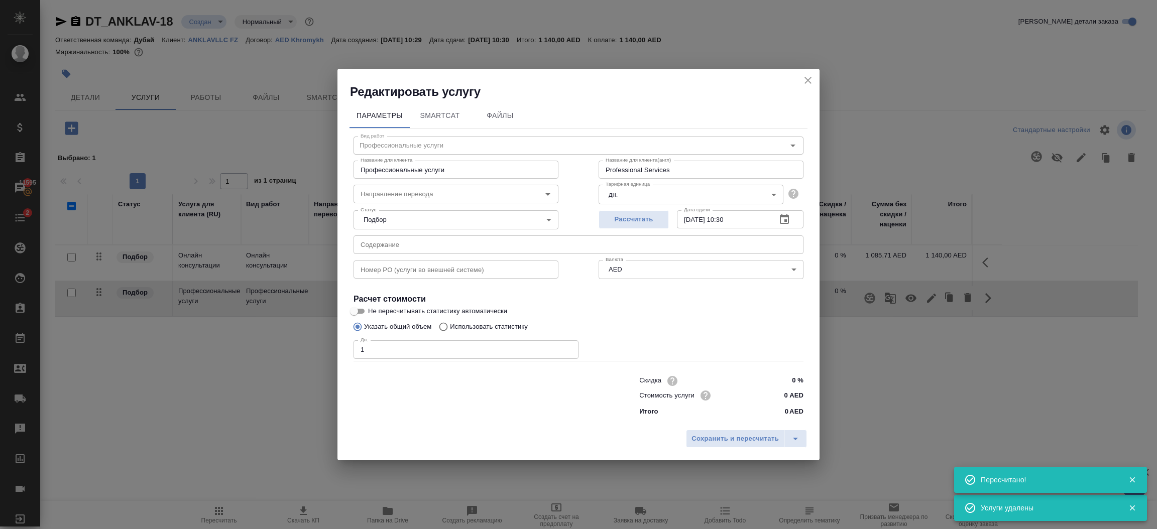
click at [789, 392] on input "0 AED" at bounding box center [785, 395] width 38 height 15
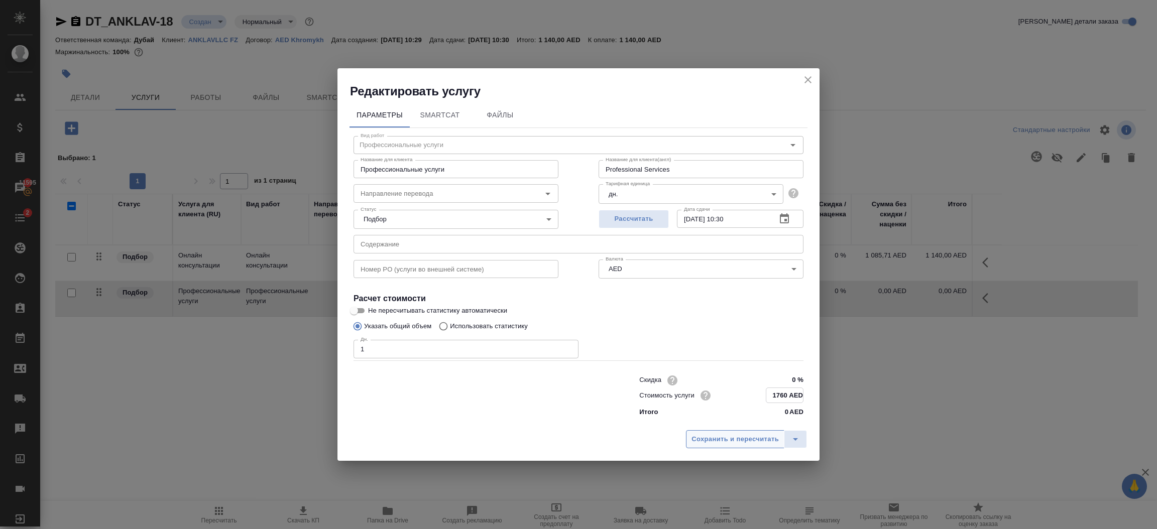
type input "1760 AED"
click at [765, 432] on button "Сохранить и пересчитать" at bounding box center [735, 439] width 98 height 18
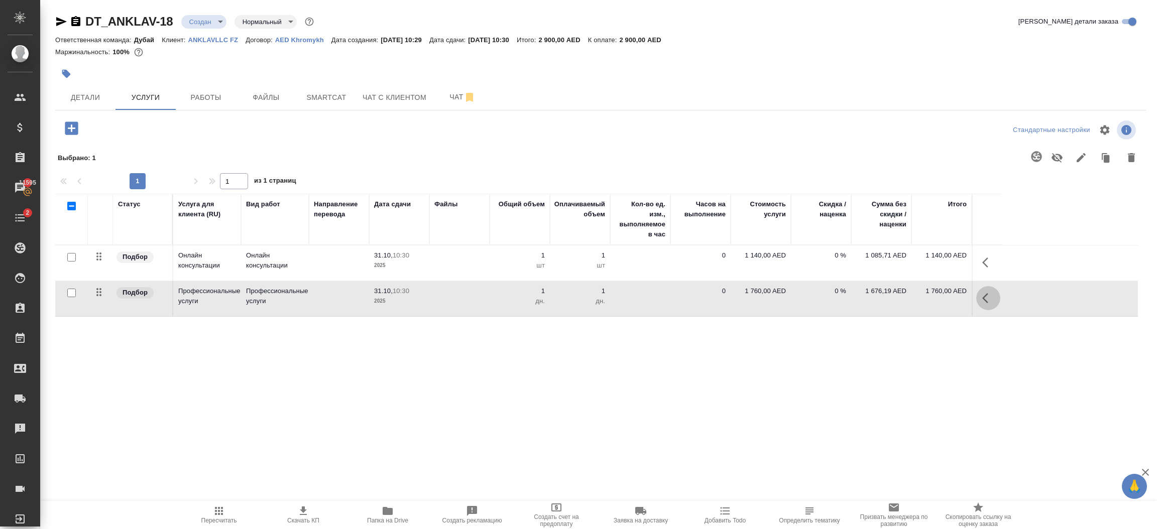
click at [989, 303] on icon "button" at bounding box center [989, 298] width 12 height 12
click at [929, 302] on icon "button" at bounding box center [931, 298] width 9 height 9
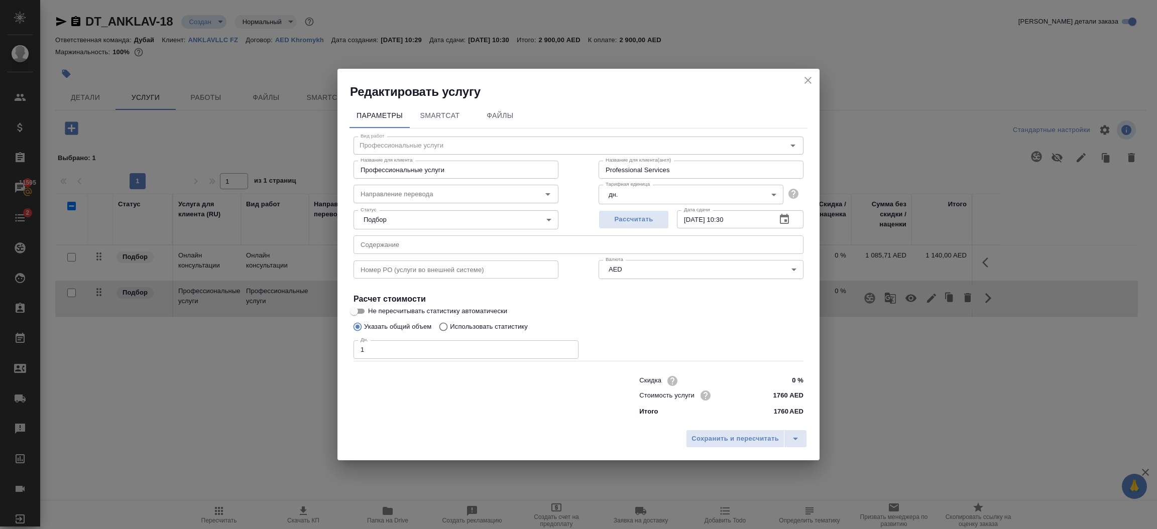
click at [788, 397] on input "1760 AED" at bounding box center [785, 395] width 38 height 15
type input "1 AED"
type input "2445 AED"
drag, startPoint x: 690, startPoint y: 173, endPoint x: 593, endPoint y: 171, distance: 96.5
click at [587, 170] on div "Вид работ Профессиональные услуги Вид работ Название для клиента Профессиональн…" at bounding box center [579, 275] width 458 height 293
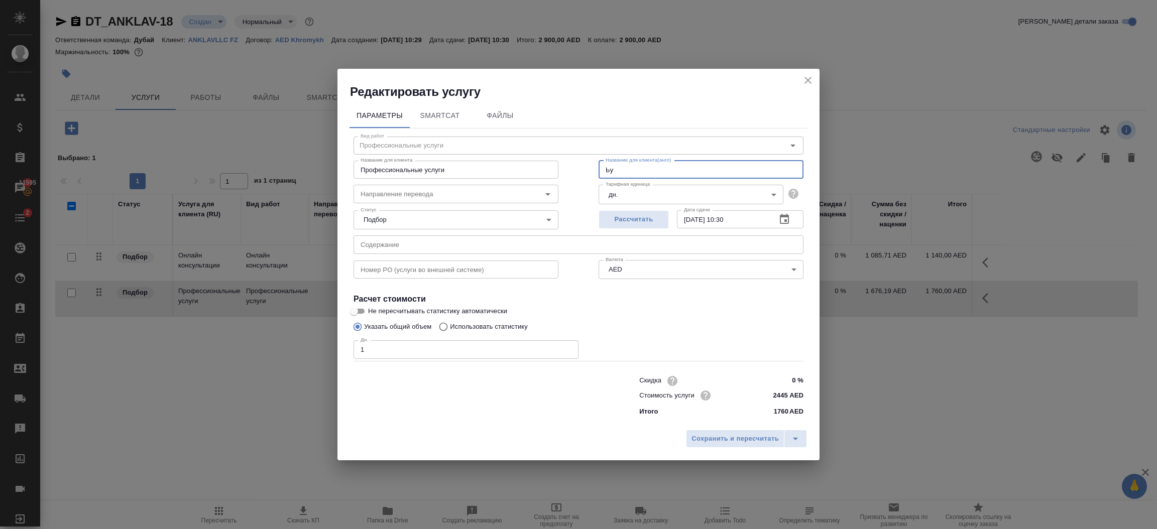
type input "Ь"
type input "Medical VIP, professional services"
click at [734, 443] on span "Сохранить и пересчитать" at bounding box center [735, 440] width 87 height 12
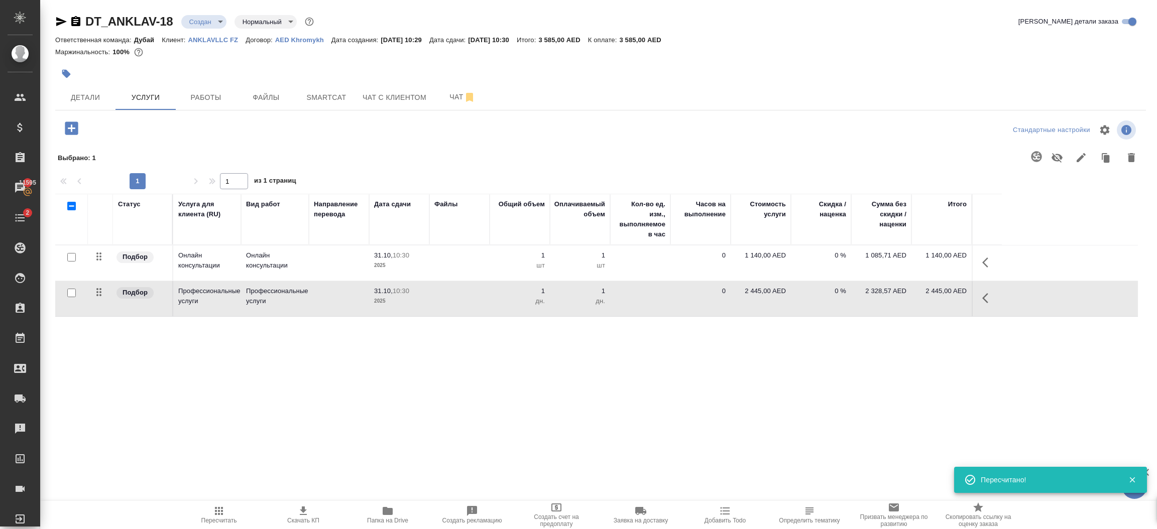
click at [224, 518] on span "Пересчитать" at bounding box center [219, 520] width 36 height 7
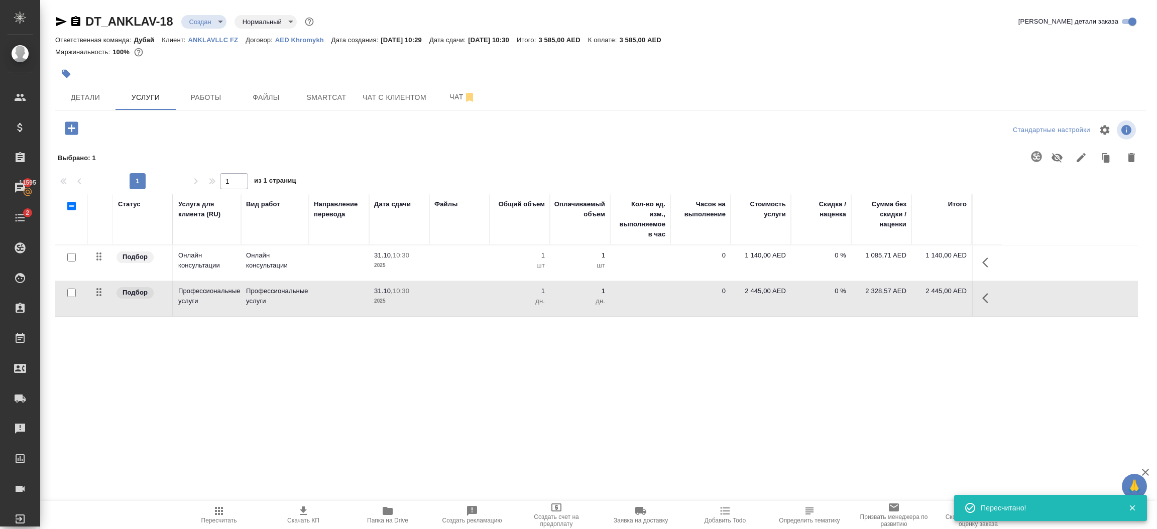
click at [57, 26] on icon "button" at bounding box center [61, 22] width 12 height 12
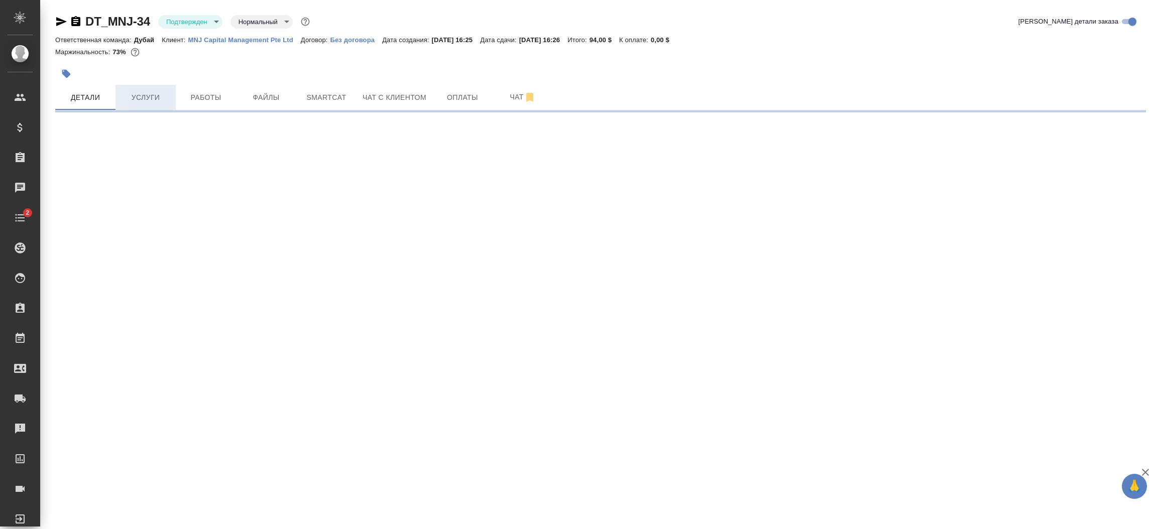
click at [148, 98] on span "Услуги" at bounding box center [146, 97] width 48 height 13
select select "RU"
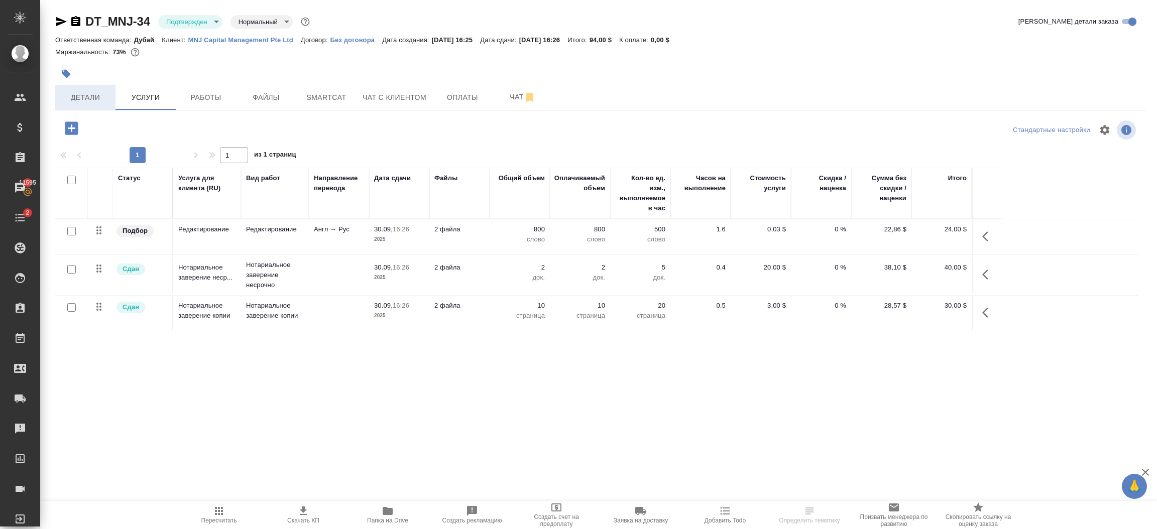
click at [86, 98] on span "Детали" at bounding box center [85, 97] width 48 height 13
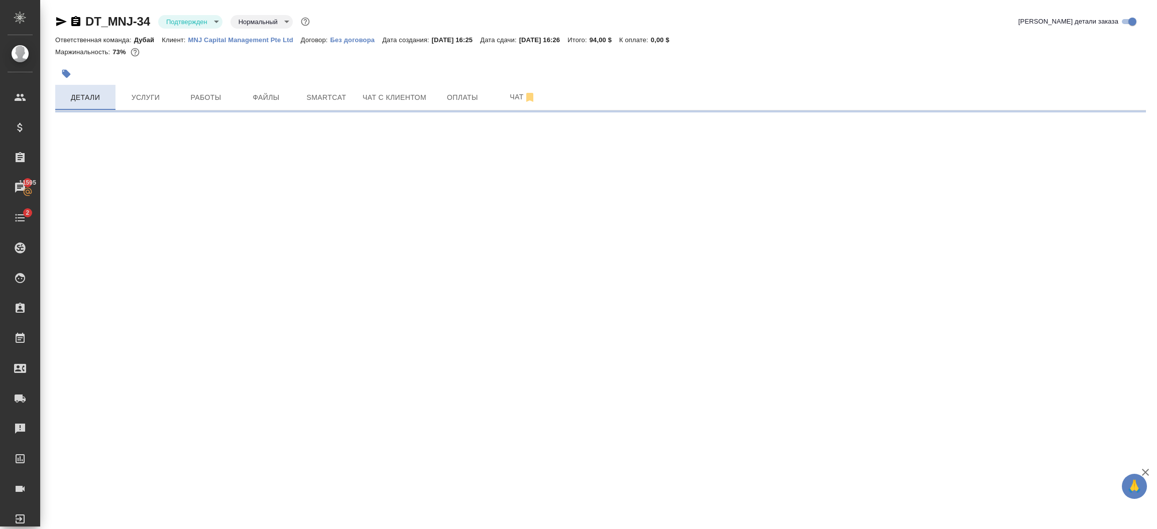
select select "RU"
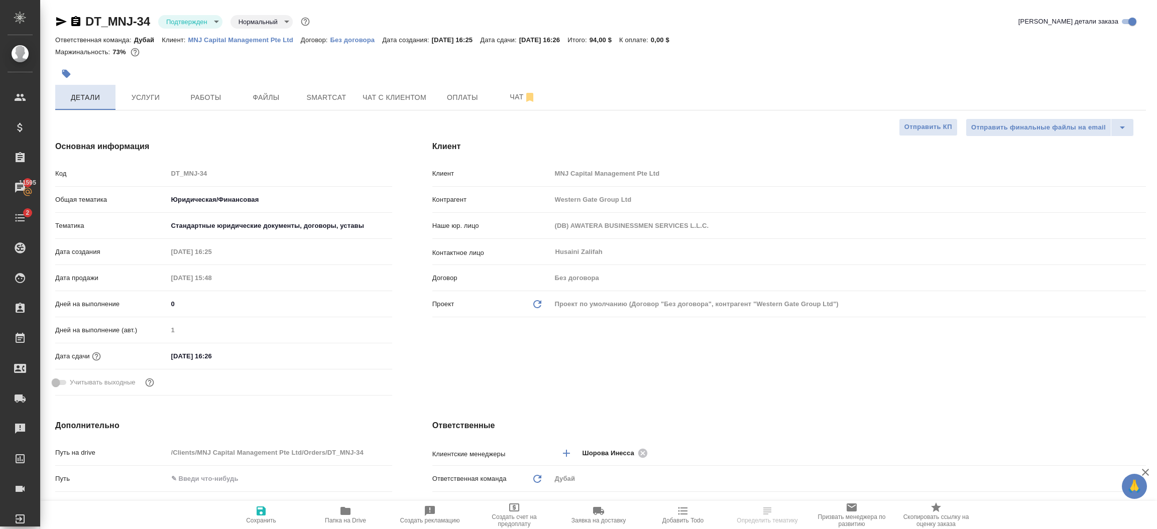
type textarea "x"
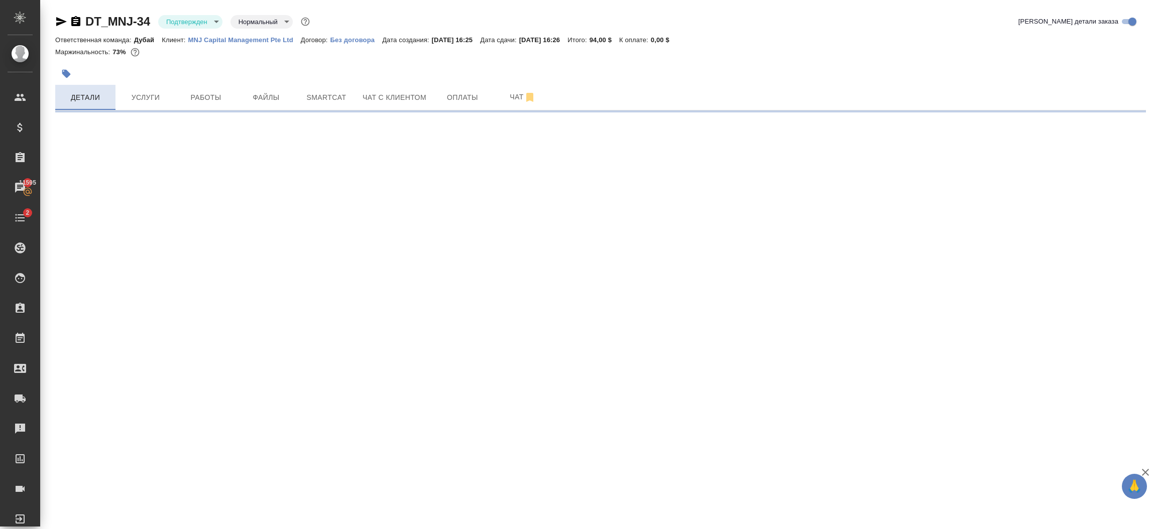
select select "RU"
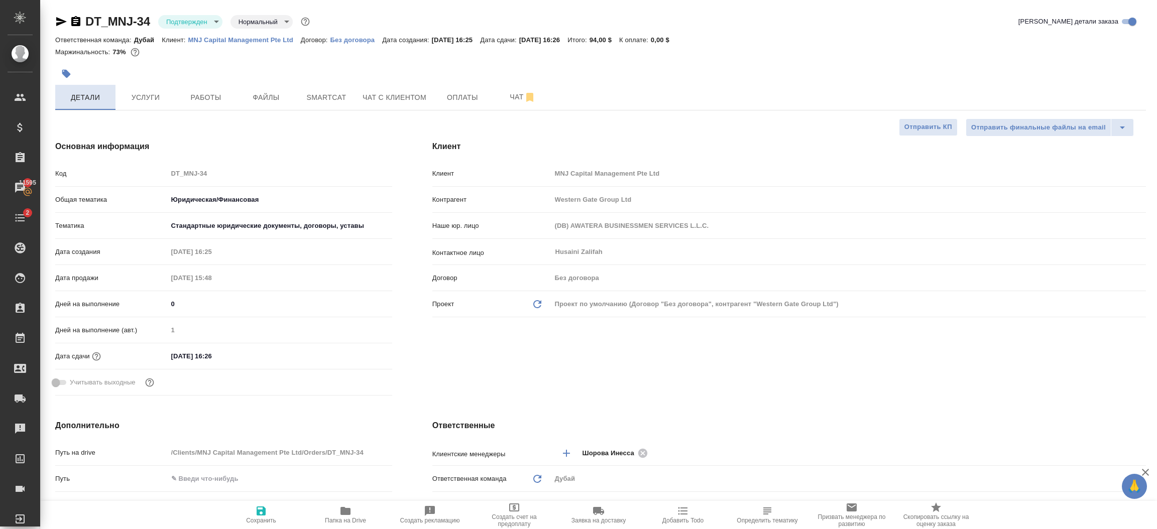
type textarea "x"
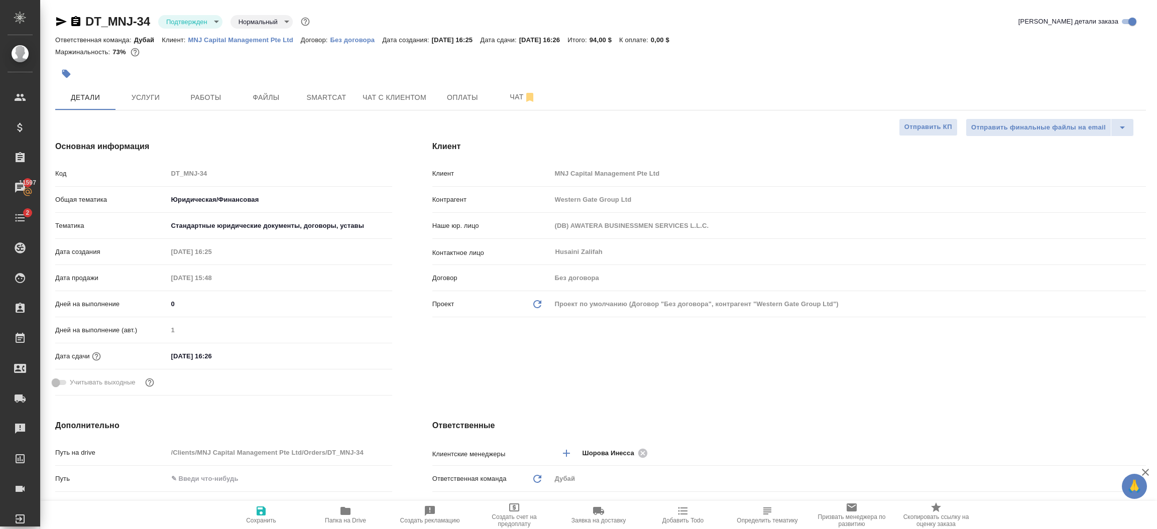
type textarea "x"
click at [146, 92] on span "Услуги" at bounding box center [146, 97] width 48 height 13
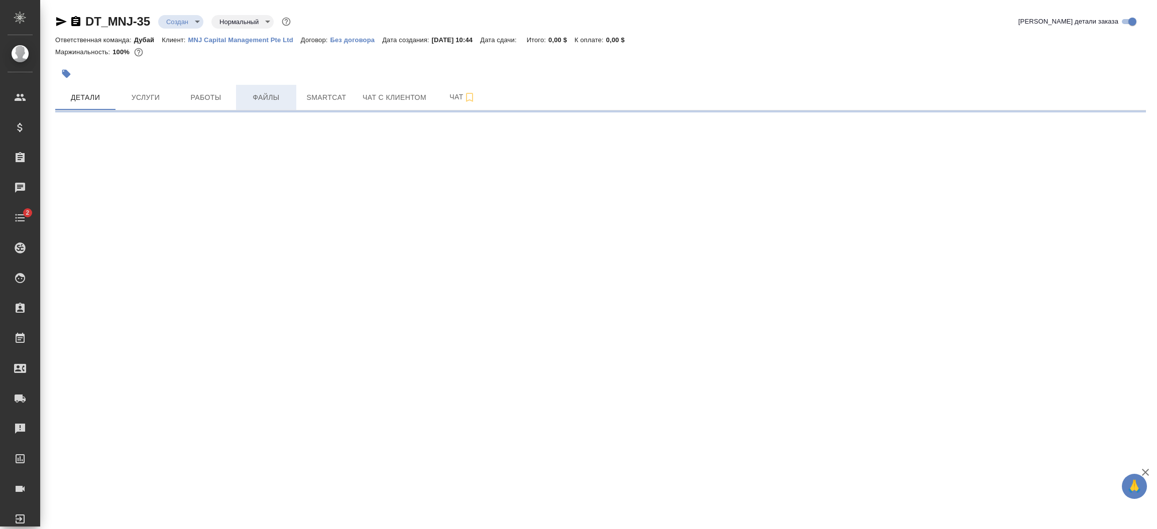
select select "RU"
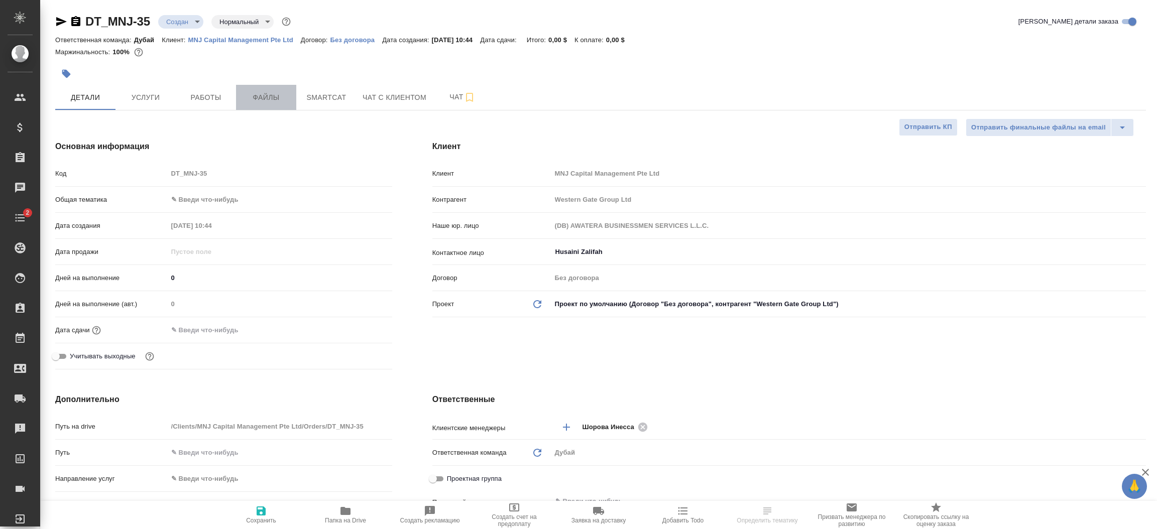
click at [270, 100] on span "Файлы" at bounding box center [266, 97] width 48 height 13
type textarea "x"
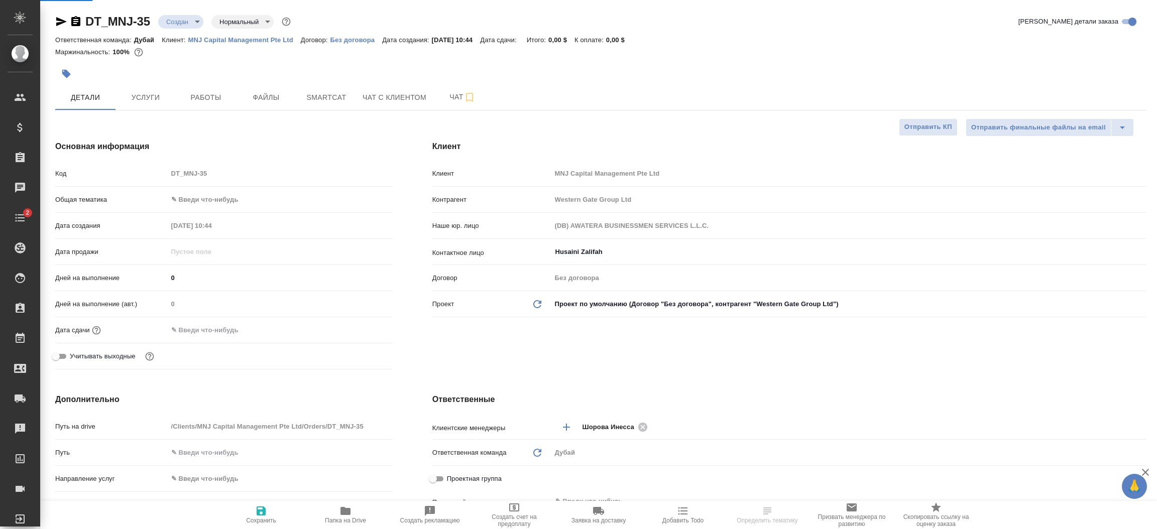
type textarea "x"
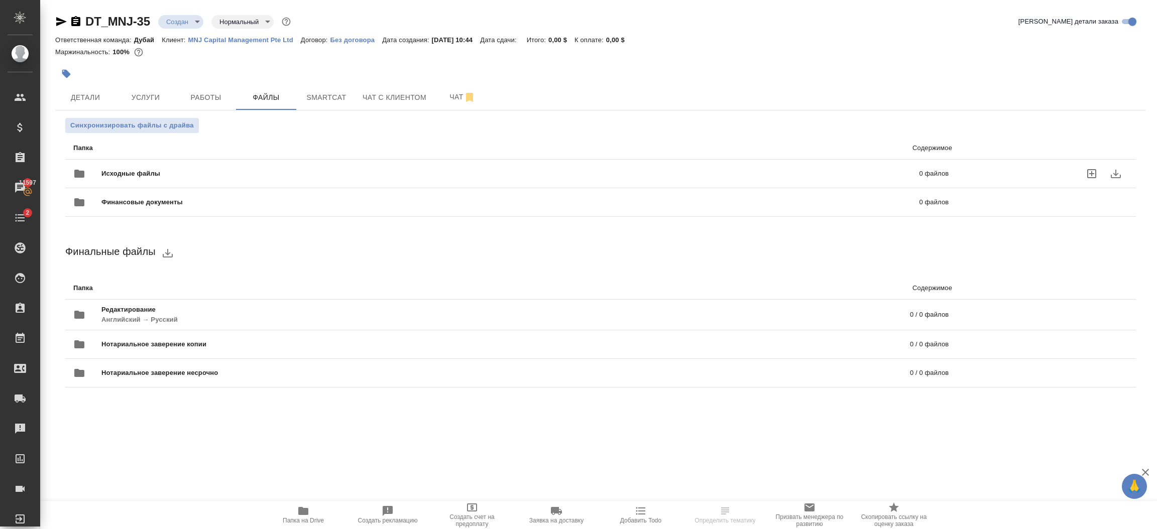
click at [1098, 176] on icon "uploadFiles" at bounding box center [1092, 174] width 12 height 12
click at [0, 0] on input "uploadFiles" at bounding box center [0, 0] width 0 height 0
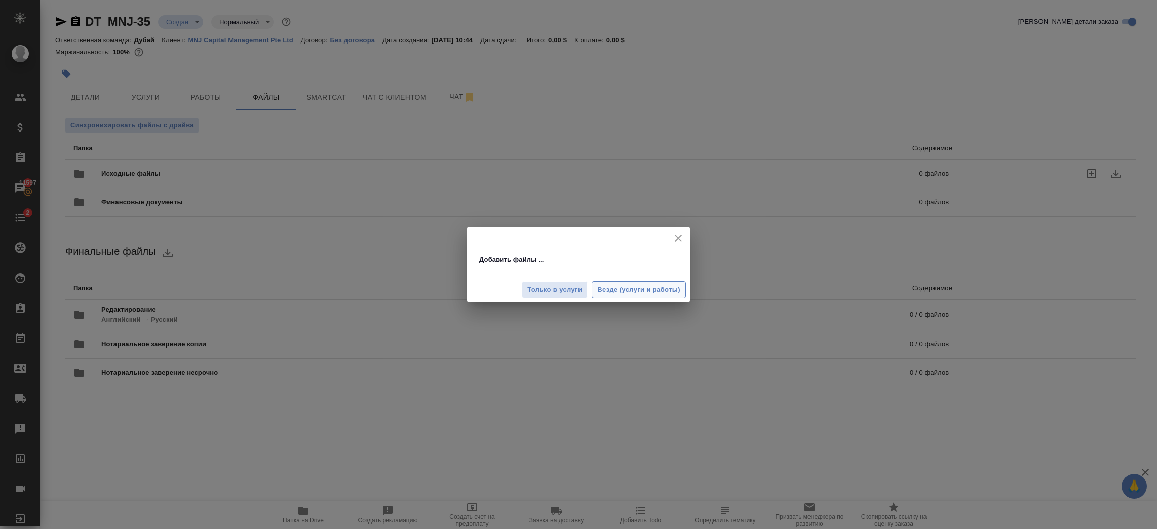
click at [625, 294] on span "Везде (услуги и работы)" at bounding box center [638, 290] width 83 height 12
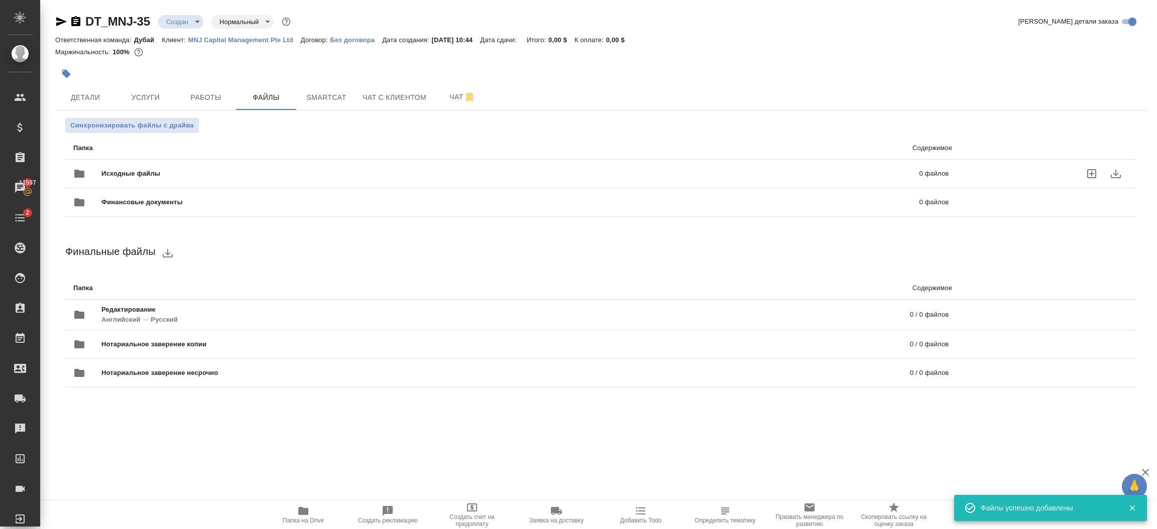
click at [58, 21] on icon "button" at bounding box center [61, 22] width 12 height 12
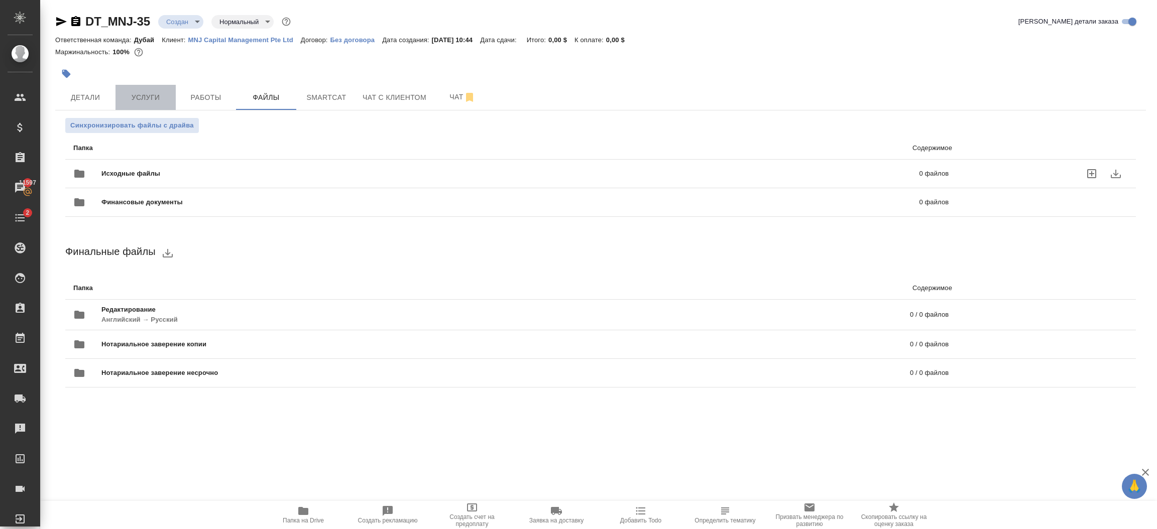
click at [156, 104] on button "Услуги" at bounding box center [146, 97] width 60 height 25
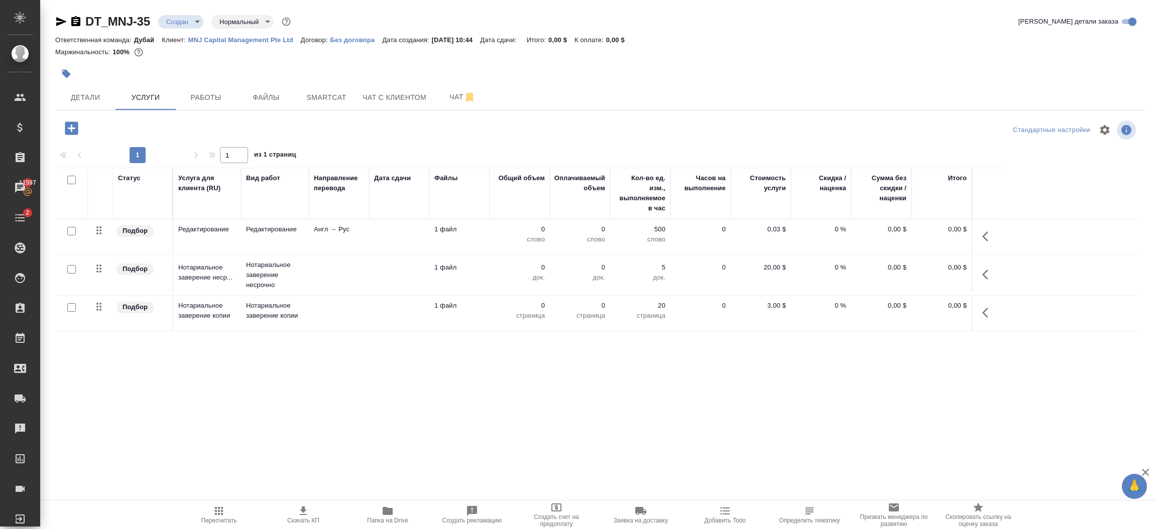
click at [990, 234] on icon "button" at bounding box center [989, 237] width 12 height 12
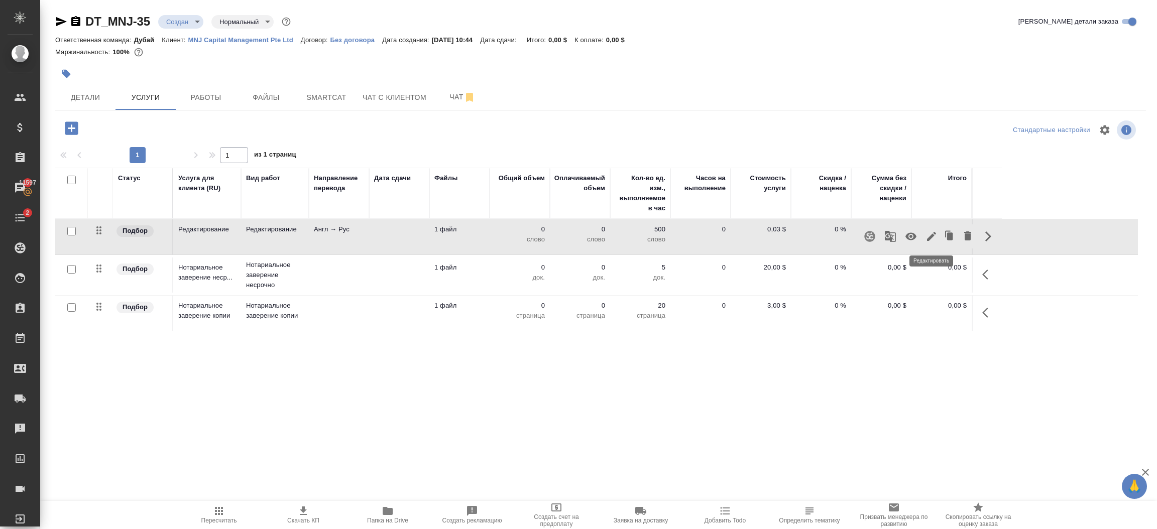
click at [935, 241] on icon "button" at bounding box center [932, 237] width 12 height 12
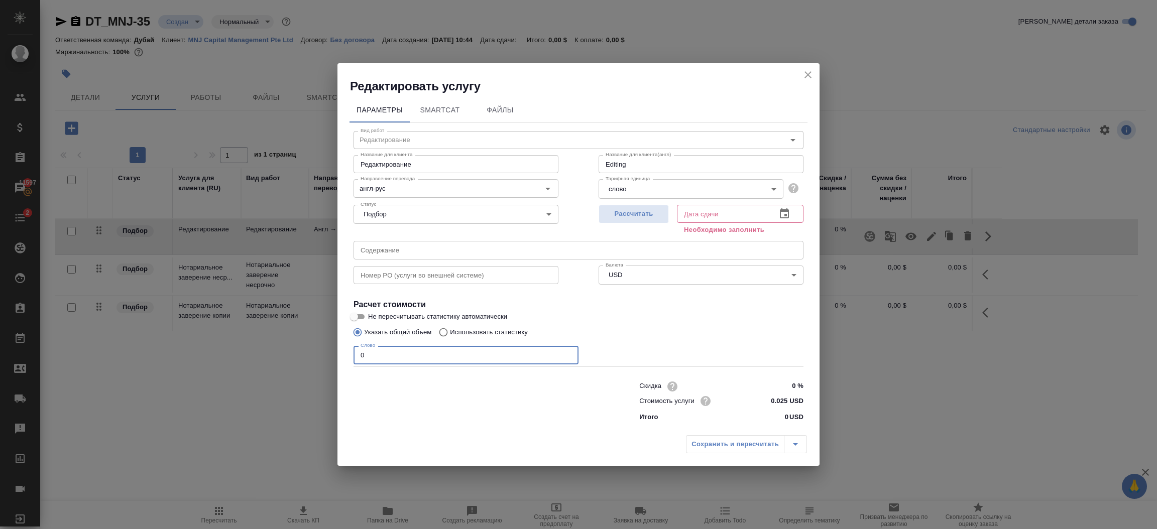
click at [531, 350] on input "0" at bounding box center [466, 355] width 225 height 18
type input "500"
click at [779, 213] on icon "button" at bounding box center [785, 214] width 12 height 12
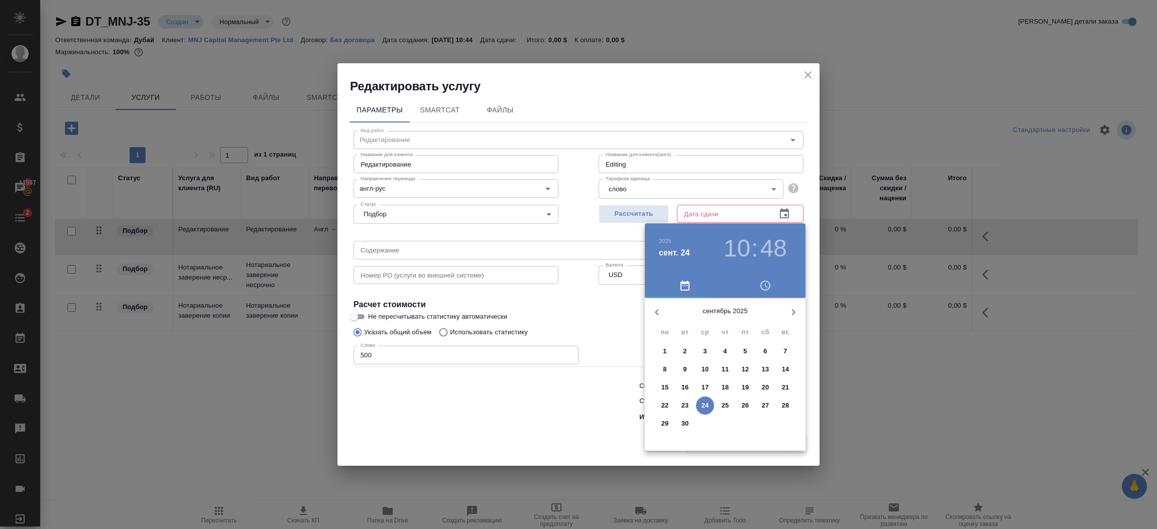
click at [683, 427] on p "30" at bounding box center [686, 424] width 8 height 10
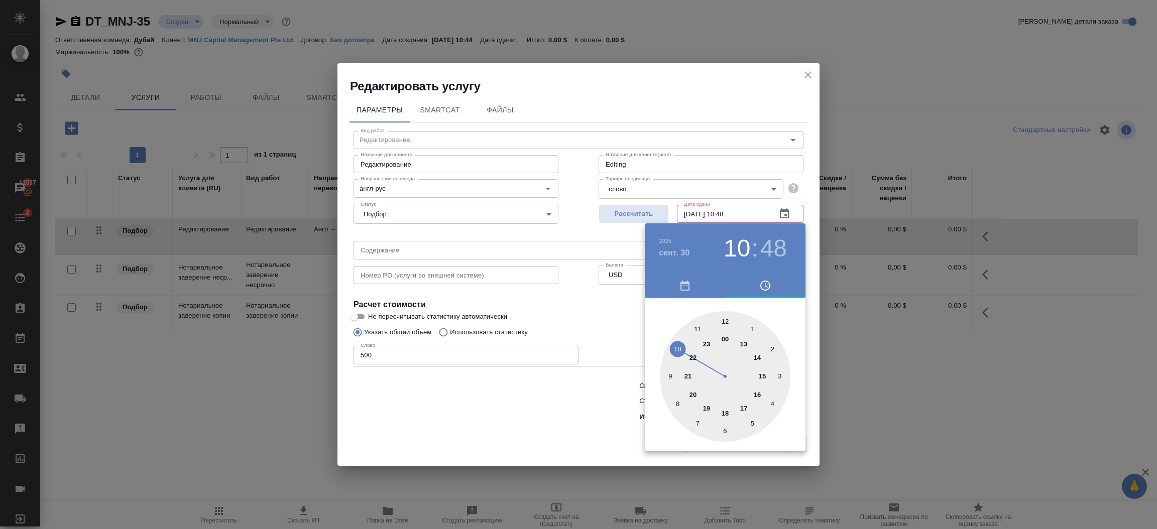
type input "[DATE] 10:48"
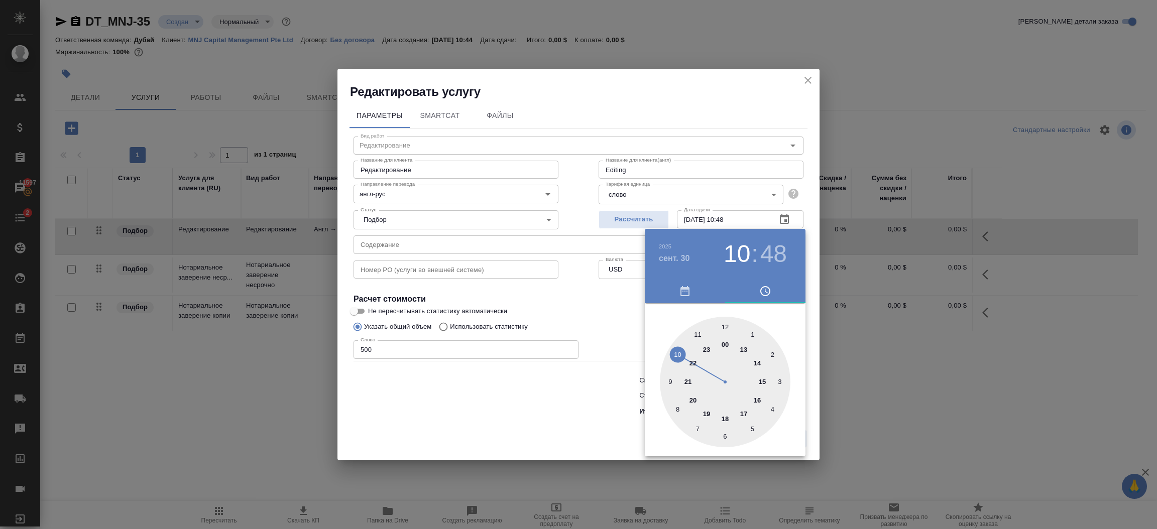
click at [604, 417] on div at bounding box center [578, 264] width 1157 height 529
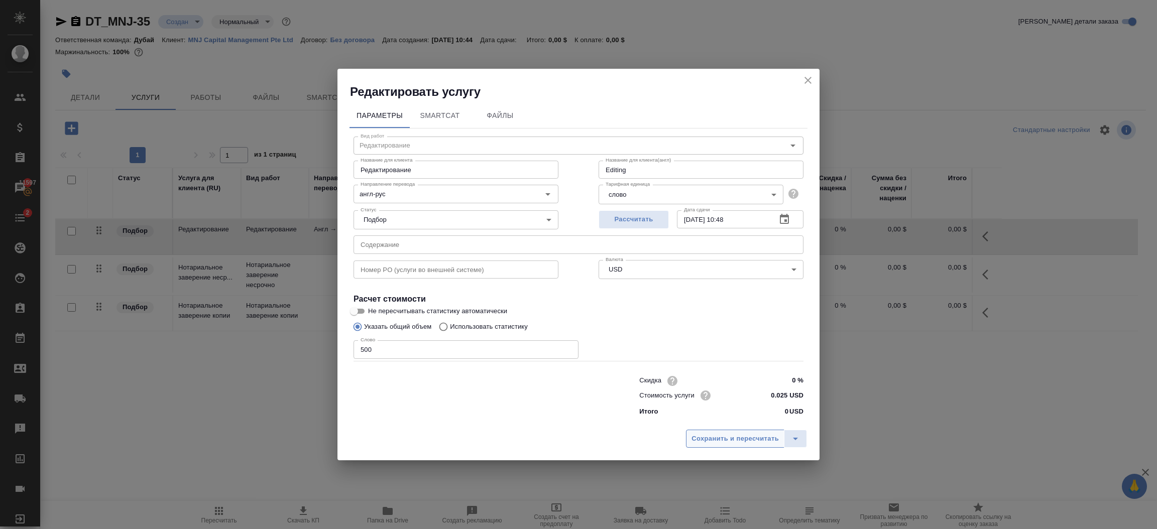
click at [746, 439] on span "Сохранить и пересчитать" at bounding box center [735, 440] width 87 height 12
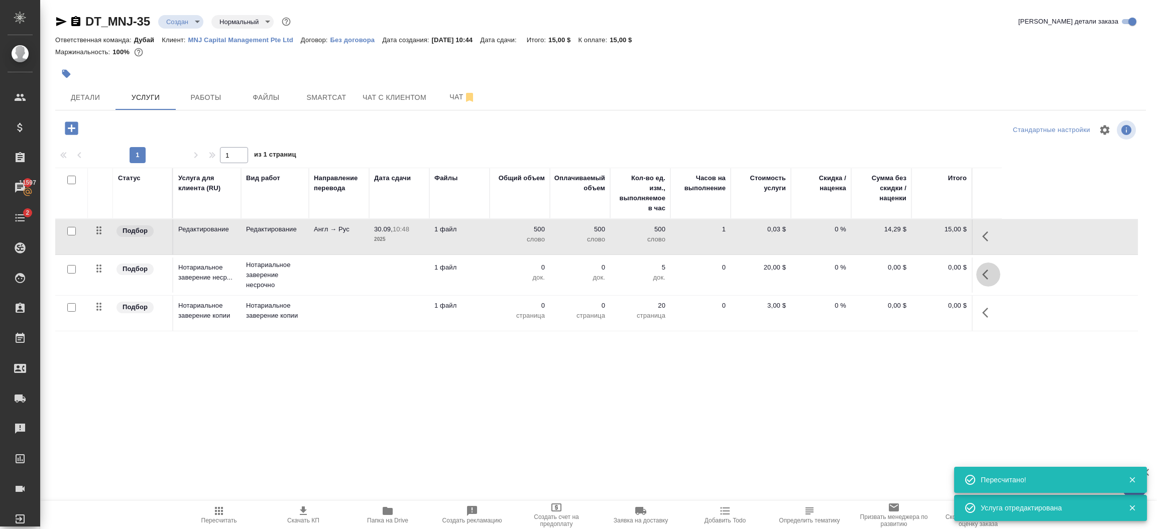
click at [983, 279] on icon "button" at bounding box center [989, 275] width 12 height 12
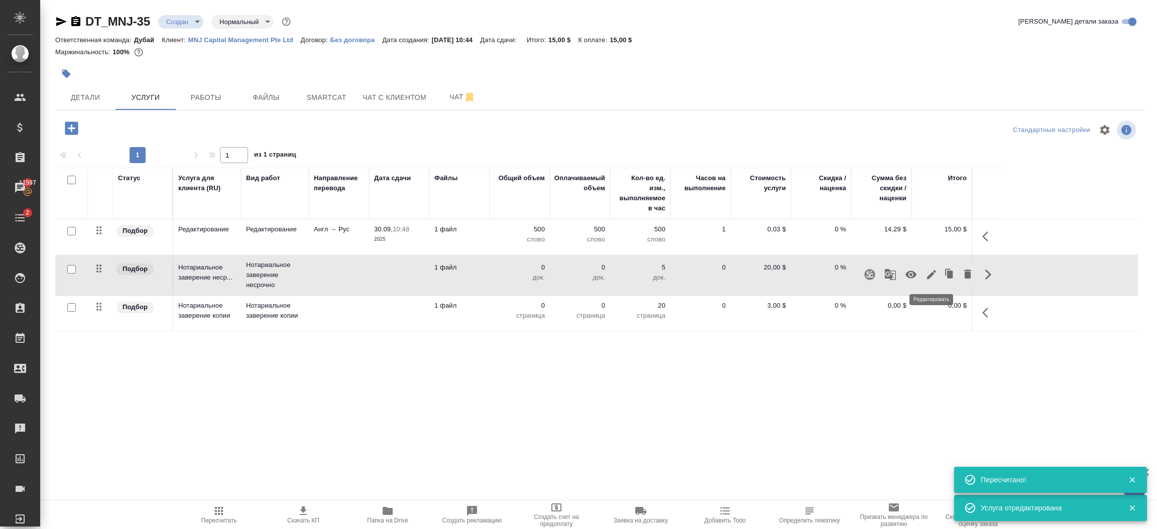
click at [934, 279] on icon "button" at bounding box center [932, 275] width 12 height 12
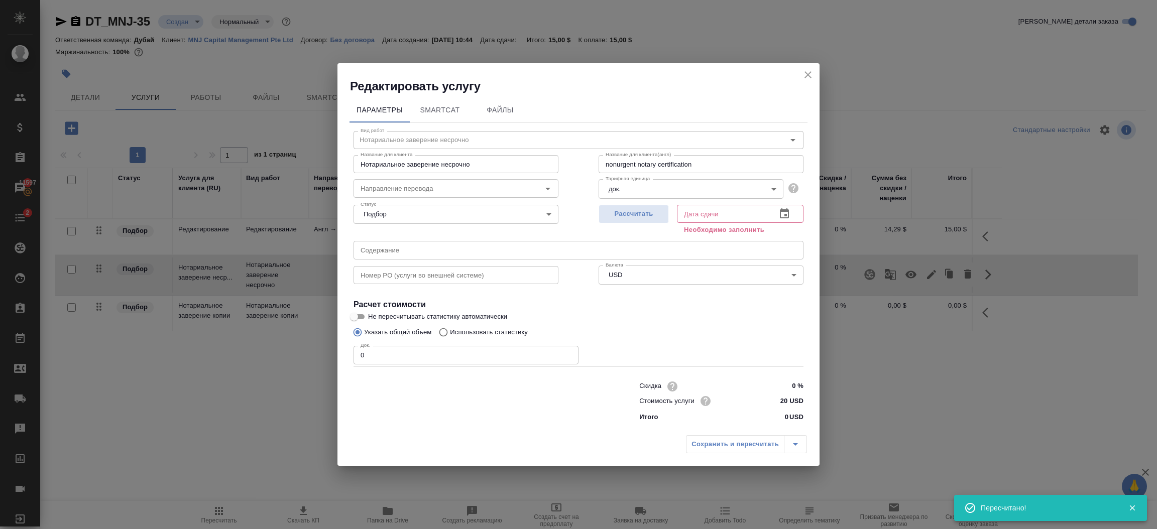
click at [445, 355] on input "0" at bounding box center [466, 355] width 225 height 18
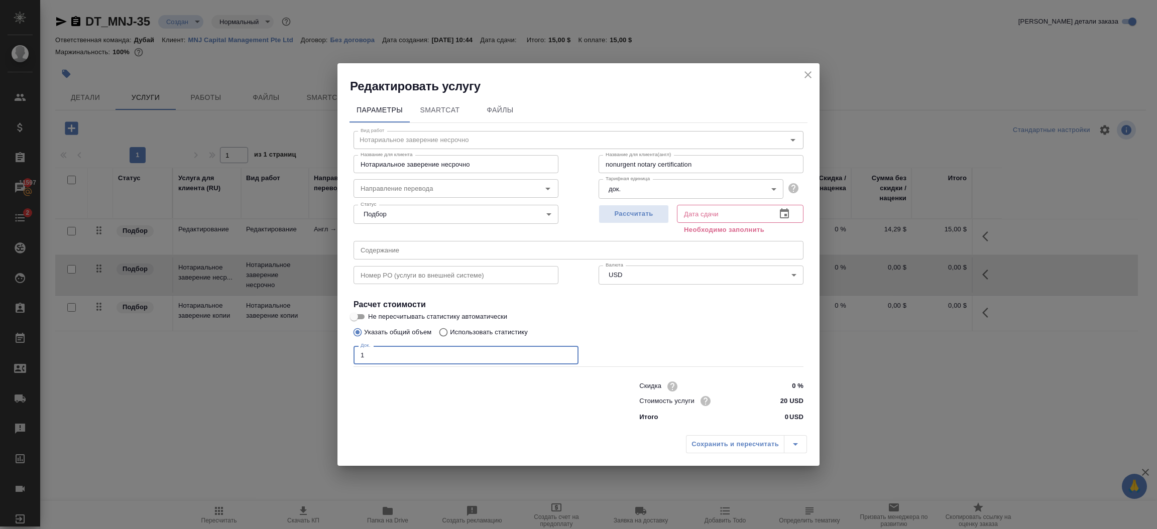
type input "1"
click at [783, 213] on icon "button" at bounding box center [785, 214] width 12 height 12
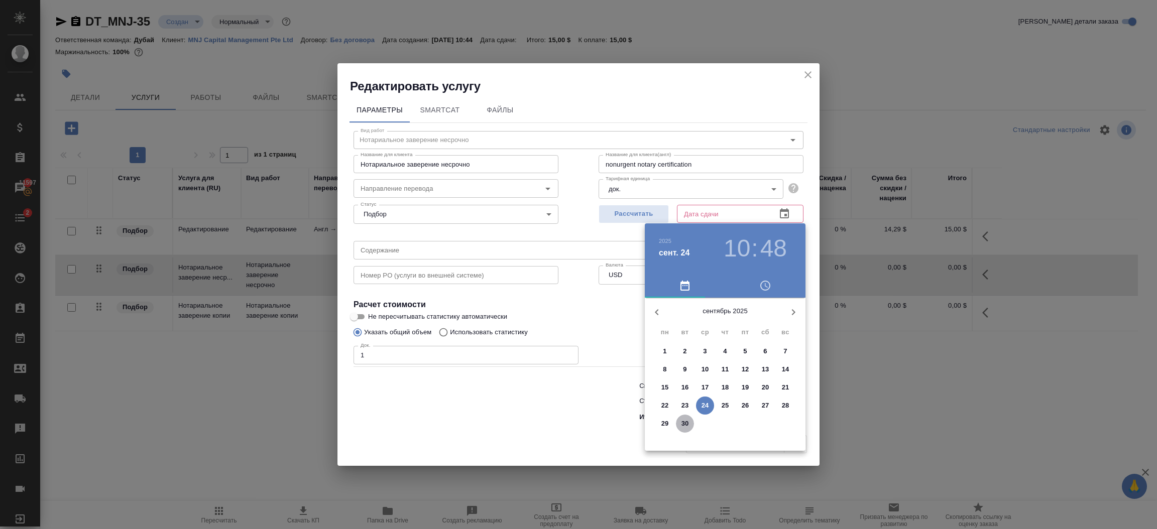
click at [685, 424] on p "30" at bounding box center [686, 424] width 8 height 10
type input "[DATE] 07:48"
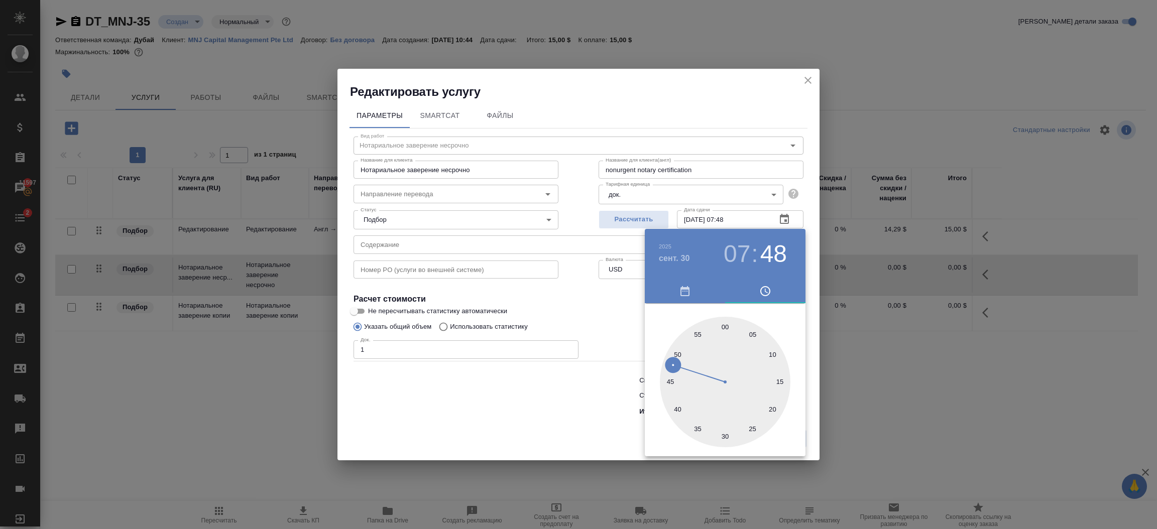
click at [567, 415] on div at bounding box center [578, 264] width 1157 height 529
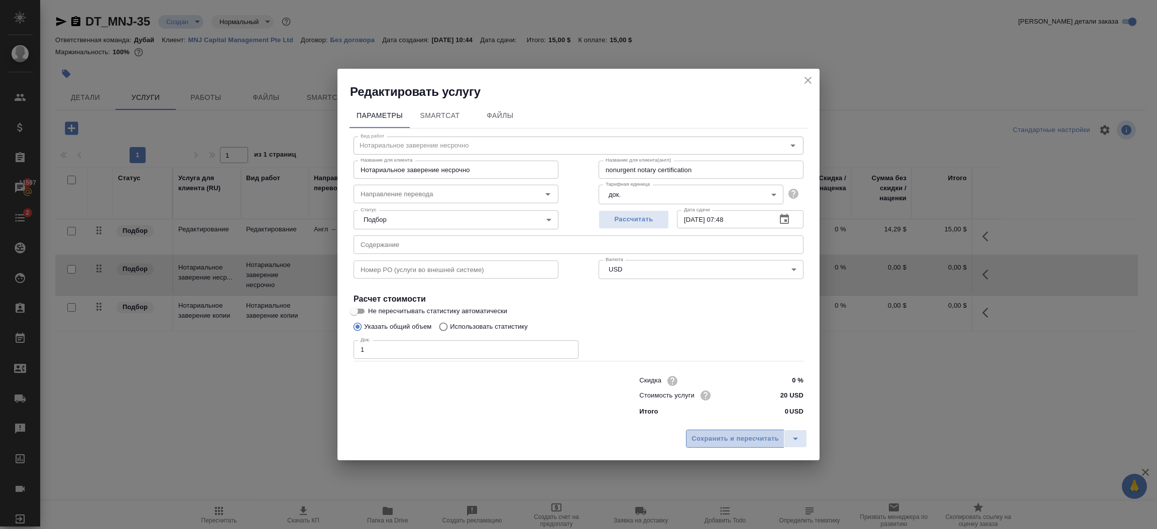
click at [756, 436] on span "Сохранить и пересчитать" at bounding box center [735, 440] width 87 height 12
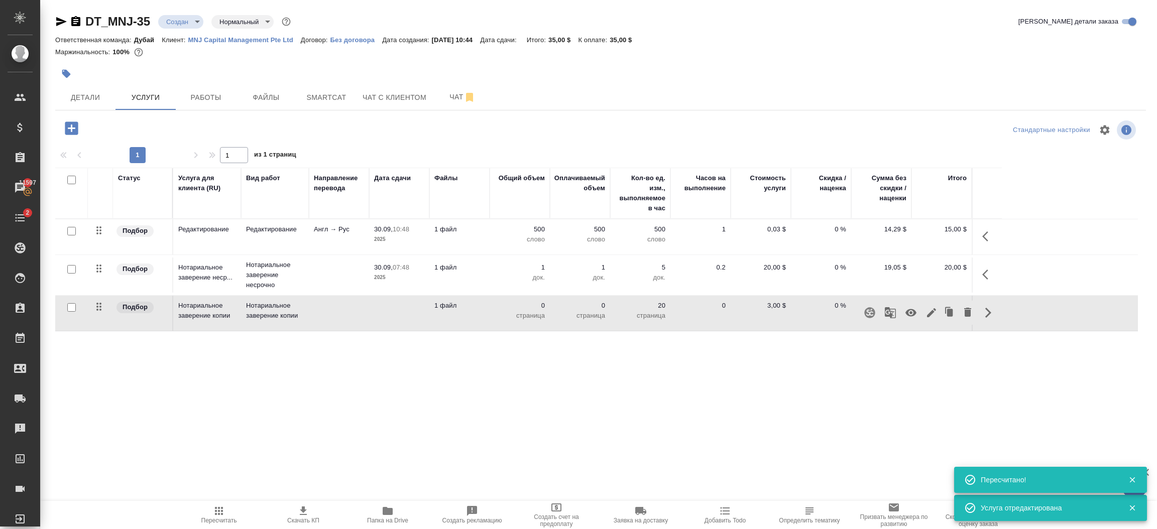
click at [934, 316] on icon "button" at bounding box center [932, 313] width 12 height 12
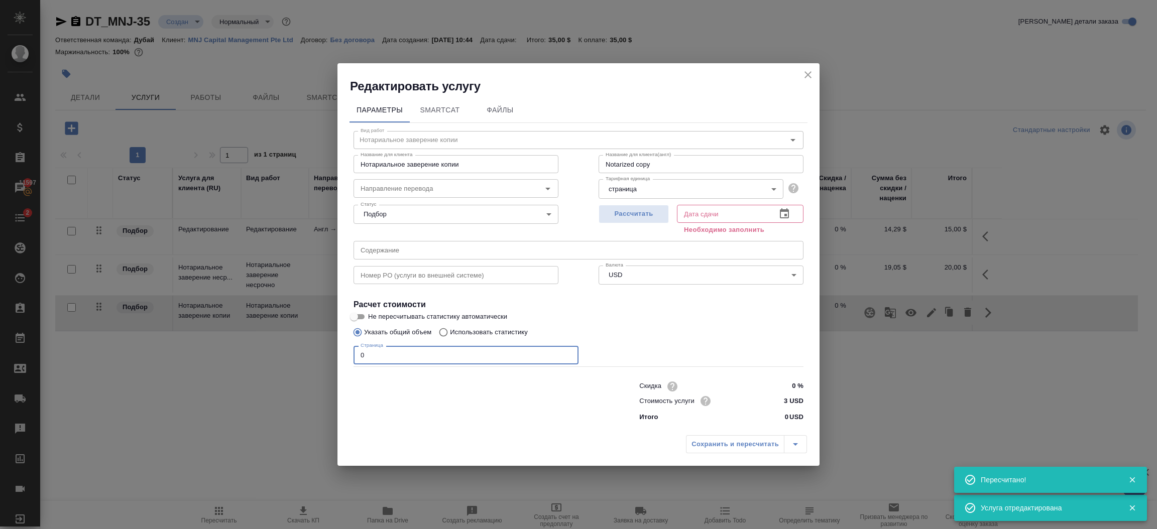
click at [451, 360] on input "0" at bounding box center [466, 355] width 225 height 18
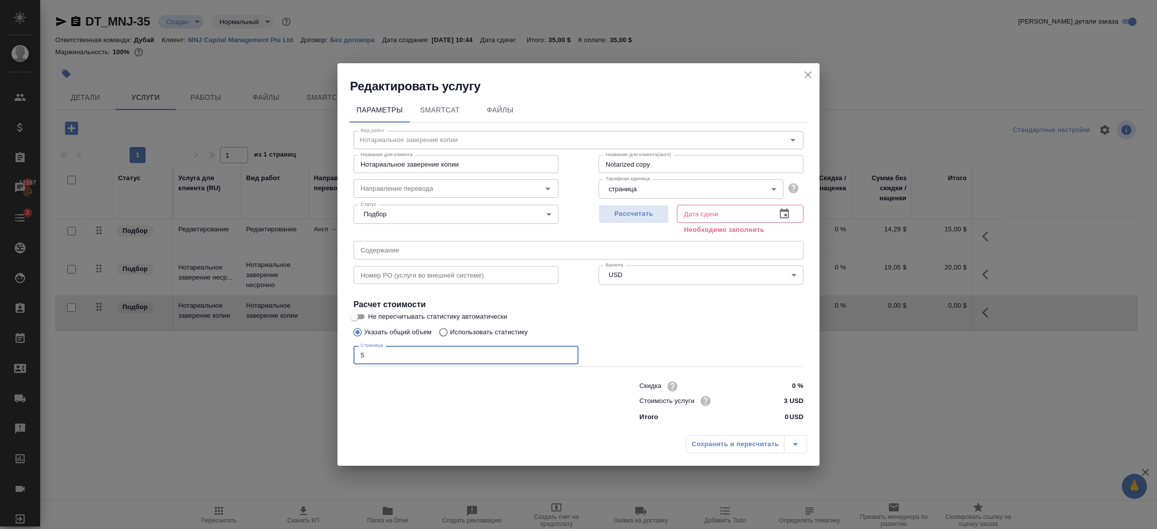
type input "5"
click at [784, 209] on icon "button" at bounding box center [784, 213] width 9 height 10
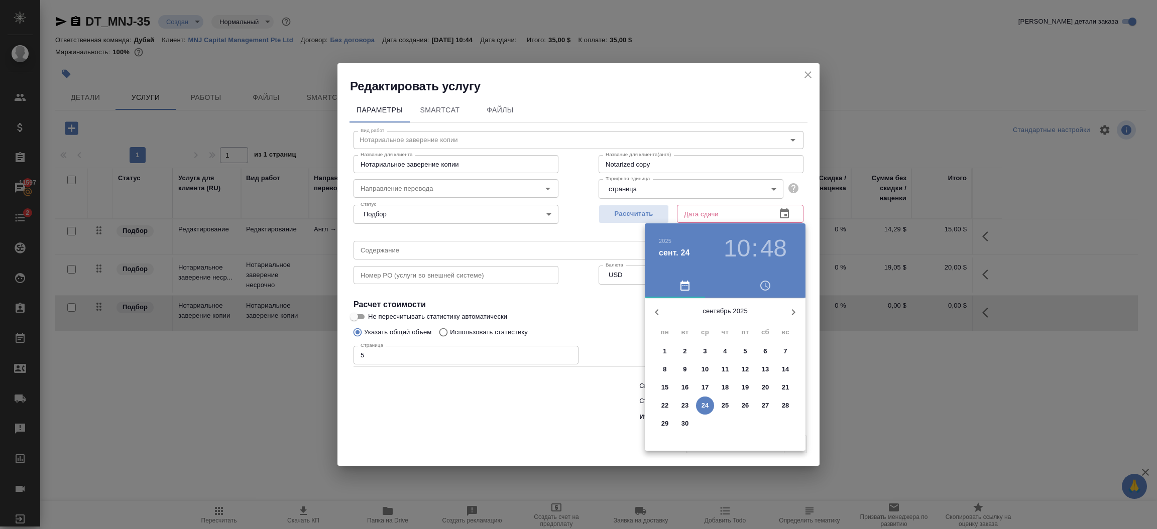
click at [683, 420] on p "30" at bounding box center [686, 424] width 8 height 10
type input "[DATE] 10:48"
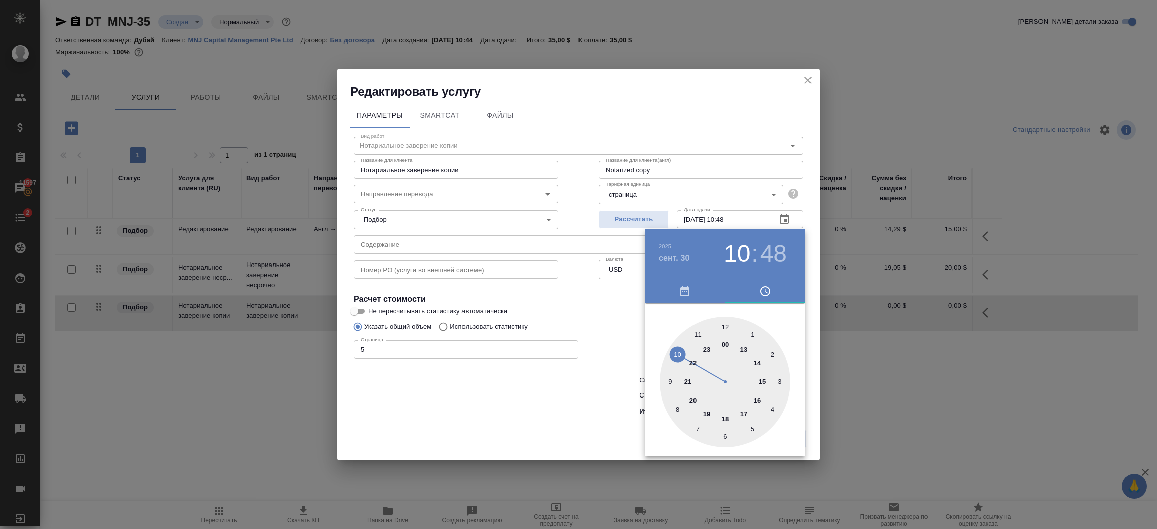
click at [560, 416] on div at bounding box center [578, 264] width 1157 height 529
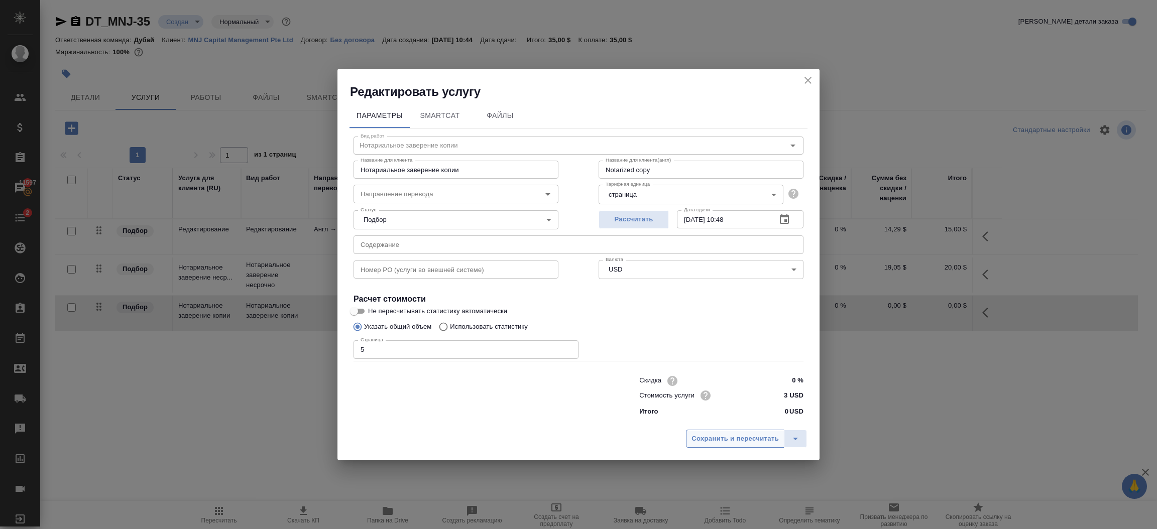
click at [743, 438] on span "Сохранить и пересчитать" at bounding box center [735, 440] width 87 height 12
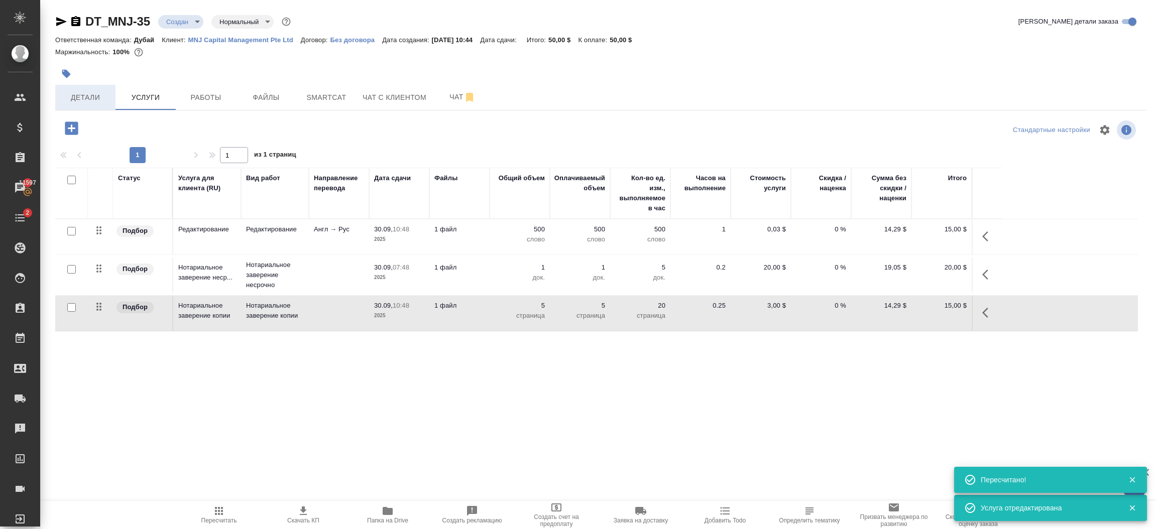
click at [92, 101] on span "Детали" at bounding box center [85, 97] width 48 height 13
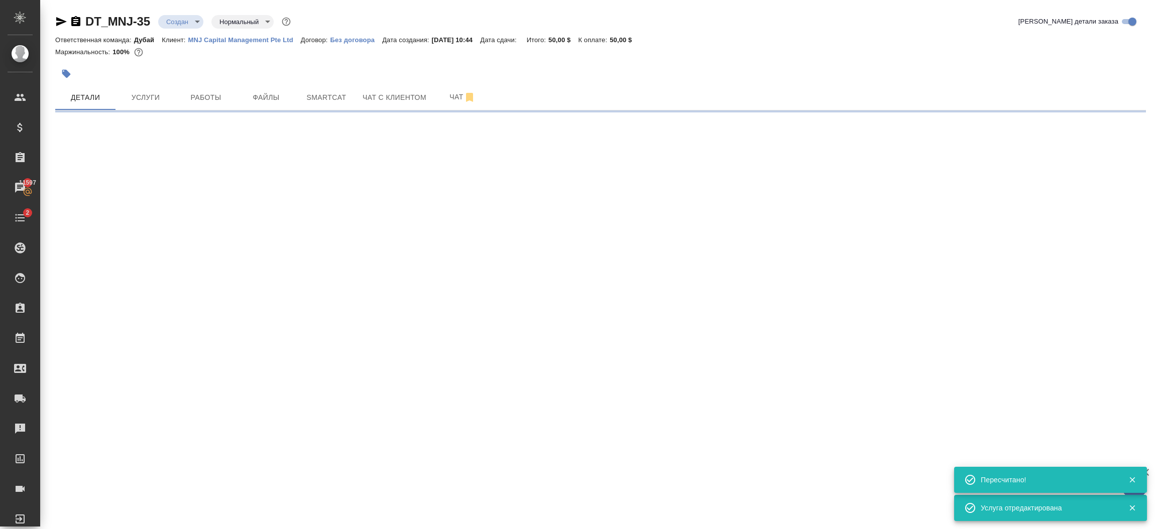
select select "RU"
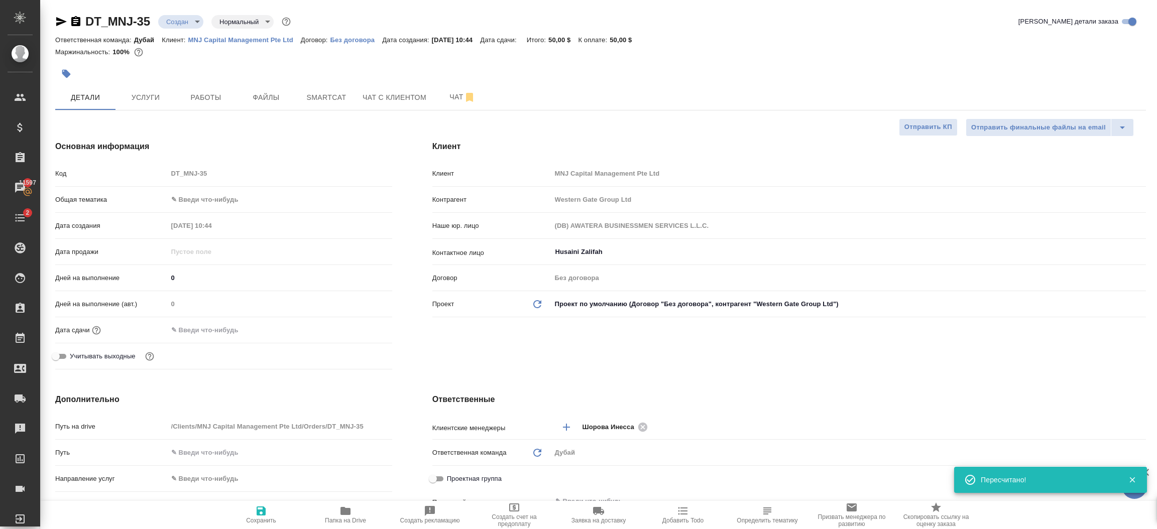
type textarea "x"
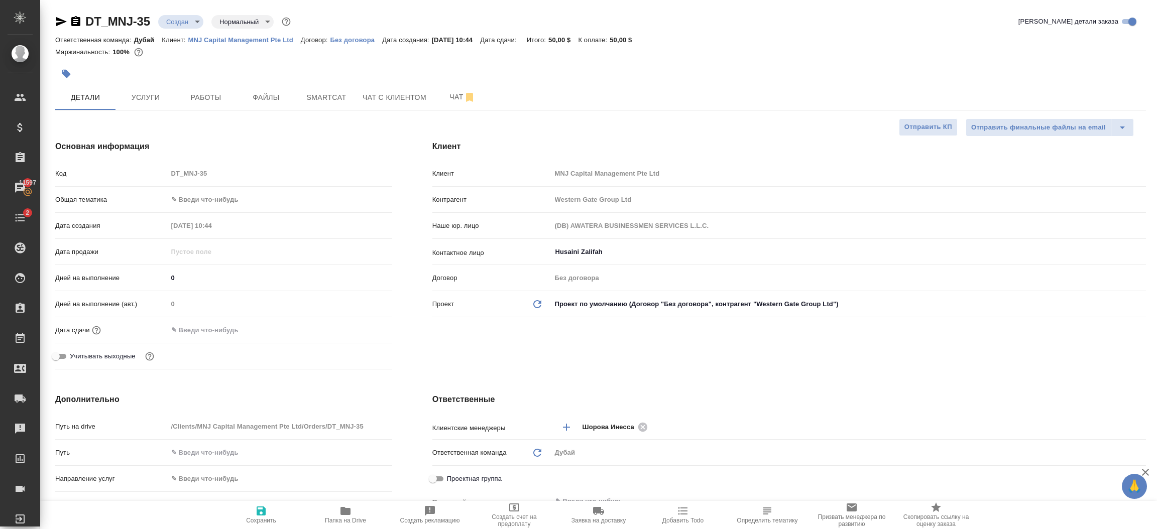
click at [267, 333] on div at bounding box center [280, 330] width 225 height 15
click at [208, 200] on body "🙏 .cls-1 fill:#fff; AWATERA [PERSON_NAME].shorova_kiev Клиенты Спецификации Зак…" at bounding box center [578, 264] width 1157 height 529
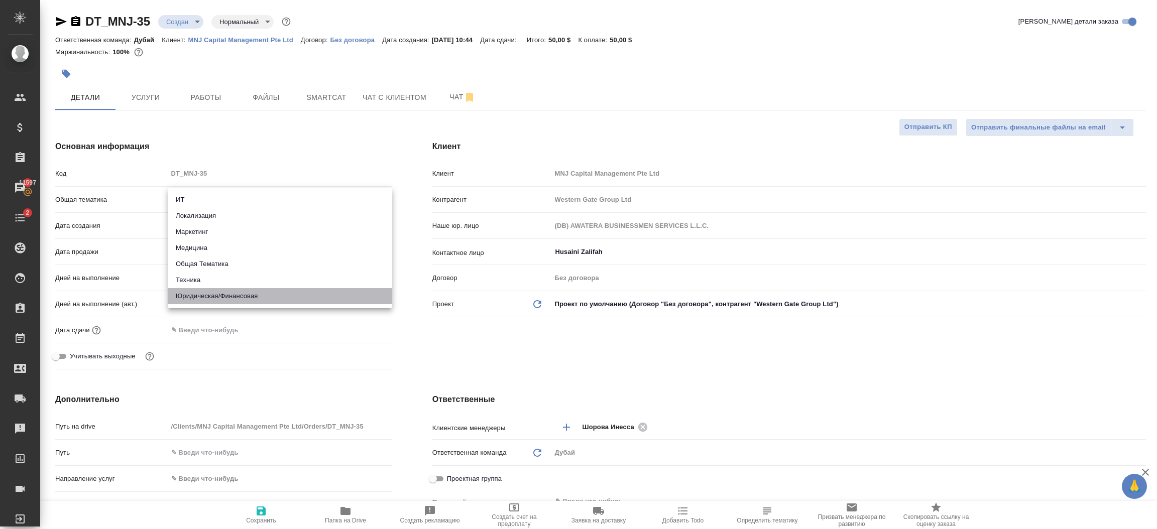
click at [225, 295] on li "Юридическая/Финансовая" at bounding box center [280, 296] width 225 height 16
type input "yr-fn"
type textarea "x"
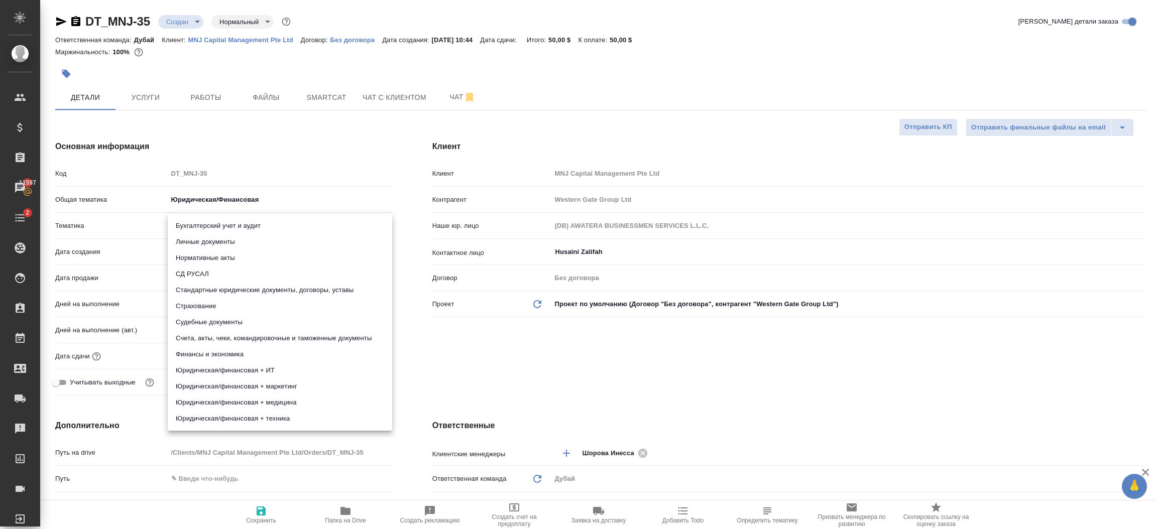
click at [209, 225] on body "🙏 .cls-1 fill:#fff; AWATERA [PERSON_NAME].shorova_kiev Клиенты Спецификации Зак…" at bounding box center [578, 264] width 1157 height 529
click at [298, 289] on li "Стандартные юридические документы, договоры, уставы" at bounding box center [280, 290] width 225 height 16
type textarea "x"
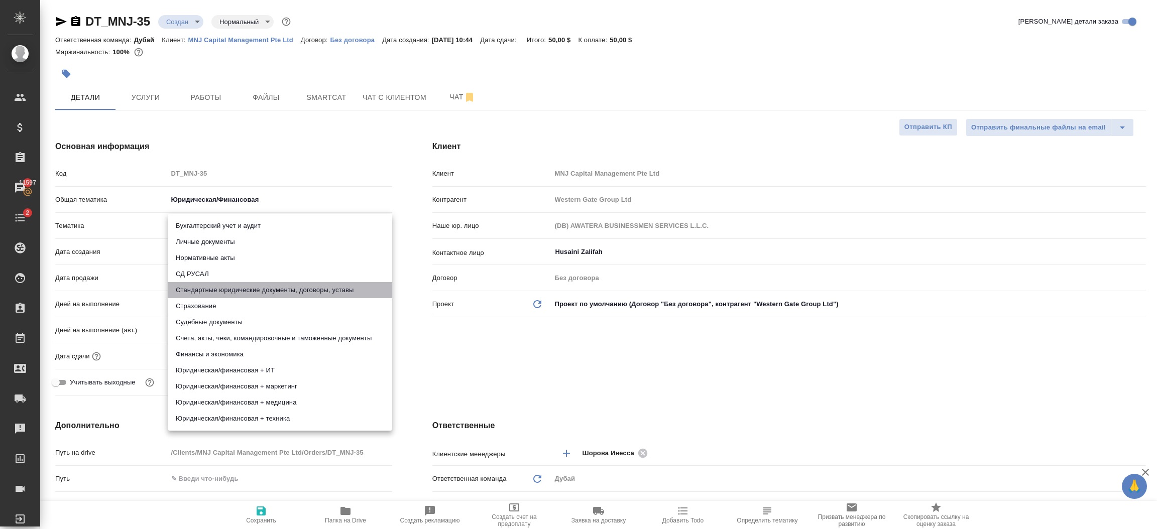
type input "5f647205b73bc97568ca66bf"
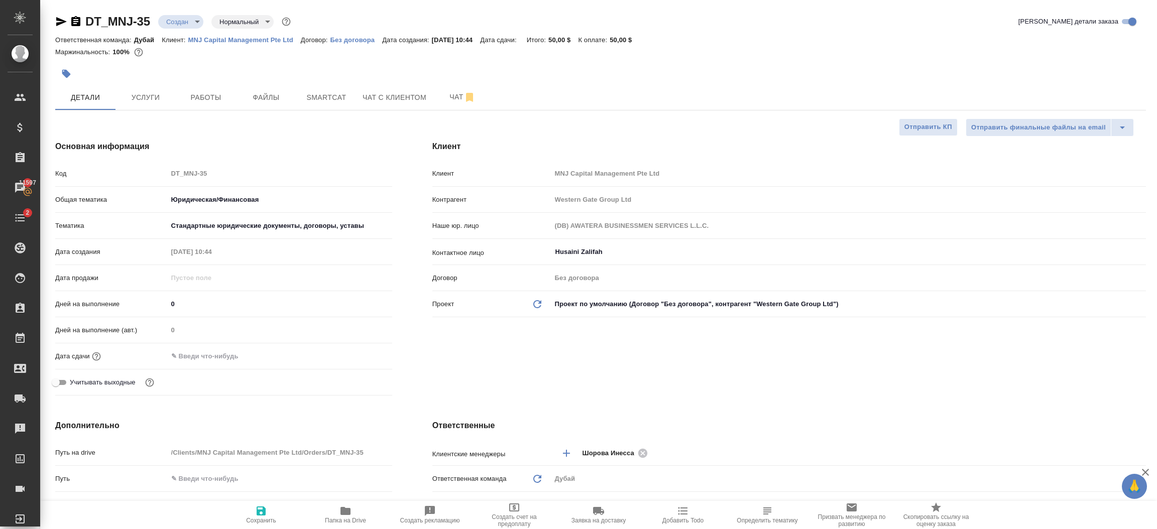
click at [247, 353] on input "text" at bounding box center [212, 356] width 88 height 15
click at [357, 352] on icon "button" at bounding box center [363, 356] width 12 height 12
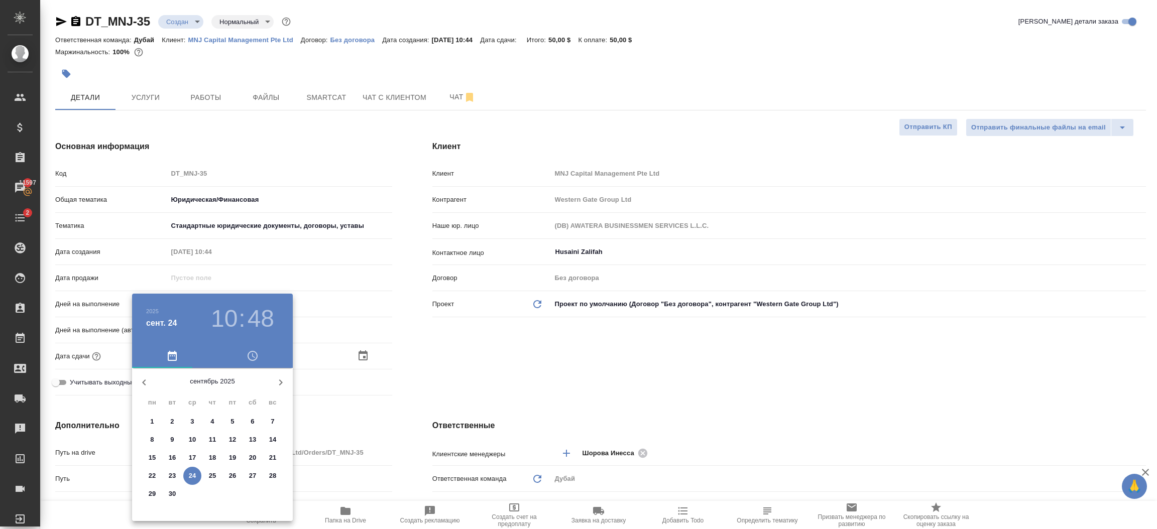
click at [152, 494] on p "29" at bounding box center [153, 494] width 8 height 10
type input "[DATE] 10:48"
type textarea "x"
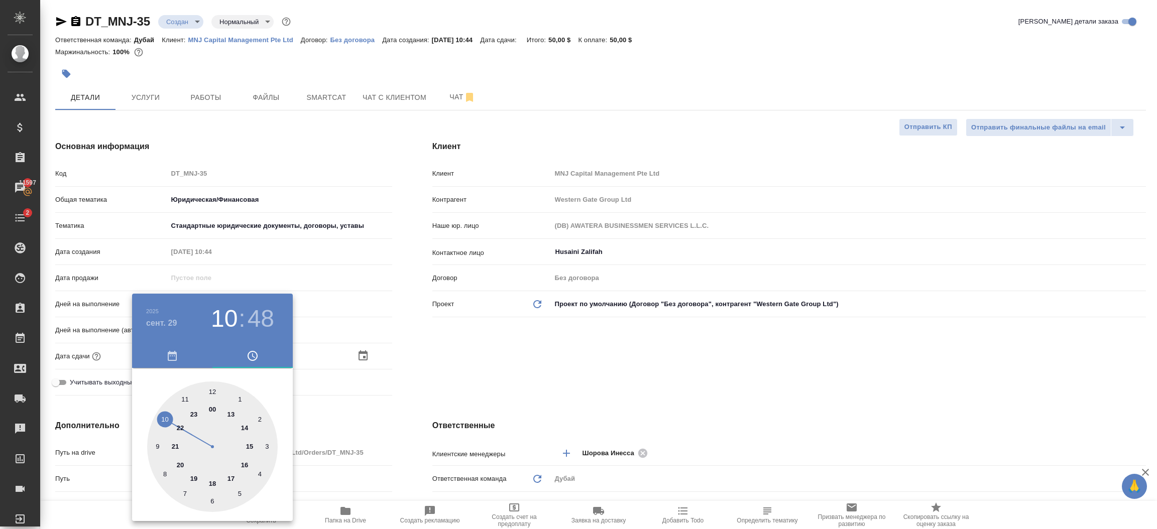
click at [391, 397] on div at bounding box center [578, 264] width 1157 height 529
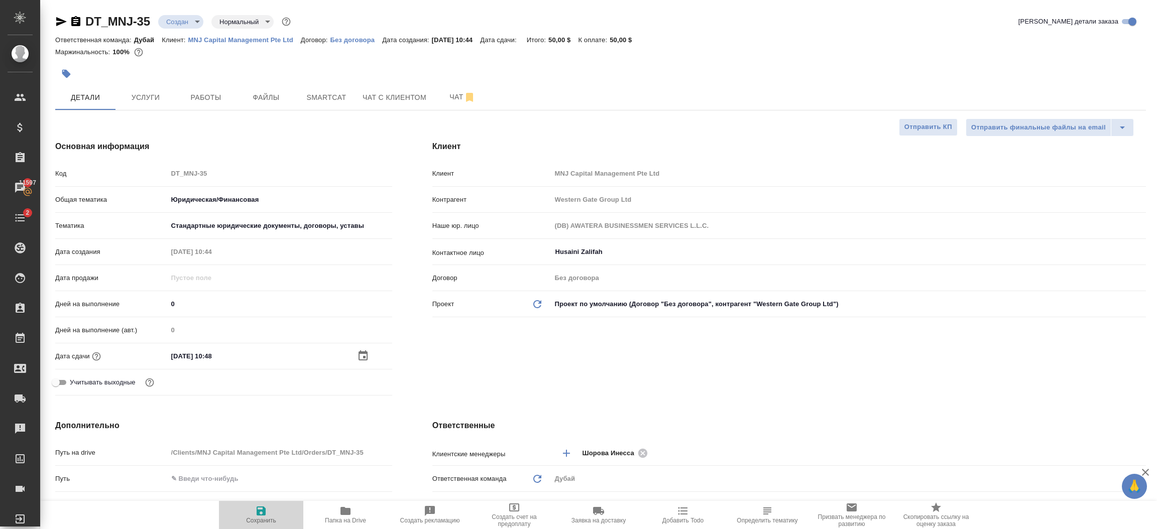
click at [261, 518] on span "Сохранить" at bounding box center [261, 520] width 30 height 7
type textarea "x"
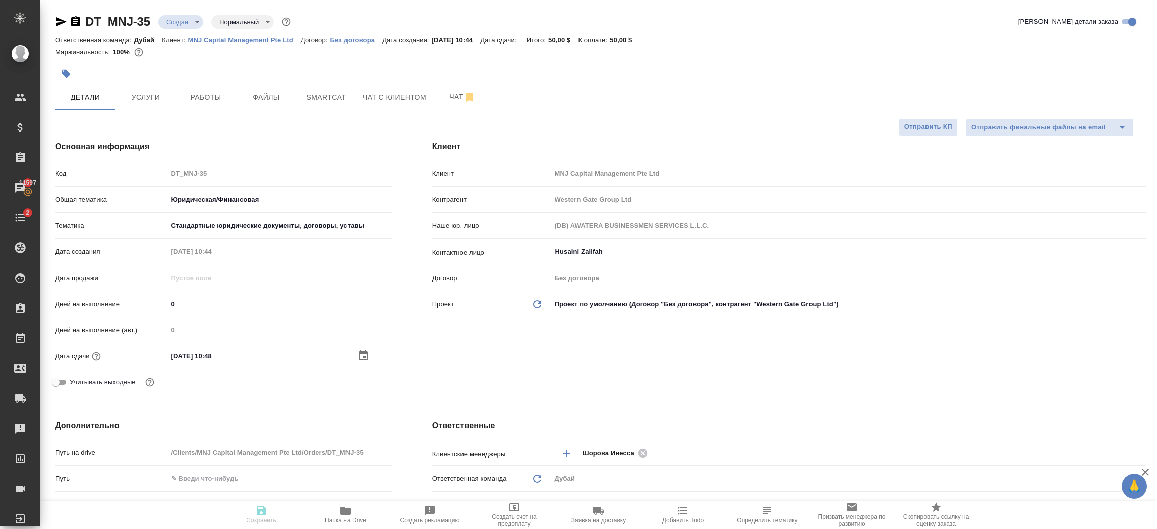
type textarea "x"
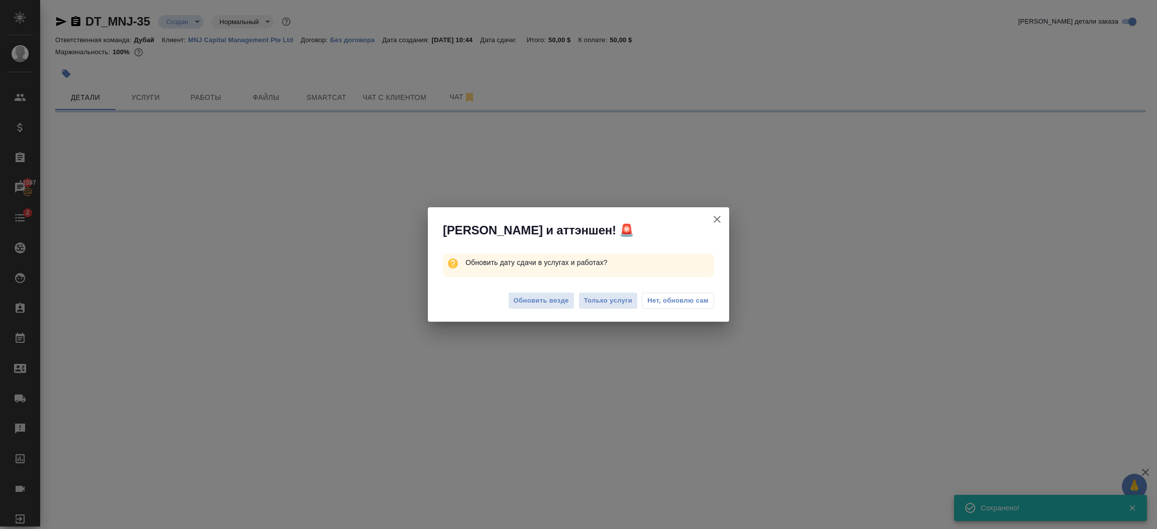
select select "RU"
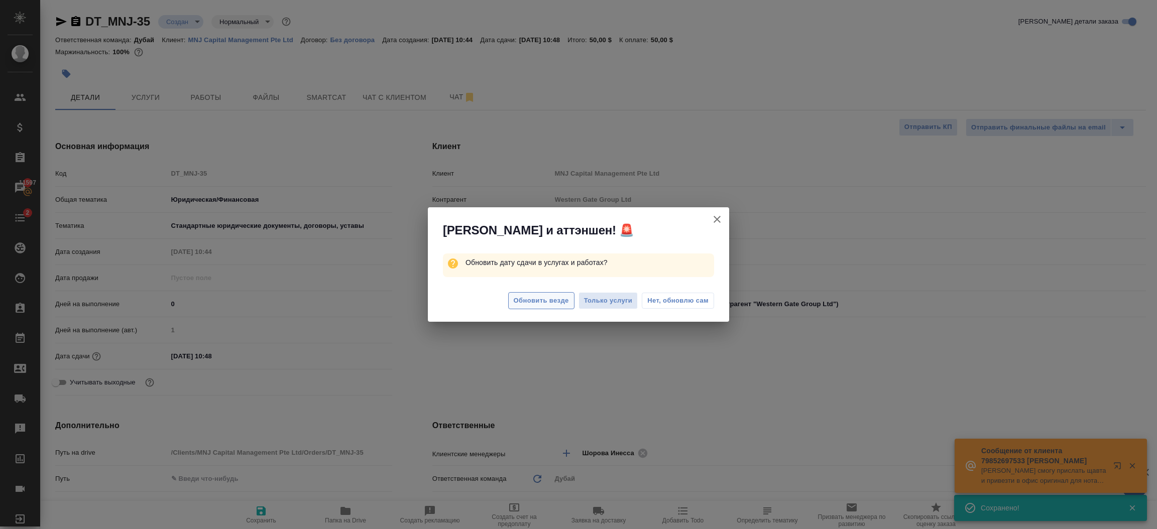
type textarea "x"
click at [554, 303] on span "Обновить везде" at bounding box center [541, 301] width 55 height 12
type textarea "x"
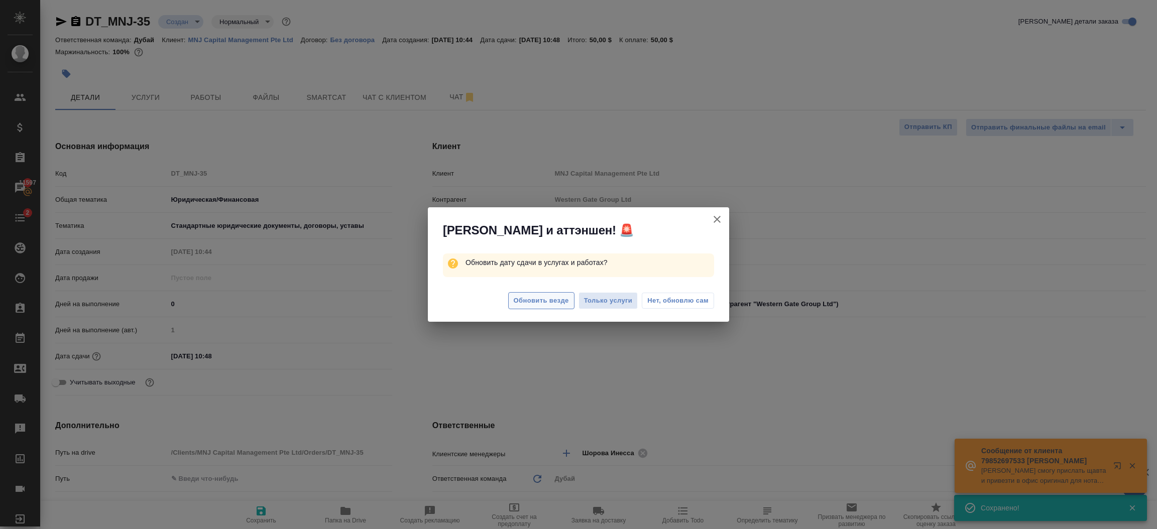
type textarea "x"
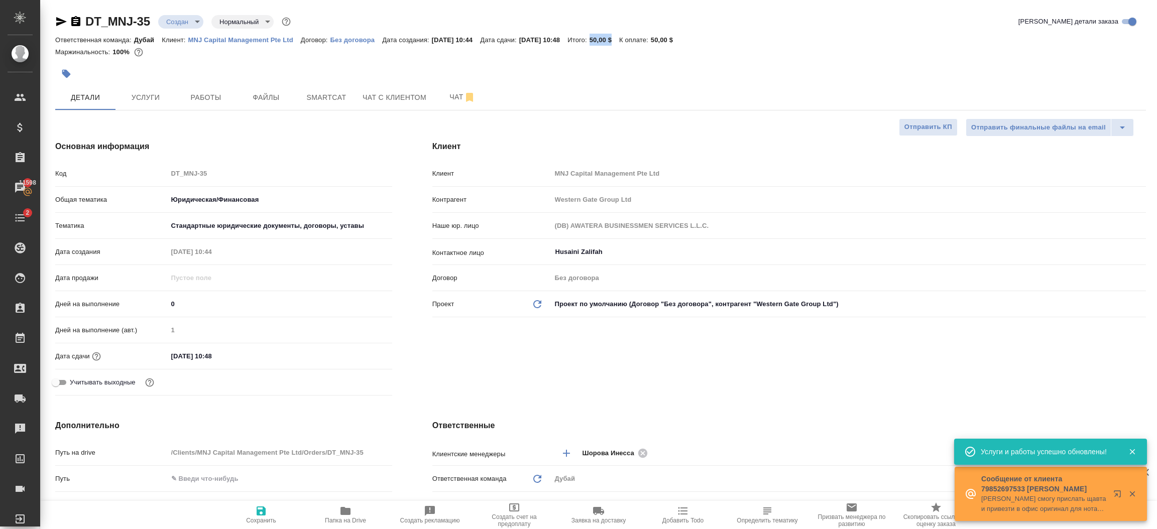
drag, startPoint x: 638, startPoint y: 42, endPoint x: 616, endPoint y: 39, distance: 22.3
click at [616, 39] on p "50,00 $" at bounding box center [605, 40] width 30 height 8
copy p "50,00 $"
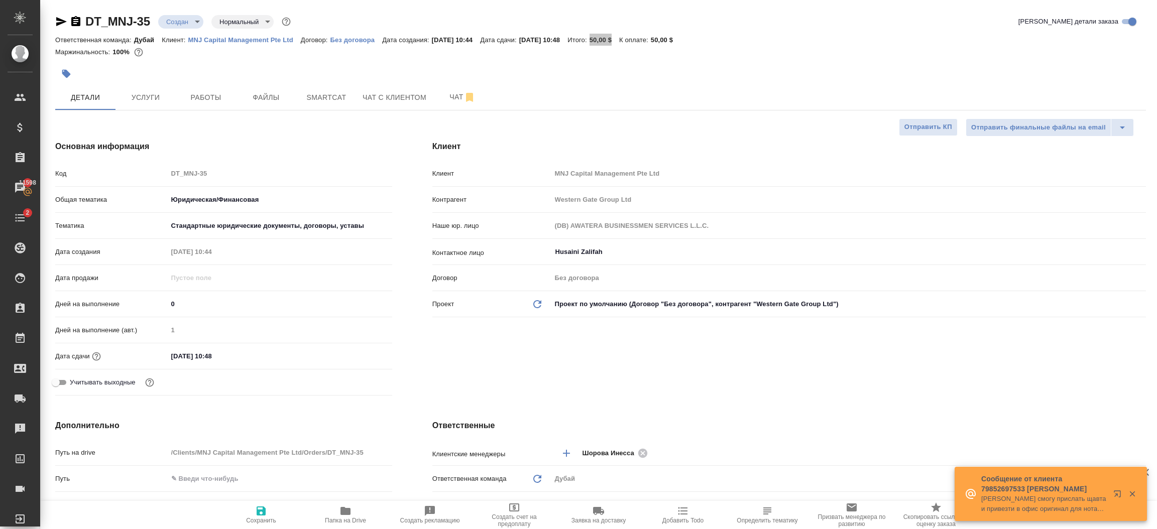
type textarea "x"
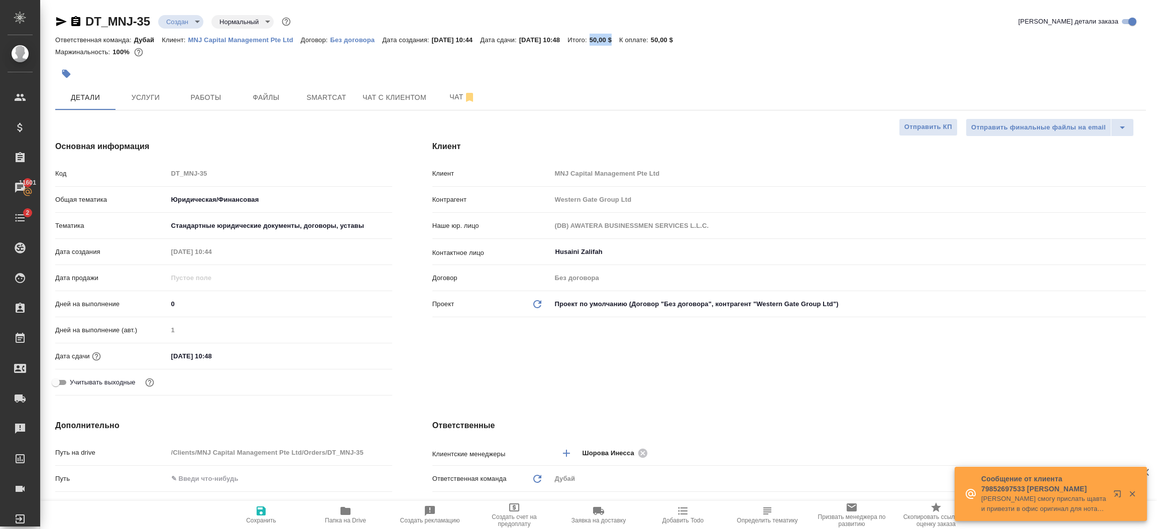
type textarea "x"
click at [546, 367] on div "Клиент Клиент MNJ Capital Management Pte Ltd Контрагент Western Gate Group Ltd …" at bounding box center [789, 270] width 754 height 299
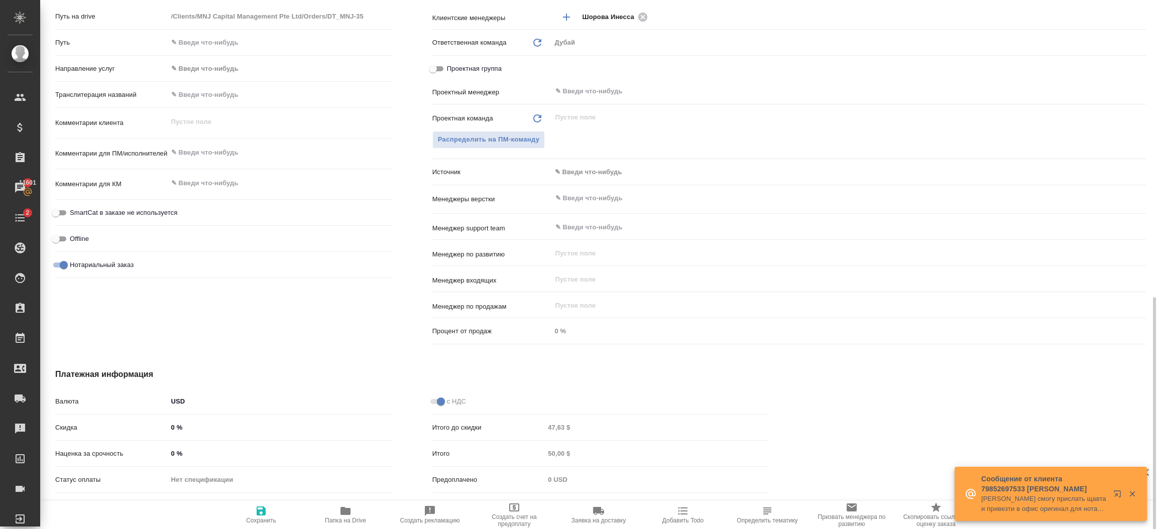
scroll to position [481, 0]
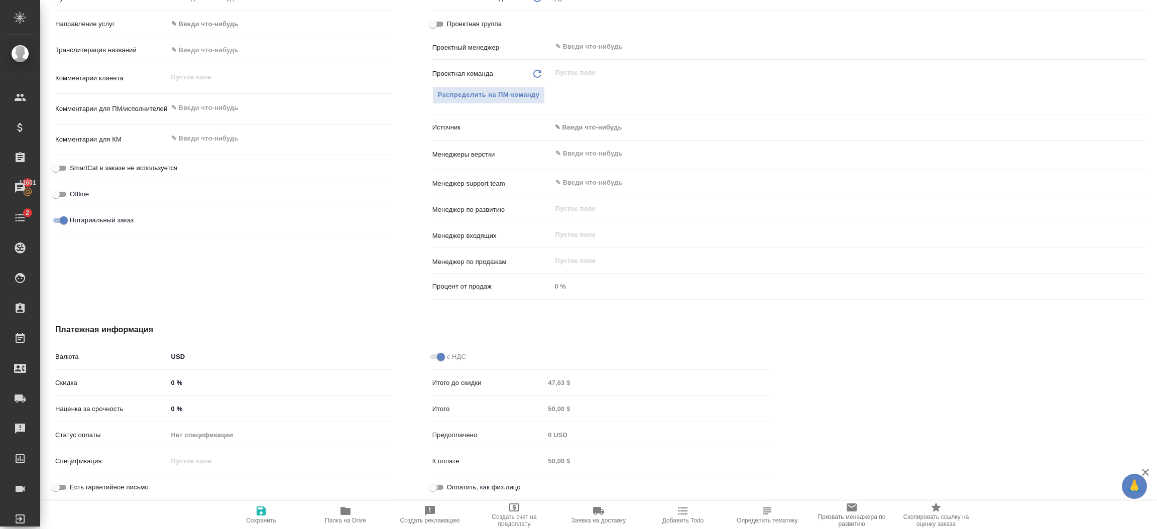
click at [439, 485] on input "Оплатить, как физ.лицо" at bounding box center [433, 488] width 36 height 12
checkbox input "true"
type textarea "x"
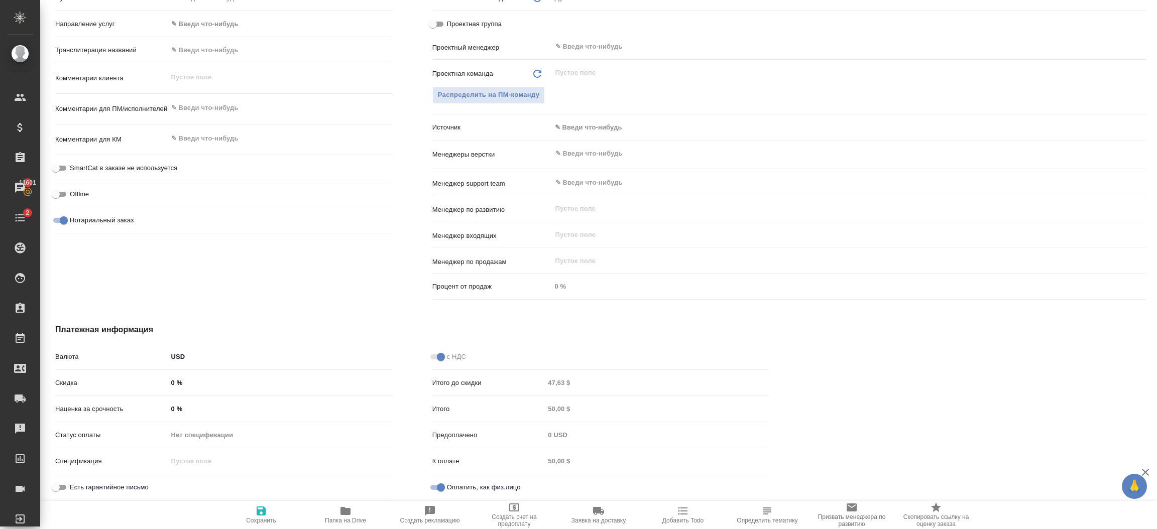
click at [268, 510] on span "Сохранить" at bounding box center [261, 514] width 72 height 19
type textarea "x"
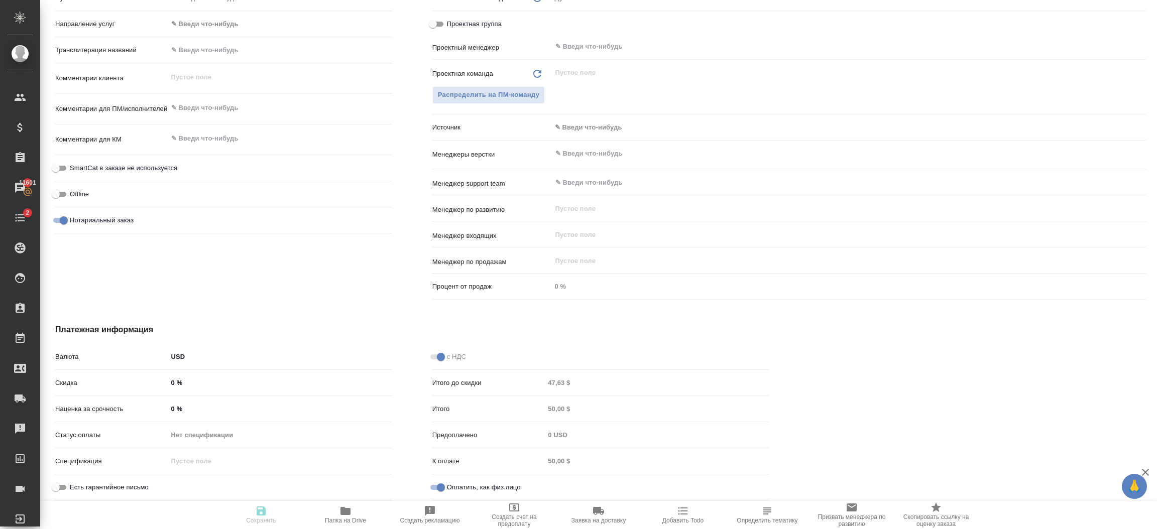
type textarea "x"
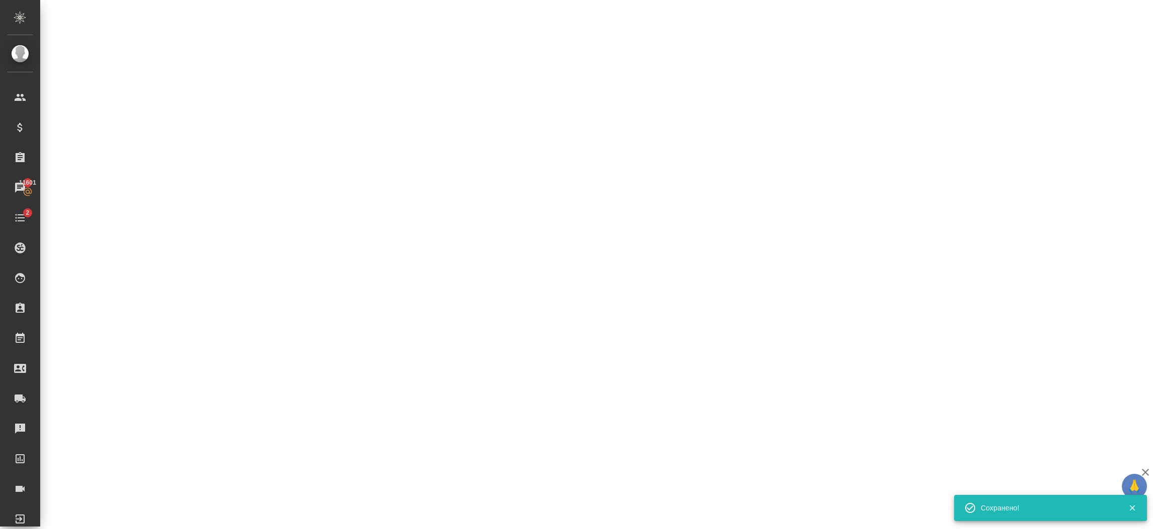
select select "RU"
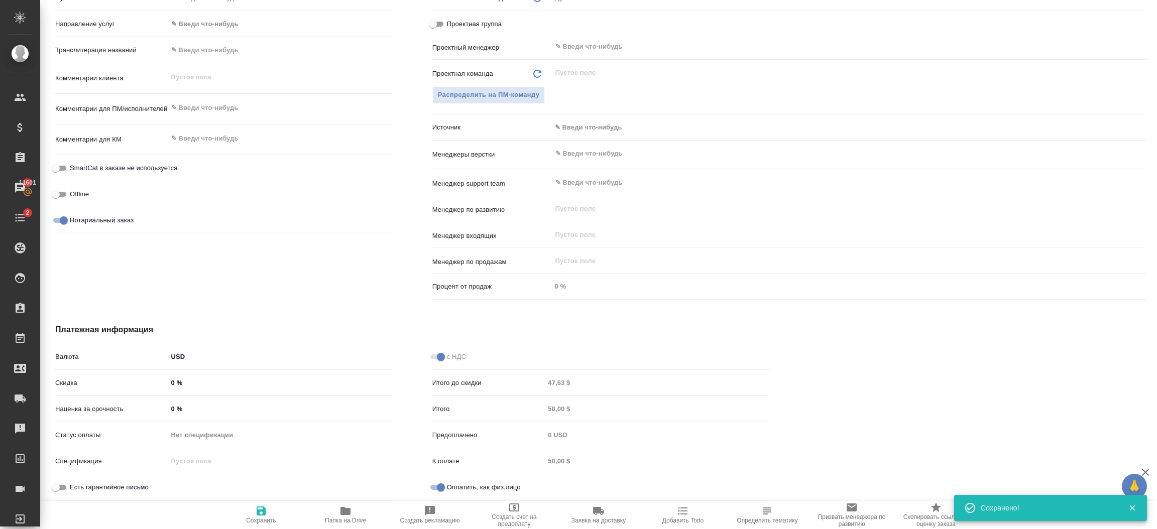
type textarea "x"
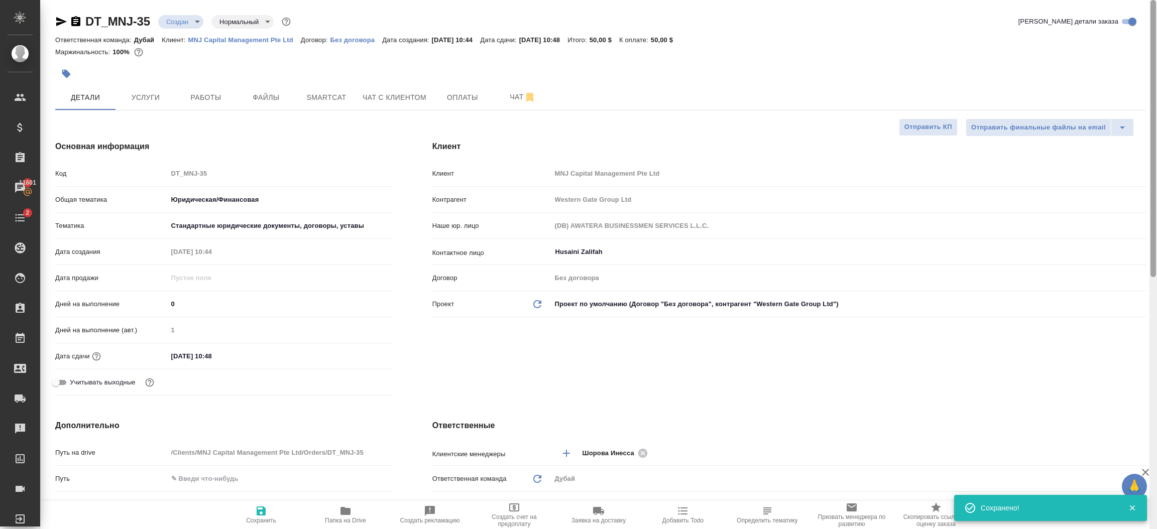
click at [1156, 81] on div at bounding box center [1154, 265] width 8 height 530
click at [450, 99] on span "Оплаты" at bounding box center [463, 97] width 48 height 13
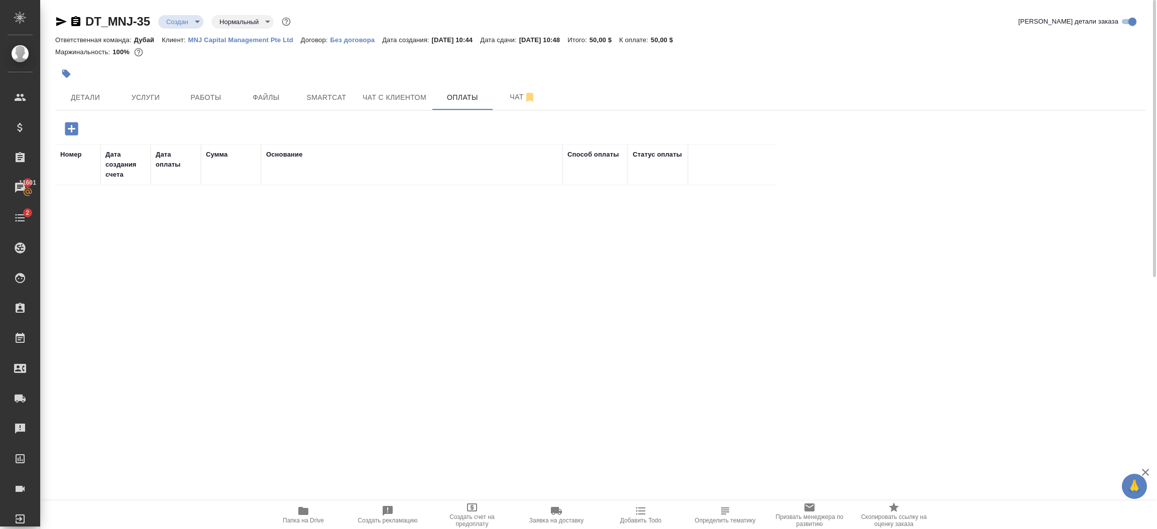
click at [70, 120] on icon "button" at bounding box center [72, 129] width 18 height 18
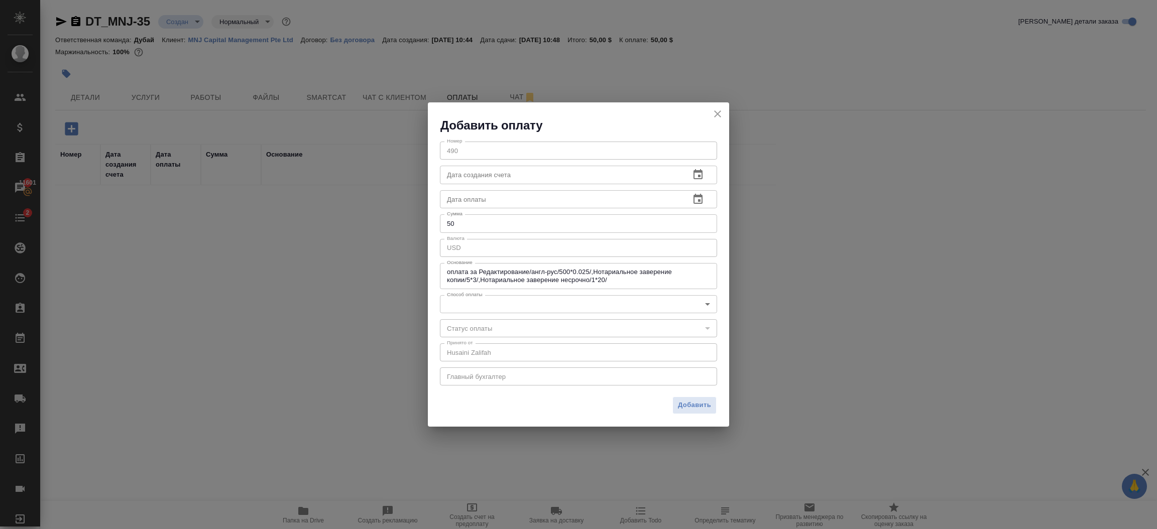
click at [500, 277] on textarea "оплата за Редактирование/англ-рус/500*0.025/,Нотариальное заверение копии/5*3/,…" at bounding box center [578, 276] width 263 height 16
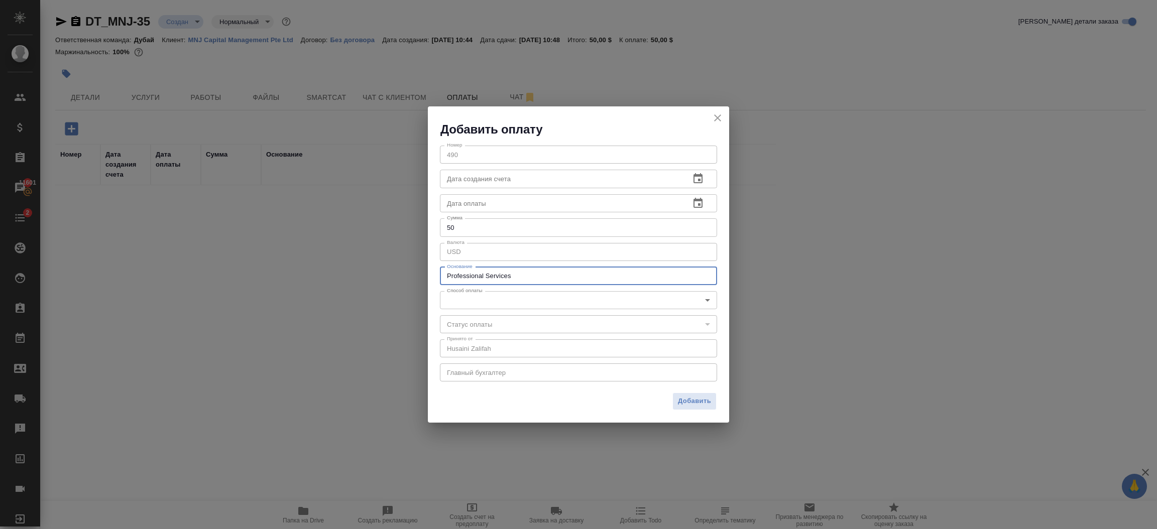
type textarea "Professional Services"
click at [486, 303] on body "🙏 .cls-1 fill:#fff; AWATERA [PERSON_NAME].shorova_kiev Клиенты Спецификации Зак…" at bounding box center [578, 264] width 1157 height 529
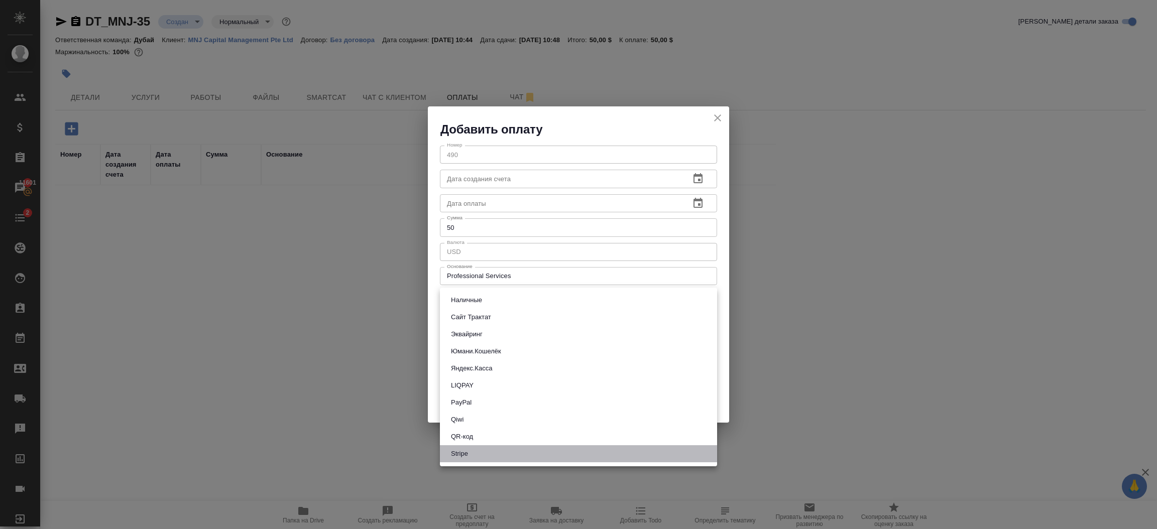
click at [478, 447] on li "Stripe" at bounding box center [578, 454] width 277 height 17
type input "stripe"
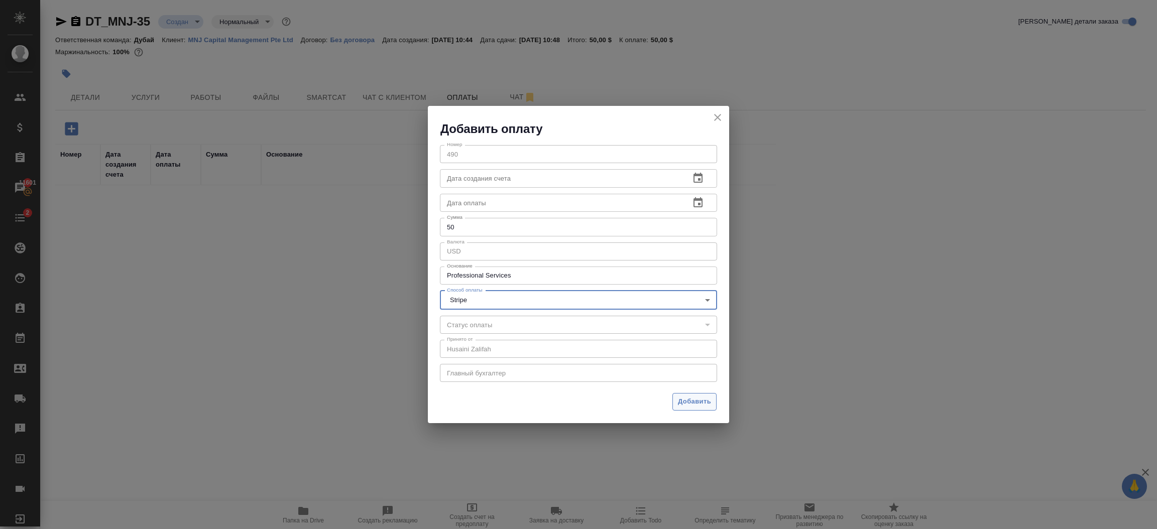
click at [693, 403] on span "Добавить" at bounding box center [694, 402] width 33 height 12
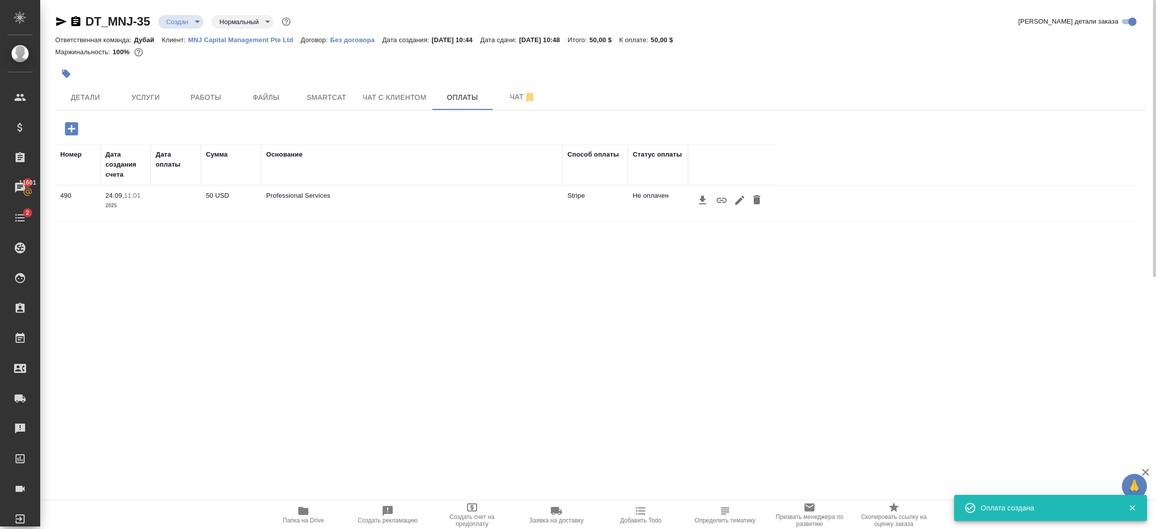
click at [723, 201] on icon "button" at bounding box center [722, 200] width 12 height 12
